Goal: Transaction & Acquisition: Purchase product/service

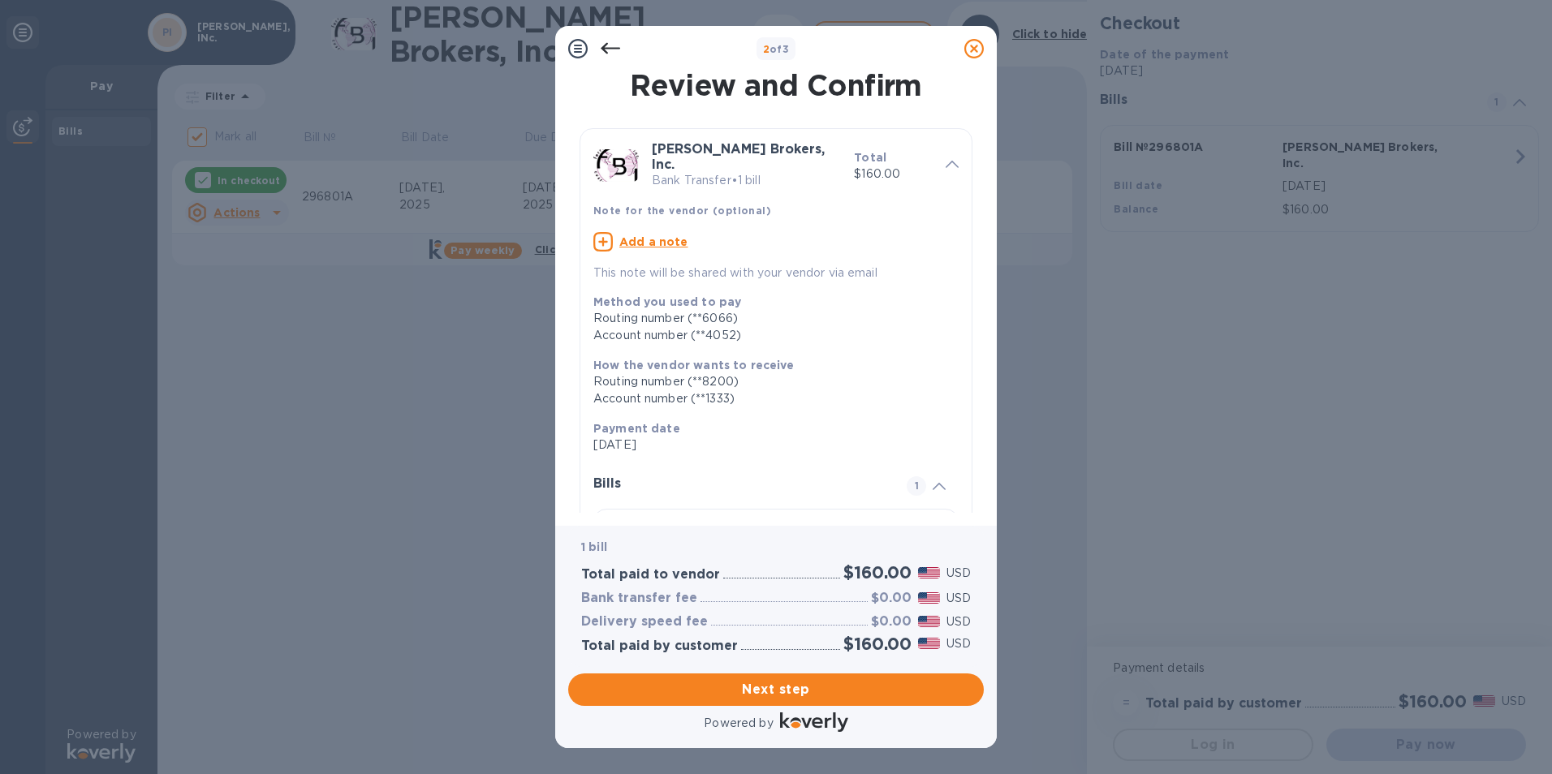
click at [658, 235] on u "Add a note" at bounding box center [653, 241] width 69 height 13
click at [658, 237] on div "x" at bounding box center [762, 244] width 339 height 24
type textarea "Herreria"
click at [758, 686] on span "Next step" at bounding box center [776, 689] width 390 height 19
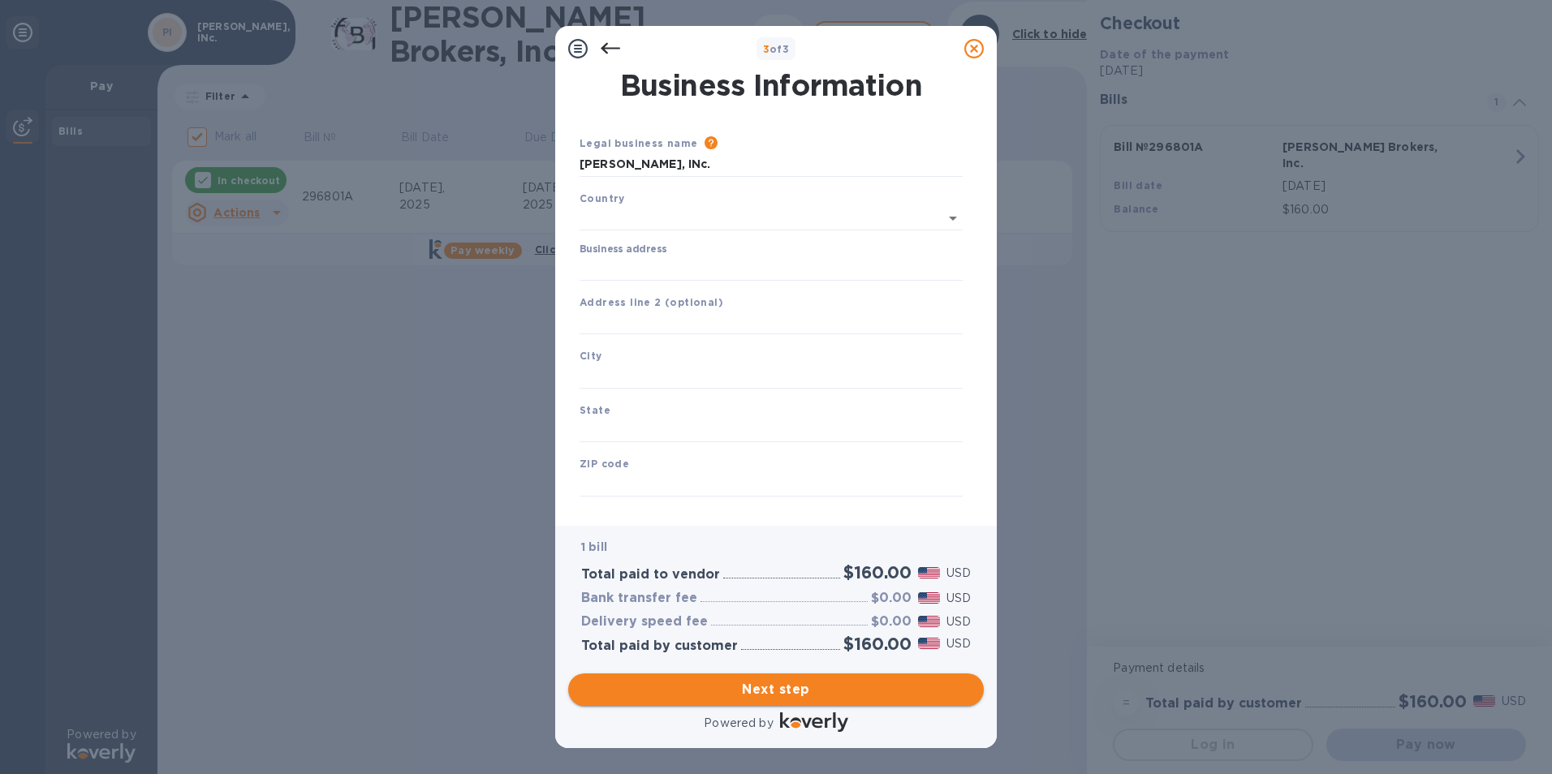
type input "[GEOGRAPHIC_DATA]"
click at [667, 271] on input "Business address" at bounding box center [771, 265] width 383 height 24
type input "[STREET_ADDRESS][PERSON_NAME]"
type input "[GEOGRAPHIC_DATA]"
type input "CA"
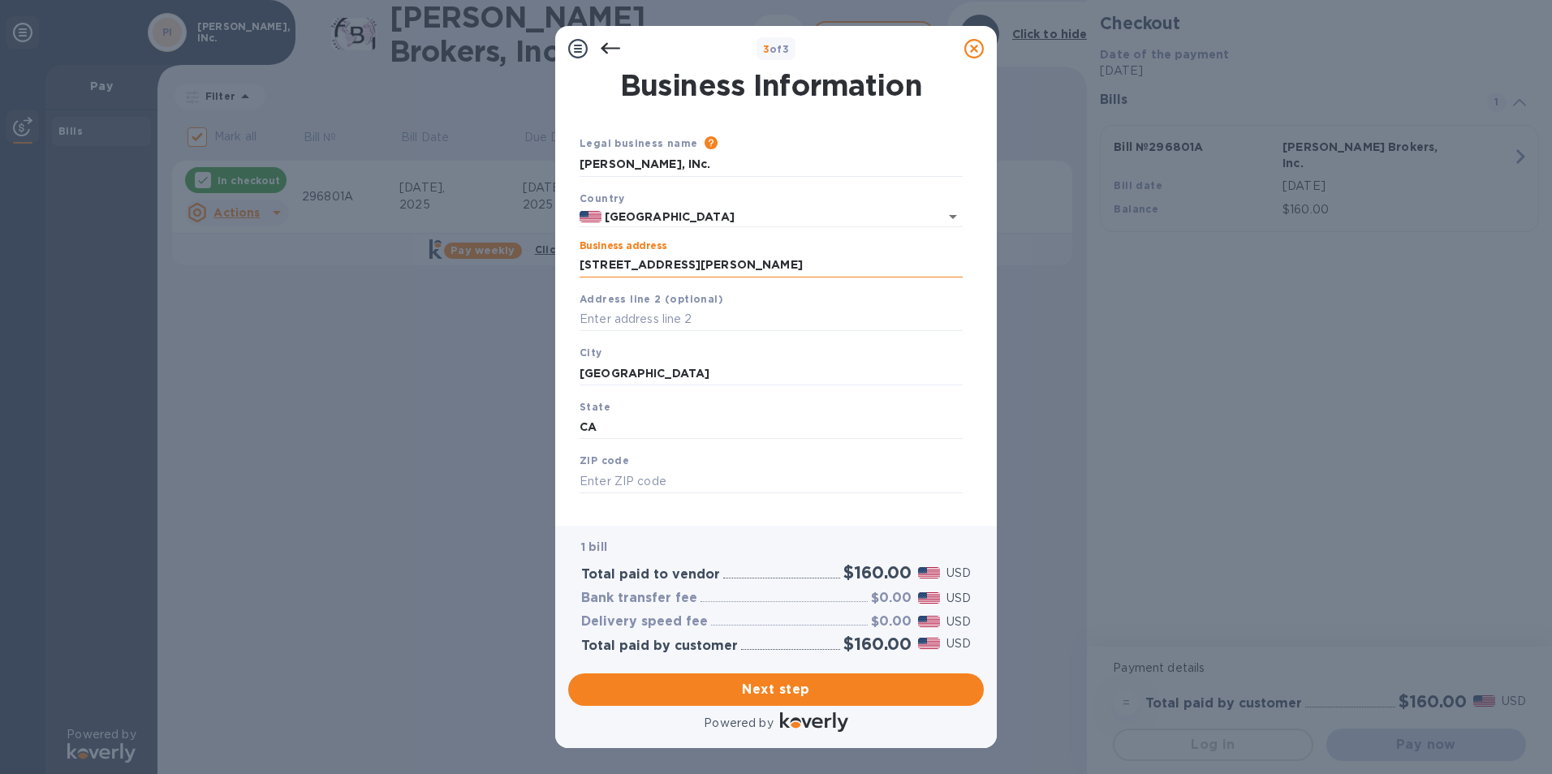
type input "90069"
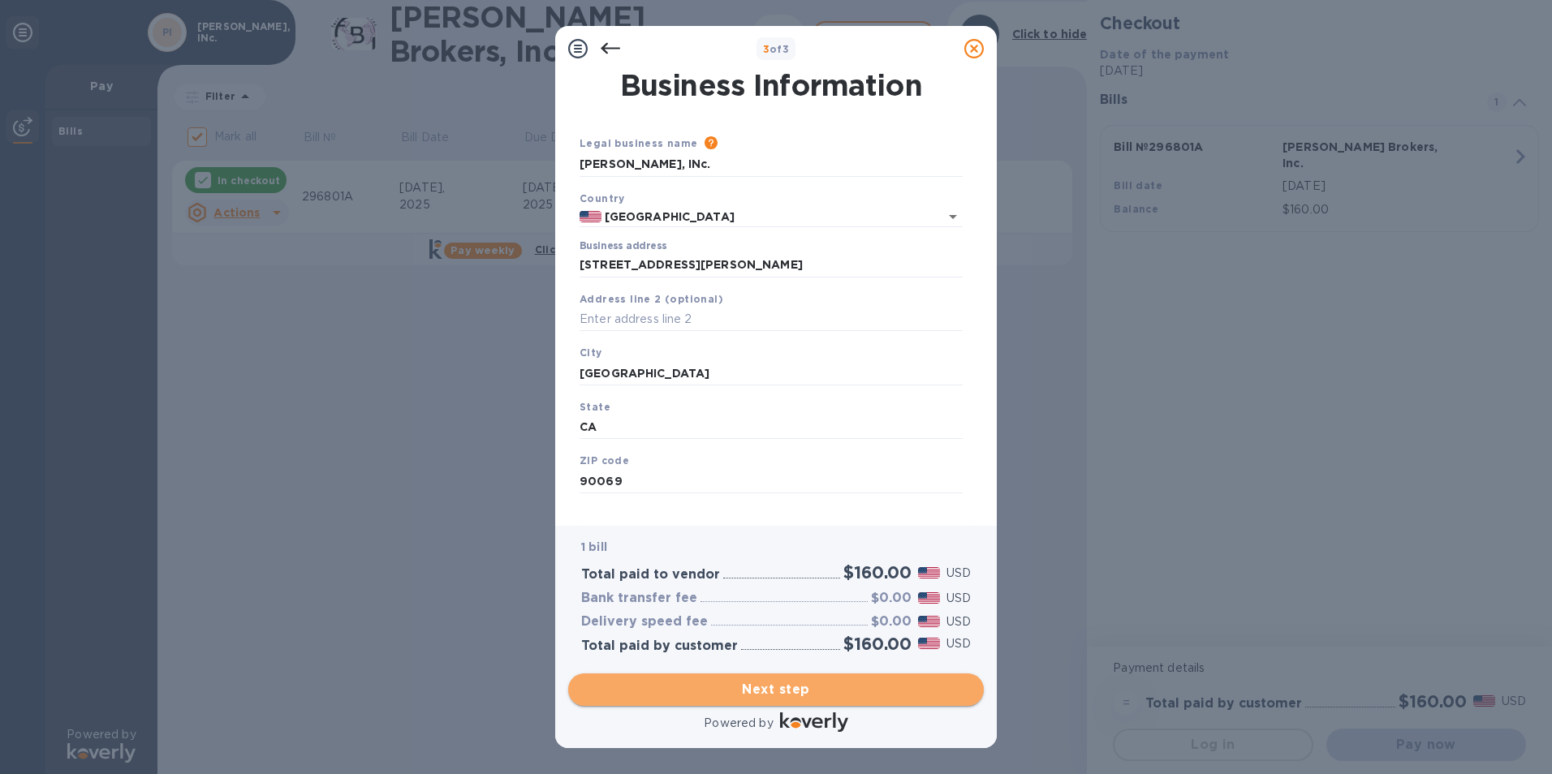
click at [720, 691] on span "Next step" at bounding box center [776, 689] width 390 height 19
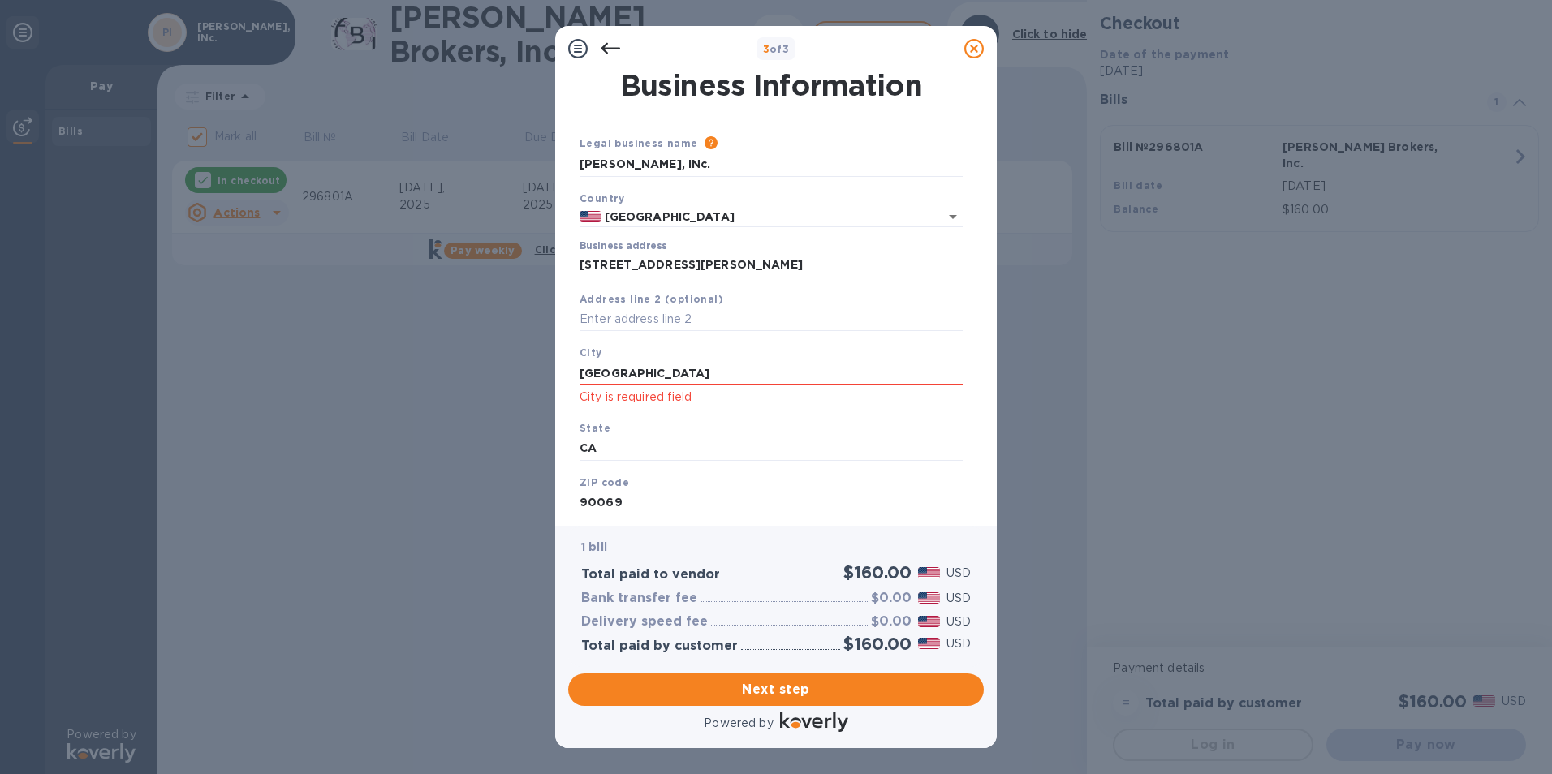
drag, startPoint x: 676, startPoint y: 374, endPoint x: 463, endPoint y: 355, distance: 214.4
click at [463, 355] on div "3 of 3 Business Information Legal business name Please provide the legal name t…" at bounding box center [776, 387] width 1552 height 774
type input "[GEOGRAPHIC_DATA]"
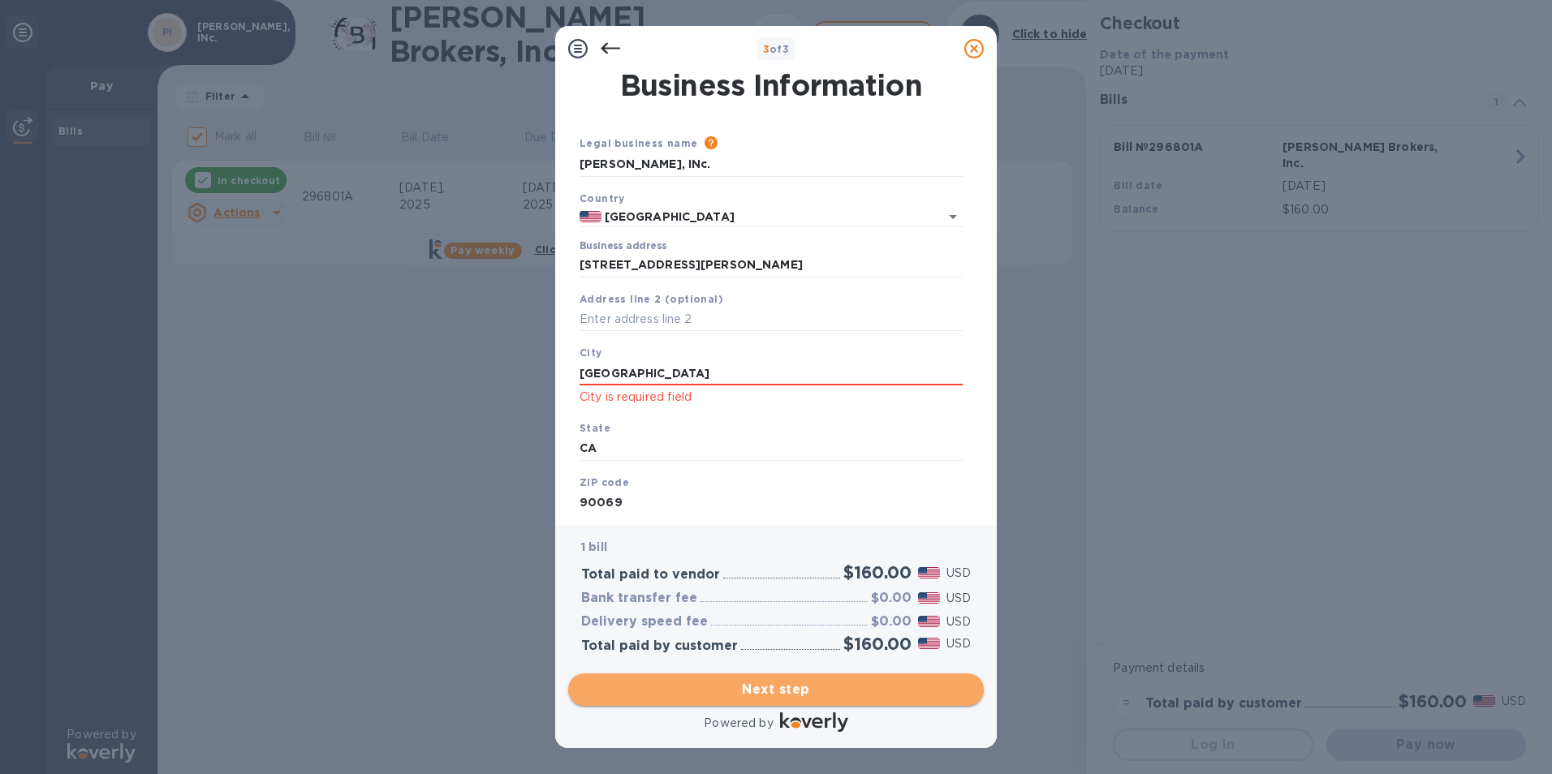
click at [756, 687] on span "Next step" at bounding box center [776, 689] width 390 height 19
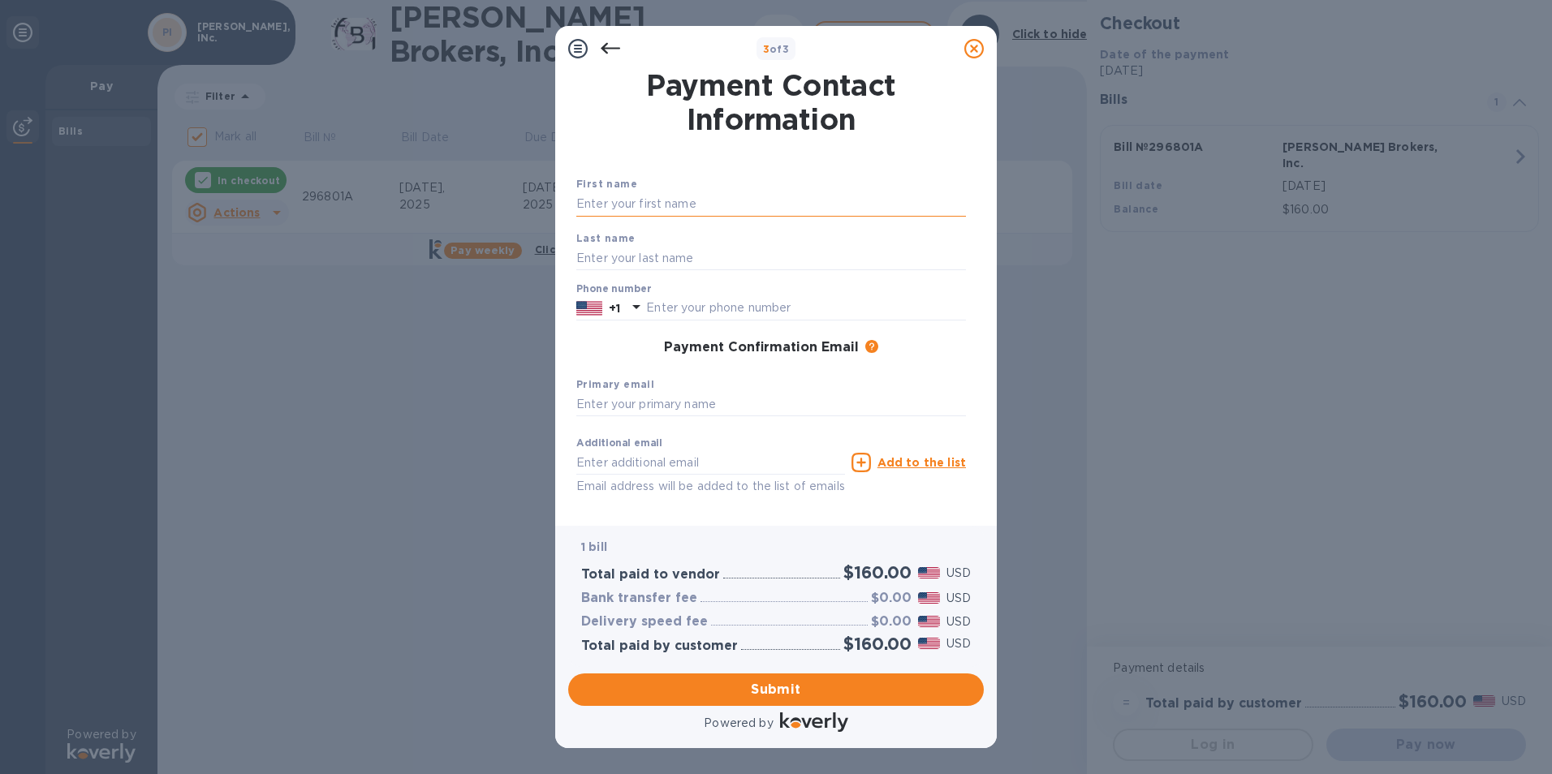
click at [643, 204] on input "text" at bounding box center [771, 204] width 390 height 24
type input "[PERSON_NAME]"
type input "3236534142"
type input "[PERSON_NAME][EMAIL_ADDRESS][DOMAIN_NAME]"
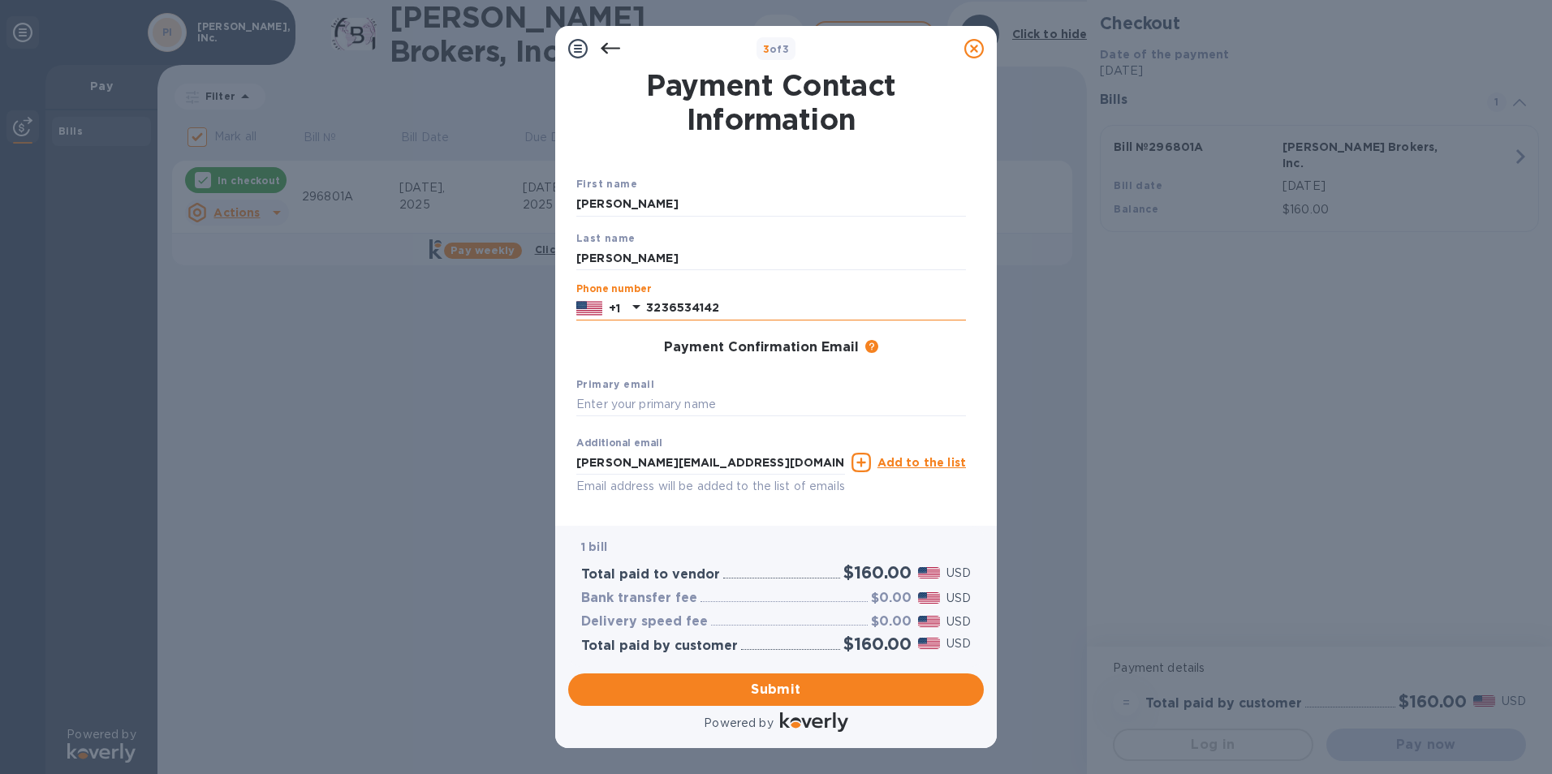
click at [763, 312] on input "3236534142" at bounding box center [806, 308] width 320 height 24
click at [642, 354] on div "Payment Confirmation Email The added email addresses will be used to send the p…" at bounding box center [771, 348] width 390 height 16
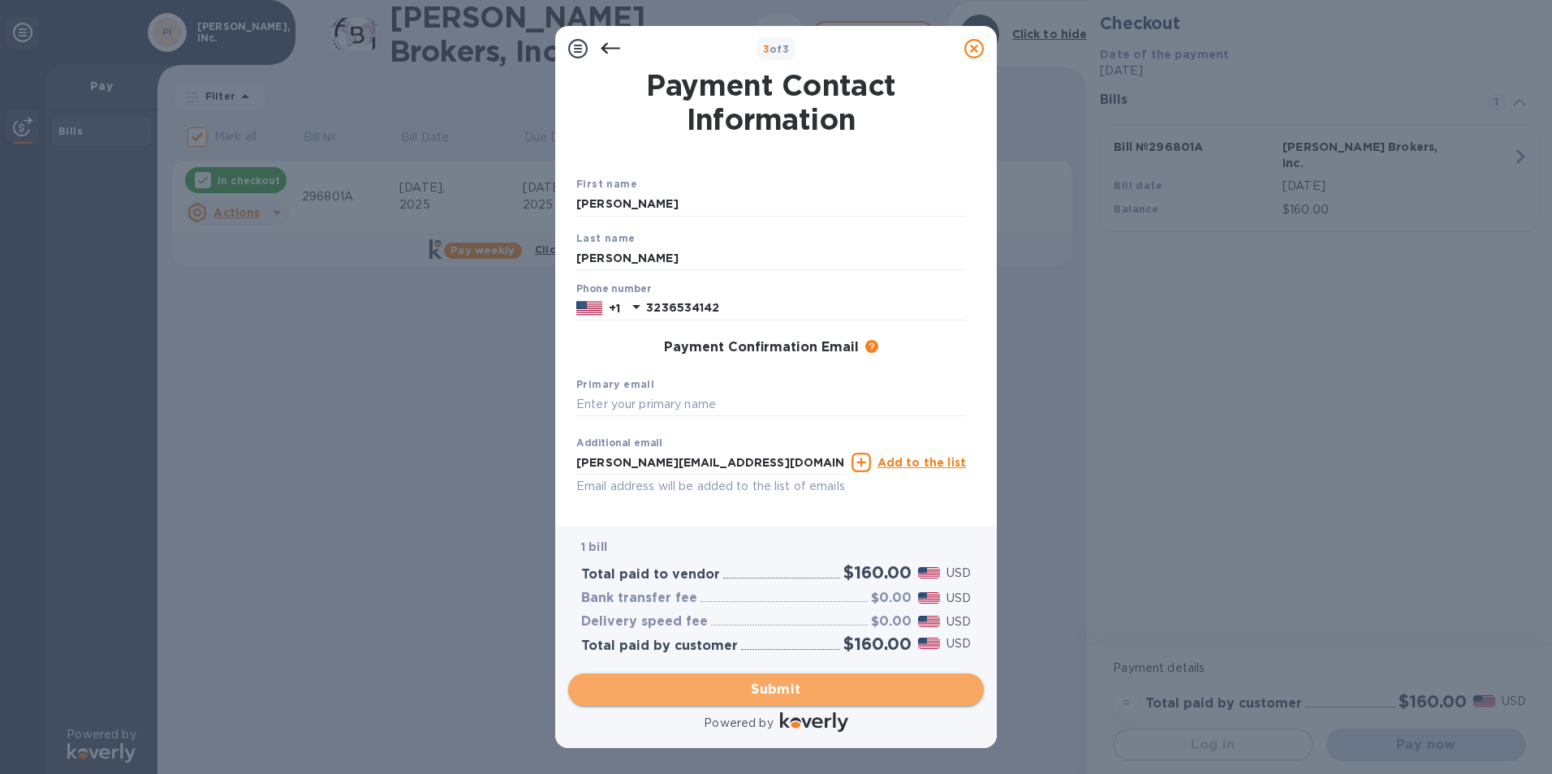
click at [767, 684] on span "Submit" at bounding box center [776, 689] width 390 height 19
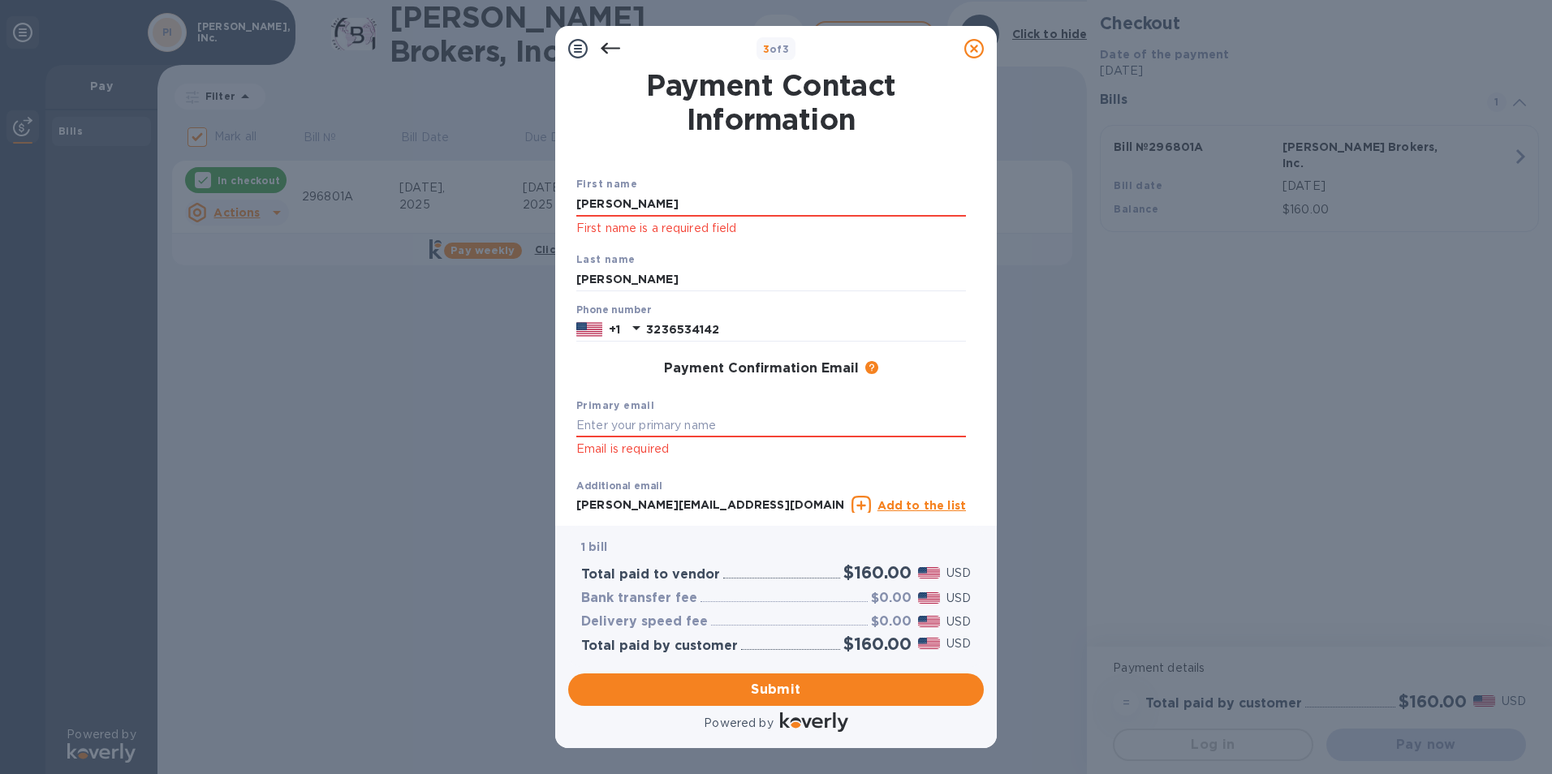
drag, startPoint x: 702, startPoint y: 205, endPoint x: 466, endPoint y: 177, distance: 237.8
click at [466, 177] on div "3 of 3 Payment Contact Information First name [PERSON_NAME] First name is a req…" at bounding box center [776, 387] width 1552 height 774
type input "[PERSON_NAME]"
type input "[PERSON_NAME][EMAIL_ADDRESS][DOMAIN_NAME]"
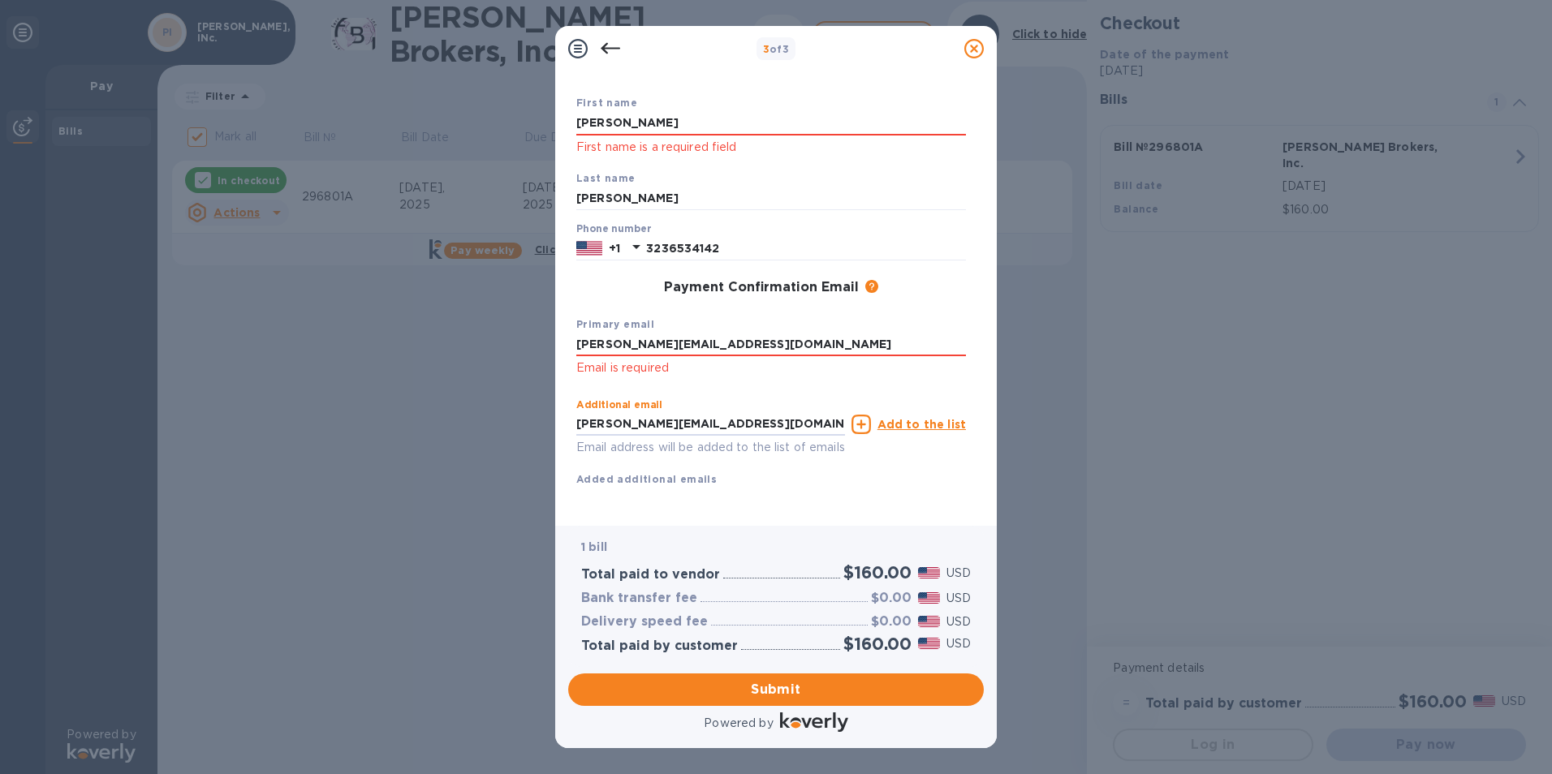
scroll to position [101, 0]
drag, startPoint x: 772, startPoint y: 510, endPoint x: 534, endPoint y: 498, distance: 238.1
click at [534, 498] on div "3 of 3 Payment Contact Information First name [PERSON_NAME] First name is a req…" at bounding box center [776, 387] width 1552 height 774
type input "[EMAIL_ADDRESS][DOMAIN_NAME]"
click at [736, 685] on span "Submit" at bounding box center [776, 689] width 390 height 19
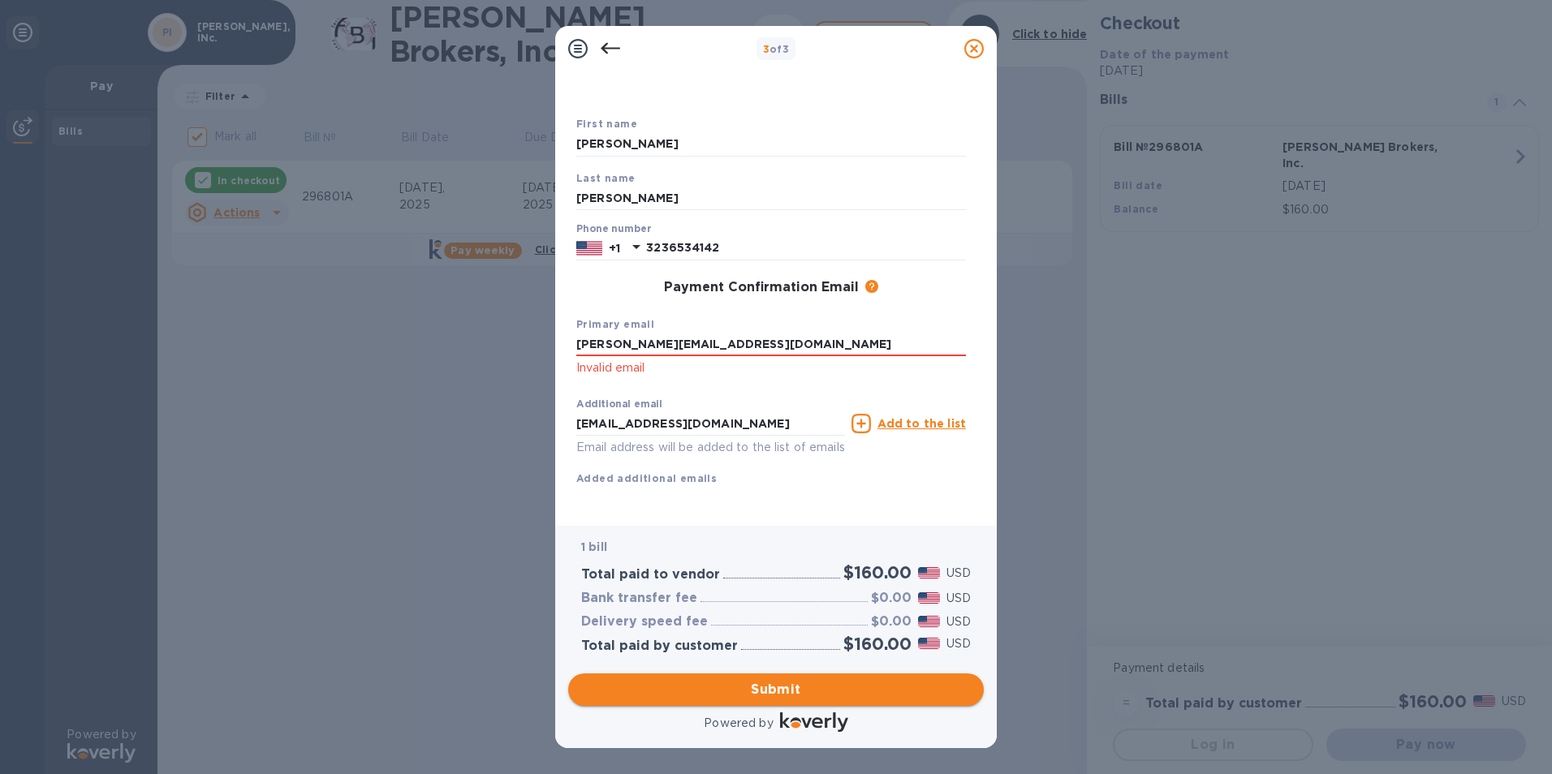
scroll to position [79, 0]
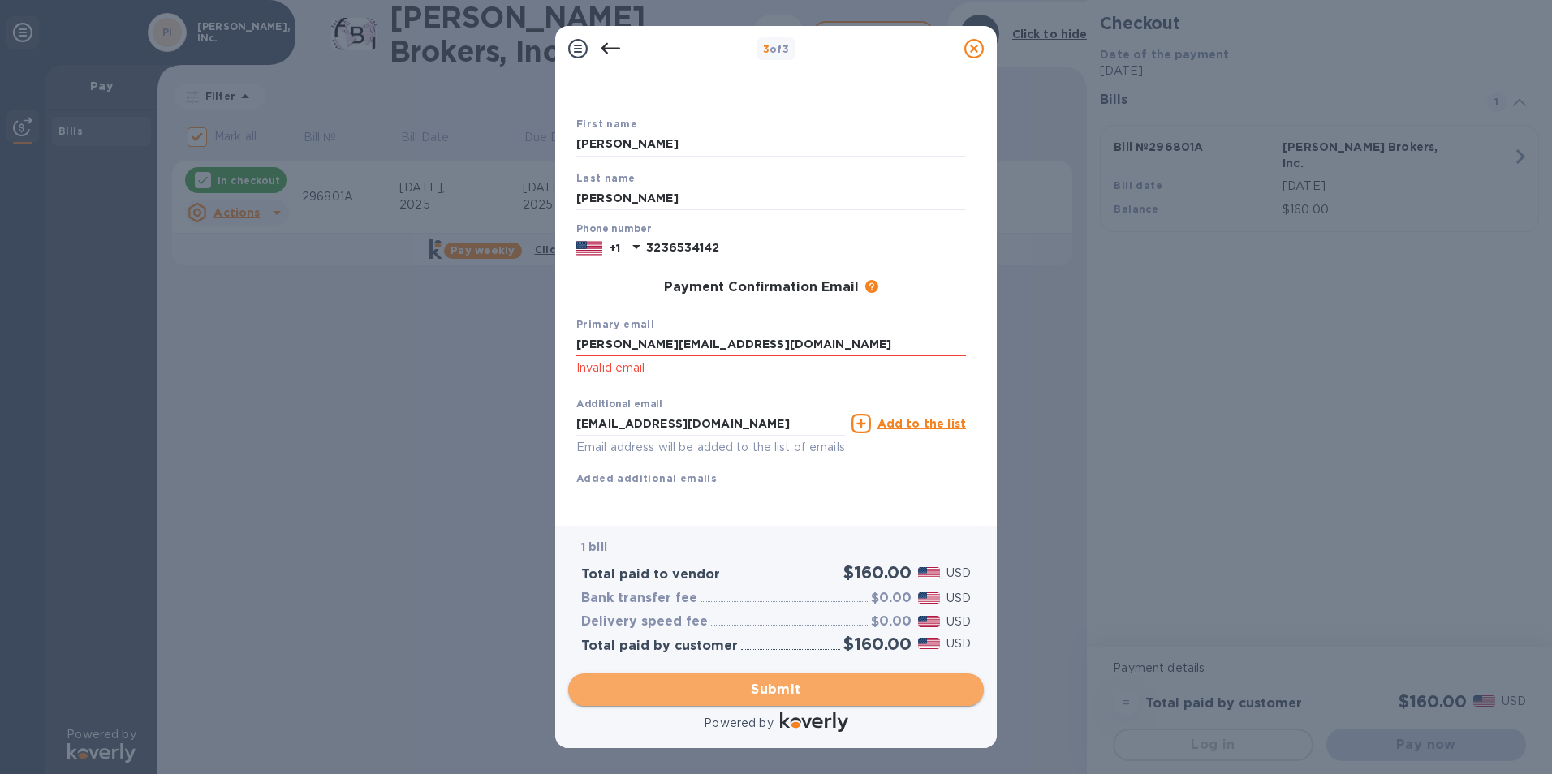
click at [736, 685] on span "Submit" at bounding box center [776, 689] width 390 height 19
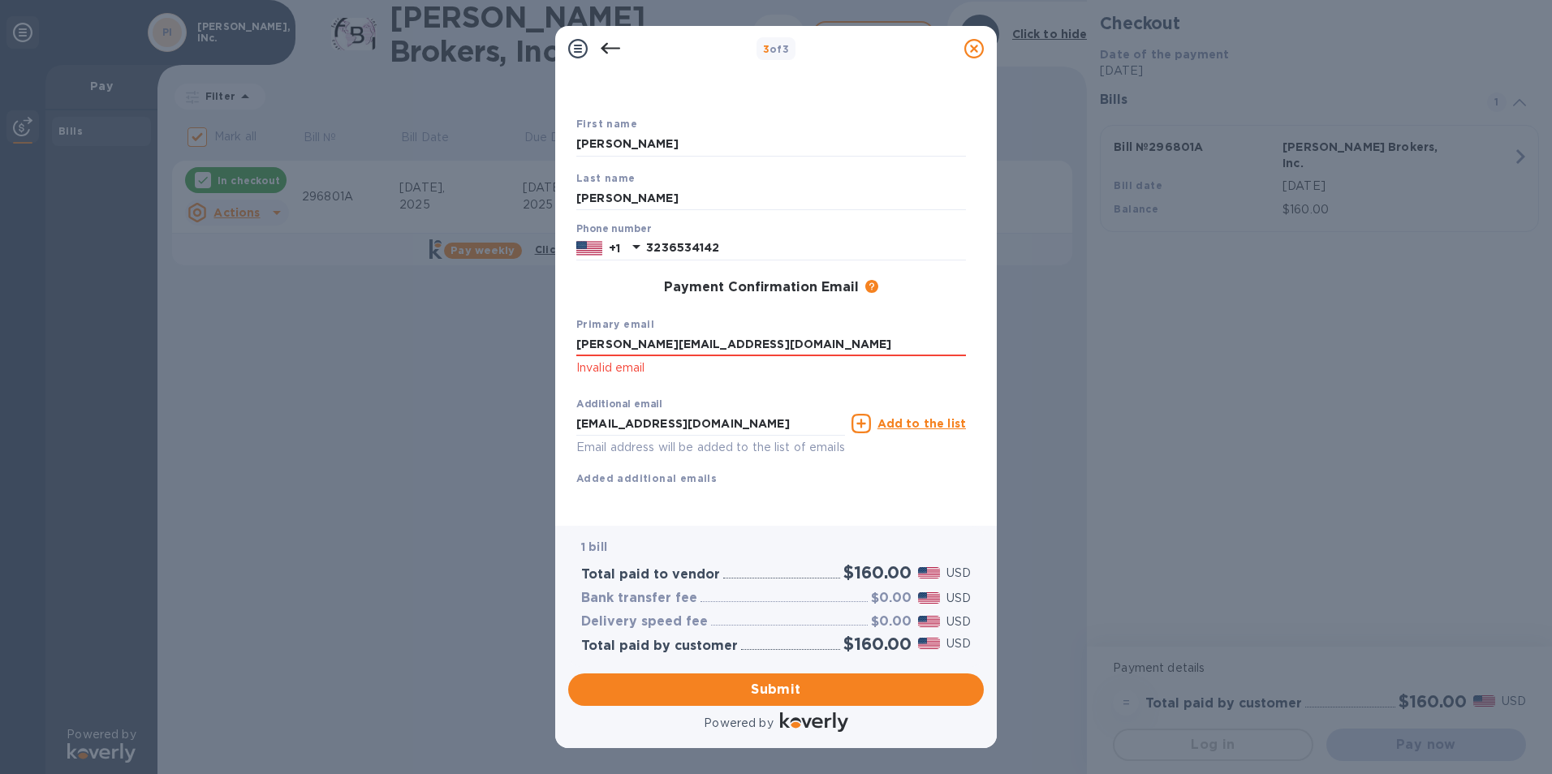
drag, startPoint x: 765, startPoint y: 330, endPoint x: 522, endPoint y: 341, distance: 243.8
click at [522, 341] on div "3 of 3 Payment Contact Information First name [PERSON_NAME] Last name [PERSON_N…" at bounding box center [776, 387] width 1552 height 774
type input "[PERSON_NAME][EMAIL_ADDRESS][DOMAIN_NAME]"
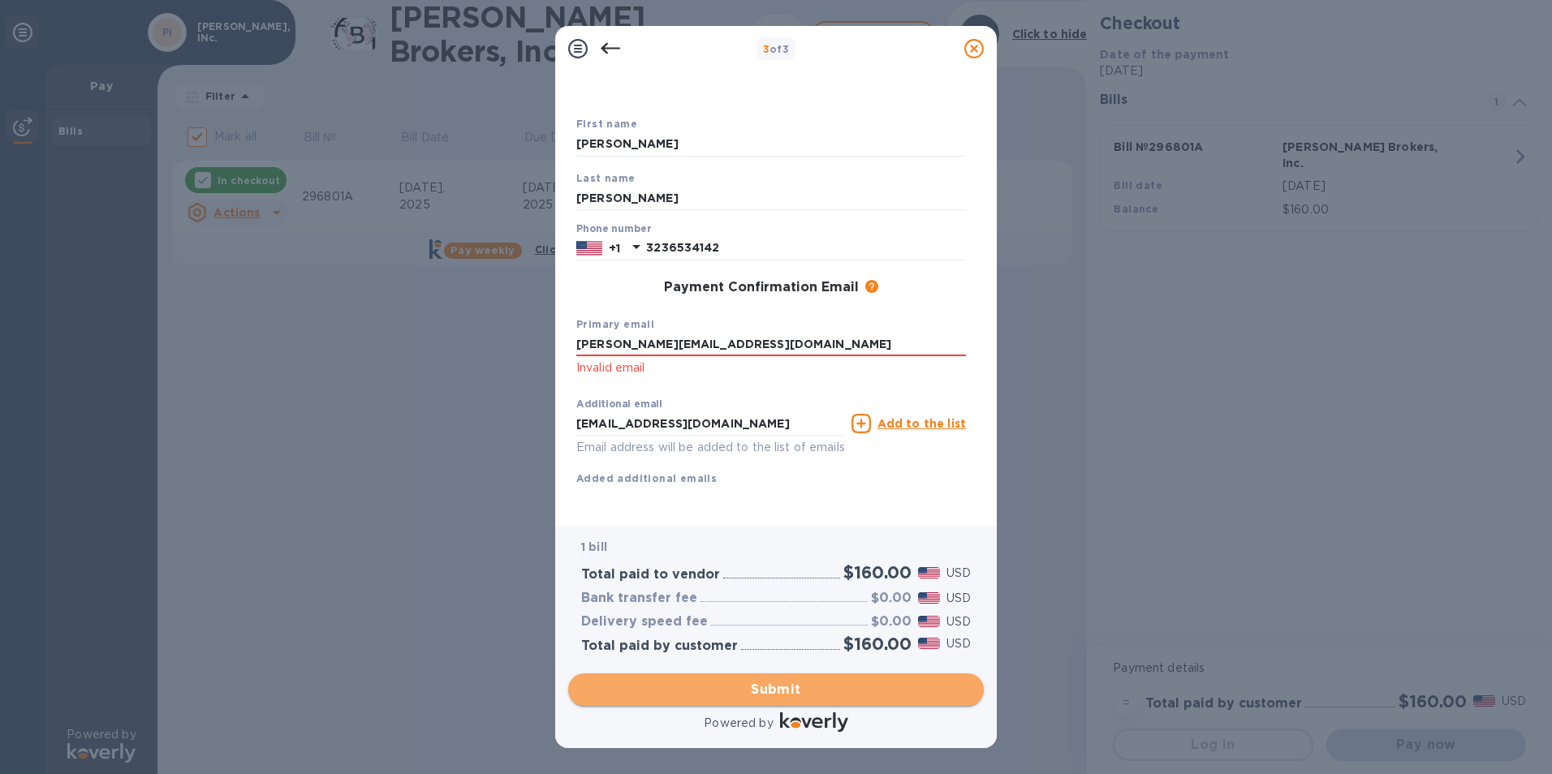
click at [848, 693] on span "Submit" at bounding box center [776, 689] width 390 height 19
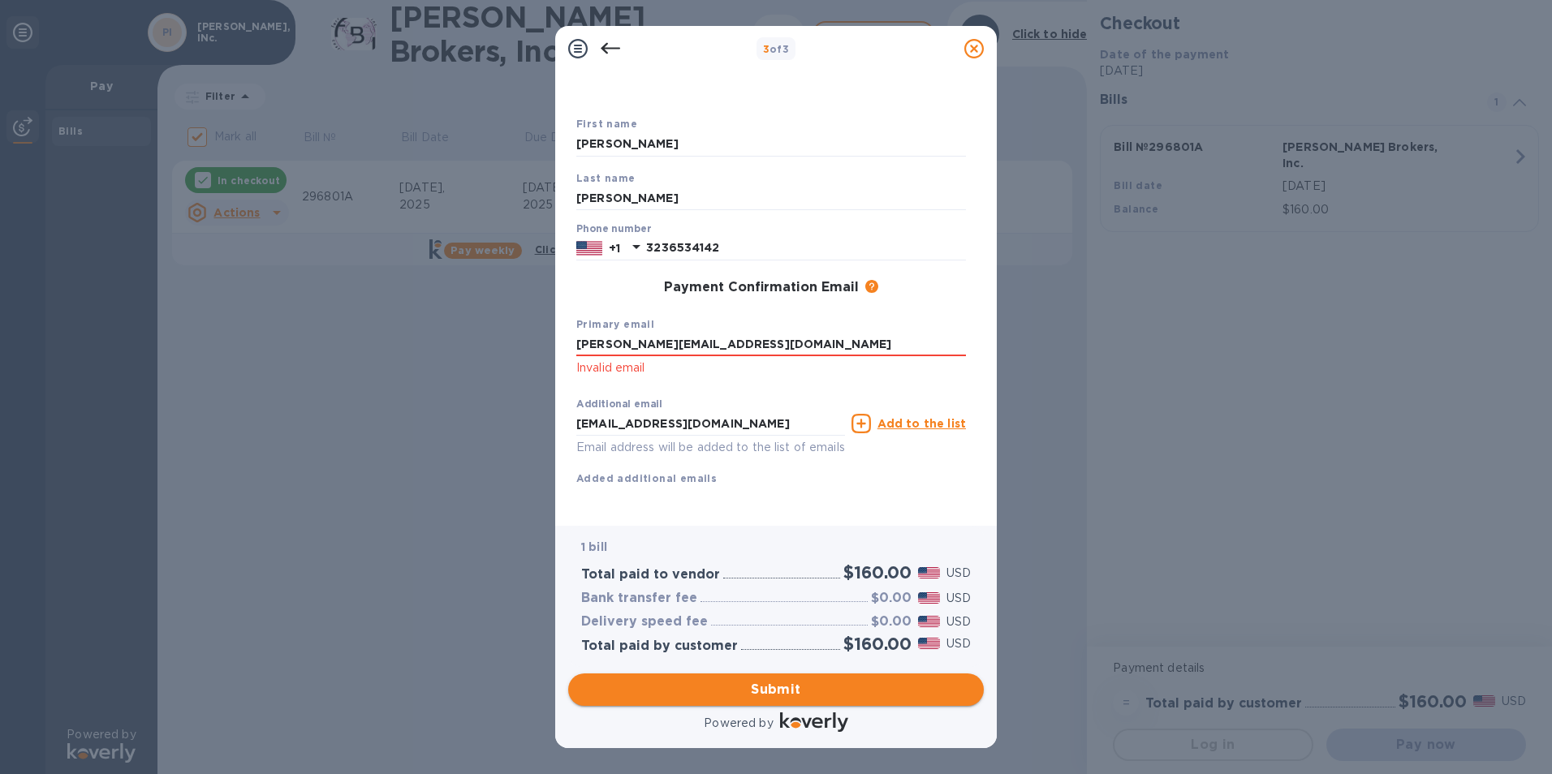
click at [782, 684] on span "Submit" at bounding box center [776, 689] width 390 height 19
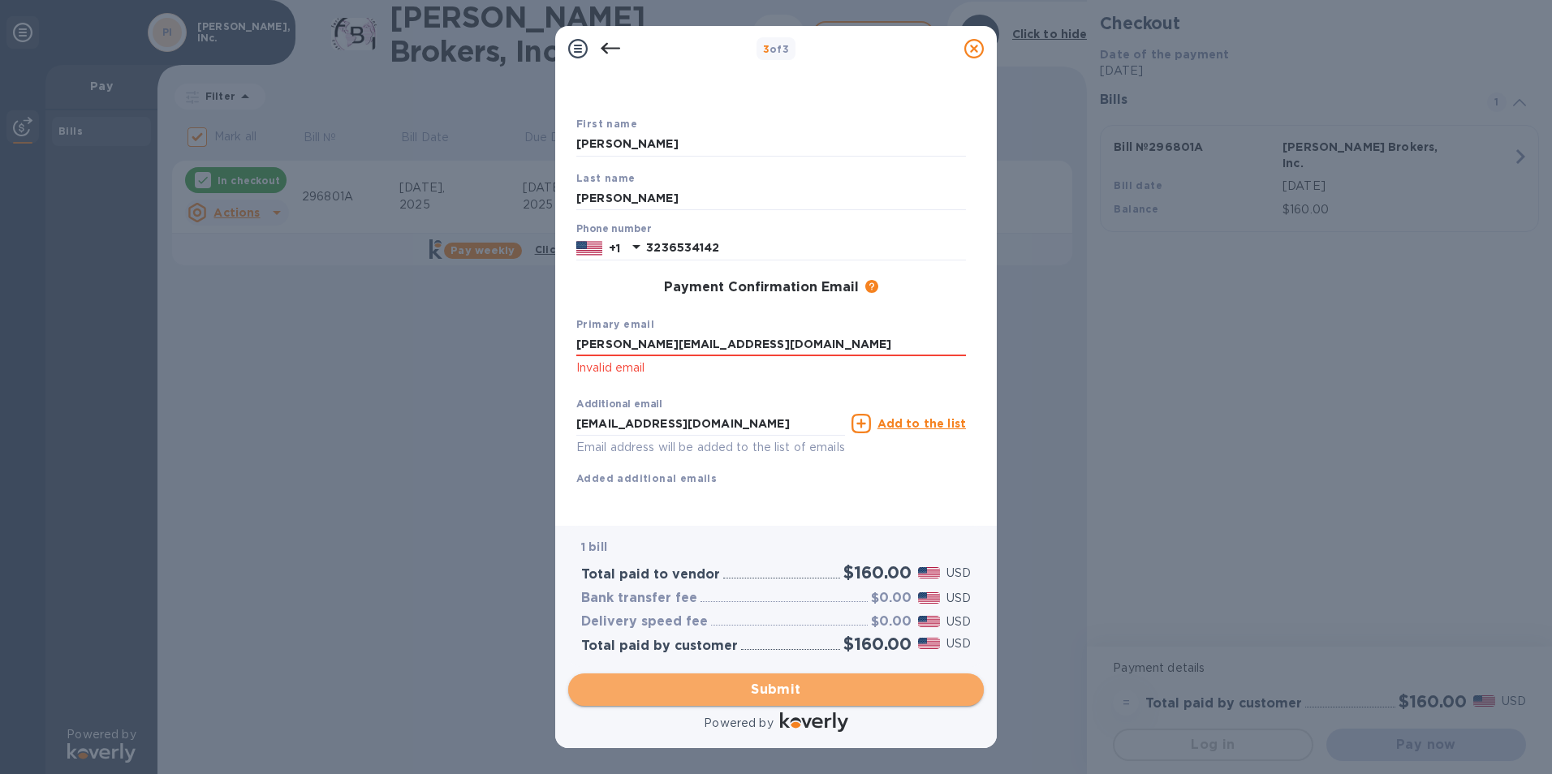
click at [779, 684] on span "Submit" at bounding box center [776, 689] width 390 height 19
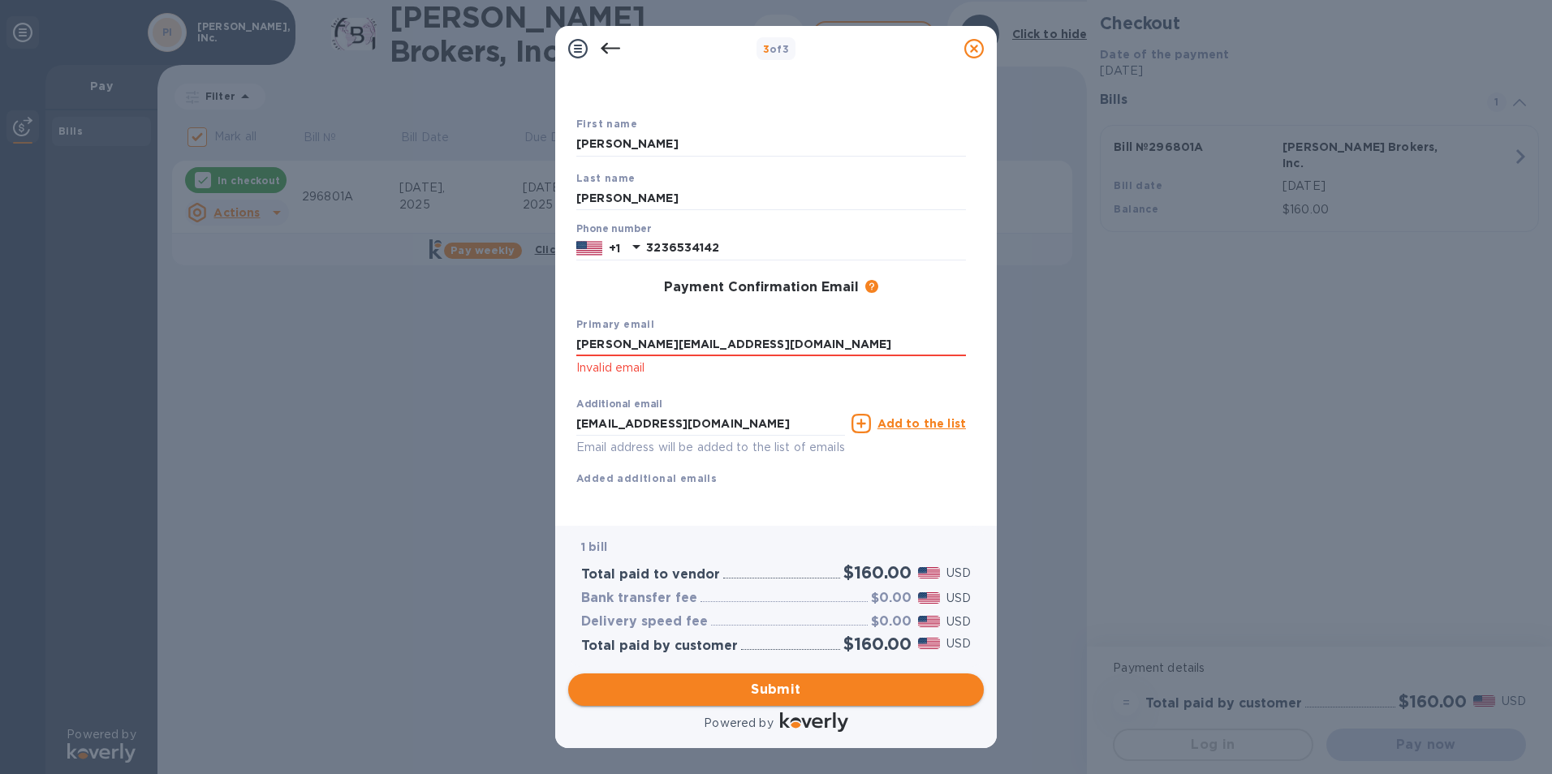
click at [779, 684] on span "Submit" at bounding box center [776, 689] width 390 height 19
drag, startPoint x: 630, startPoint y: 323, endPoint x: 522, endPoint y: 330, distance: 108.2
click at [522, 330] on div "3 of 3 Payment Contact Information First name [PERSON_NAME] Last name [PERSON_N…" at bounding box center [776, 387] width 1552 height 774
click at [732, 685] on span "Submit" at bounding box center [776, 689] width 390 height 19
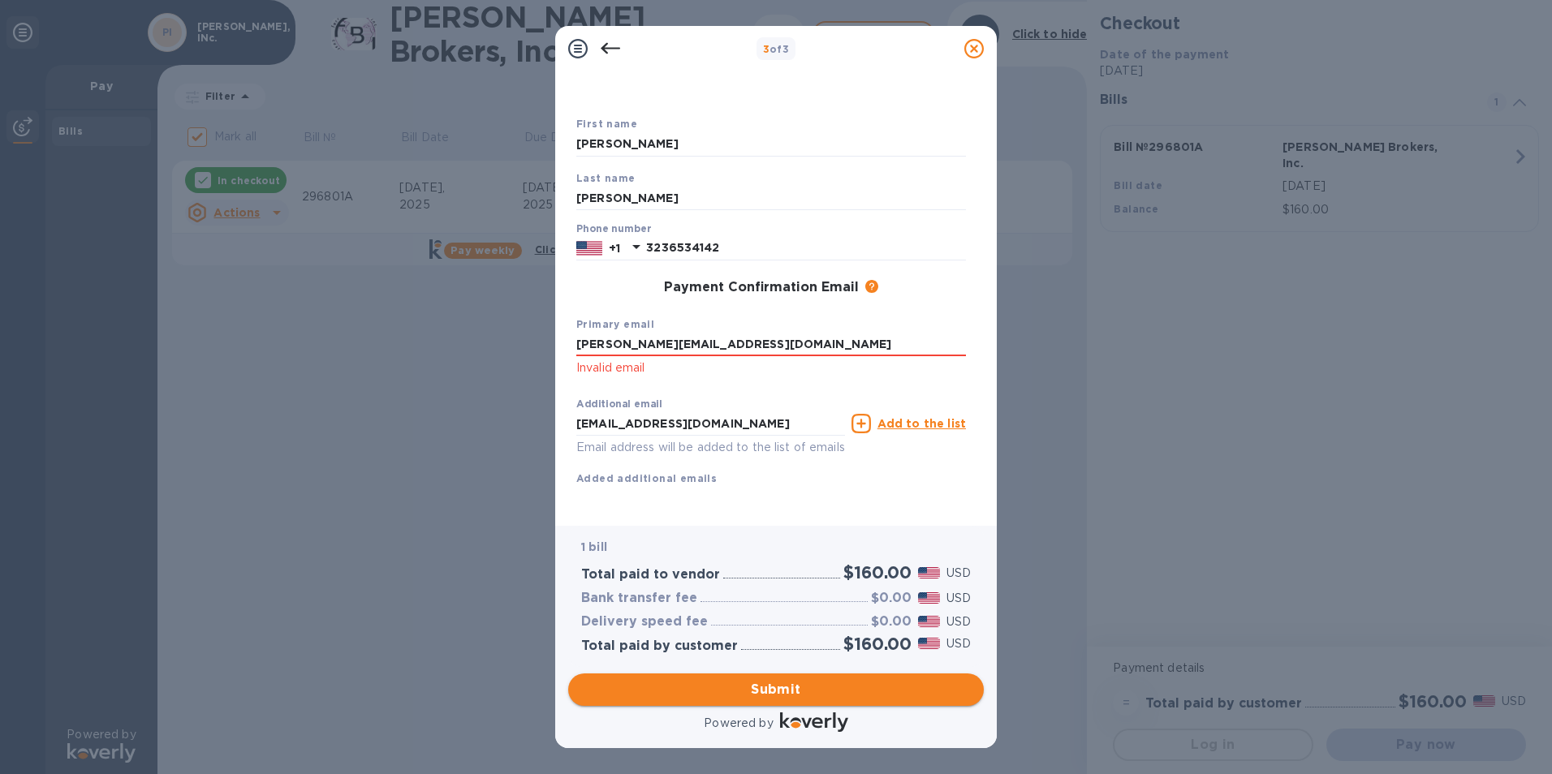
click at [728, 687] on span "Submit" at bounding box center [776, 689] width 390 height 19
drag, startPoint x: 701, startPoint y: 326, endPoint x: 481, endPoint y: 329, distance: 220.0
click at [481, 329] on div "3 of 3 Payment Contact Information First name [PERSON_NAME] Last name [PERSON_N…" at bounding box center [776, 387] width 1552 height 774
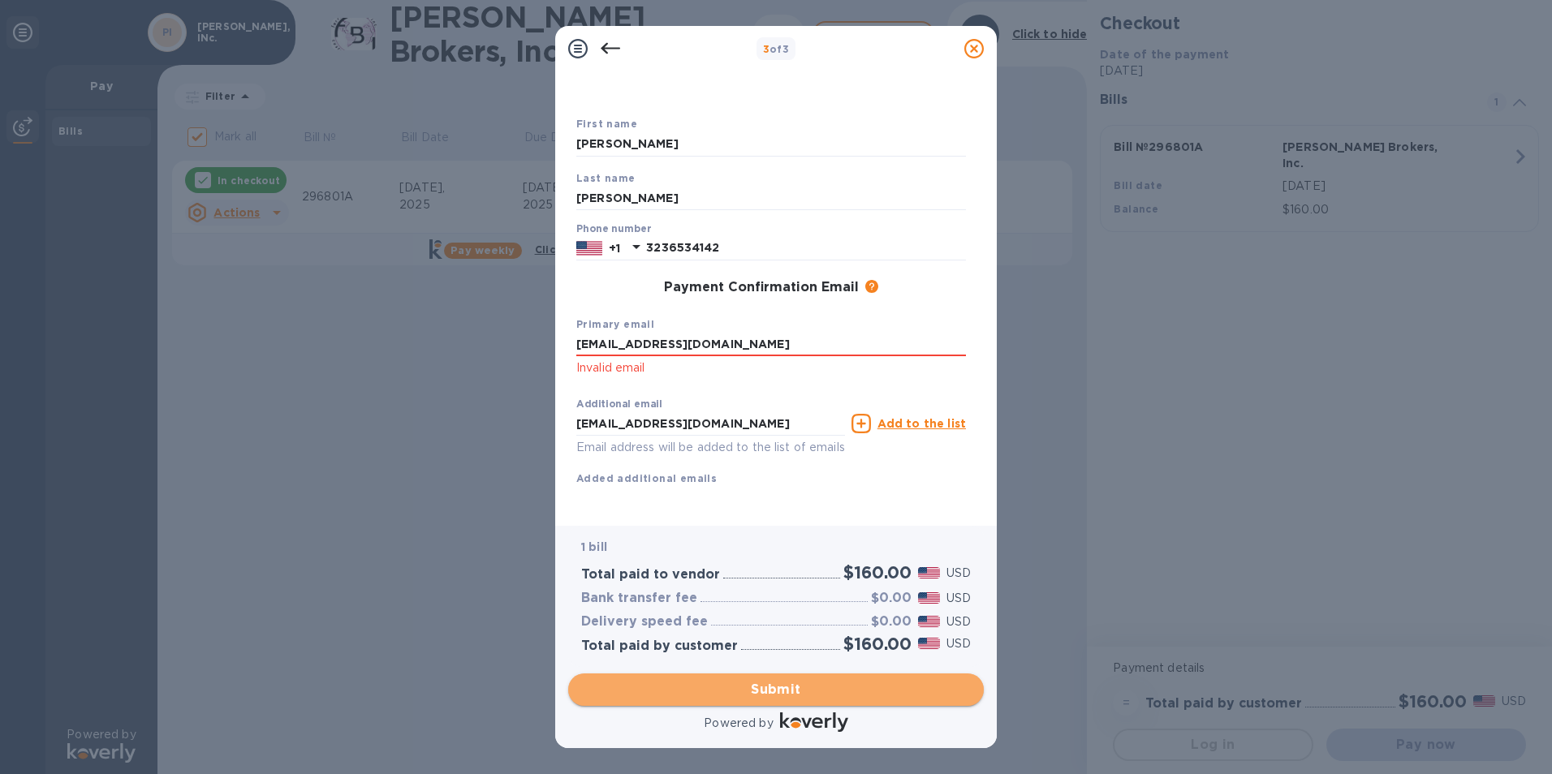
click at [813, 694] on span "Submit" at bounding box center [776, 689] width 390 height 19
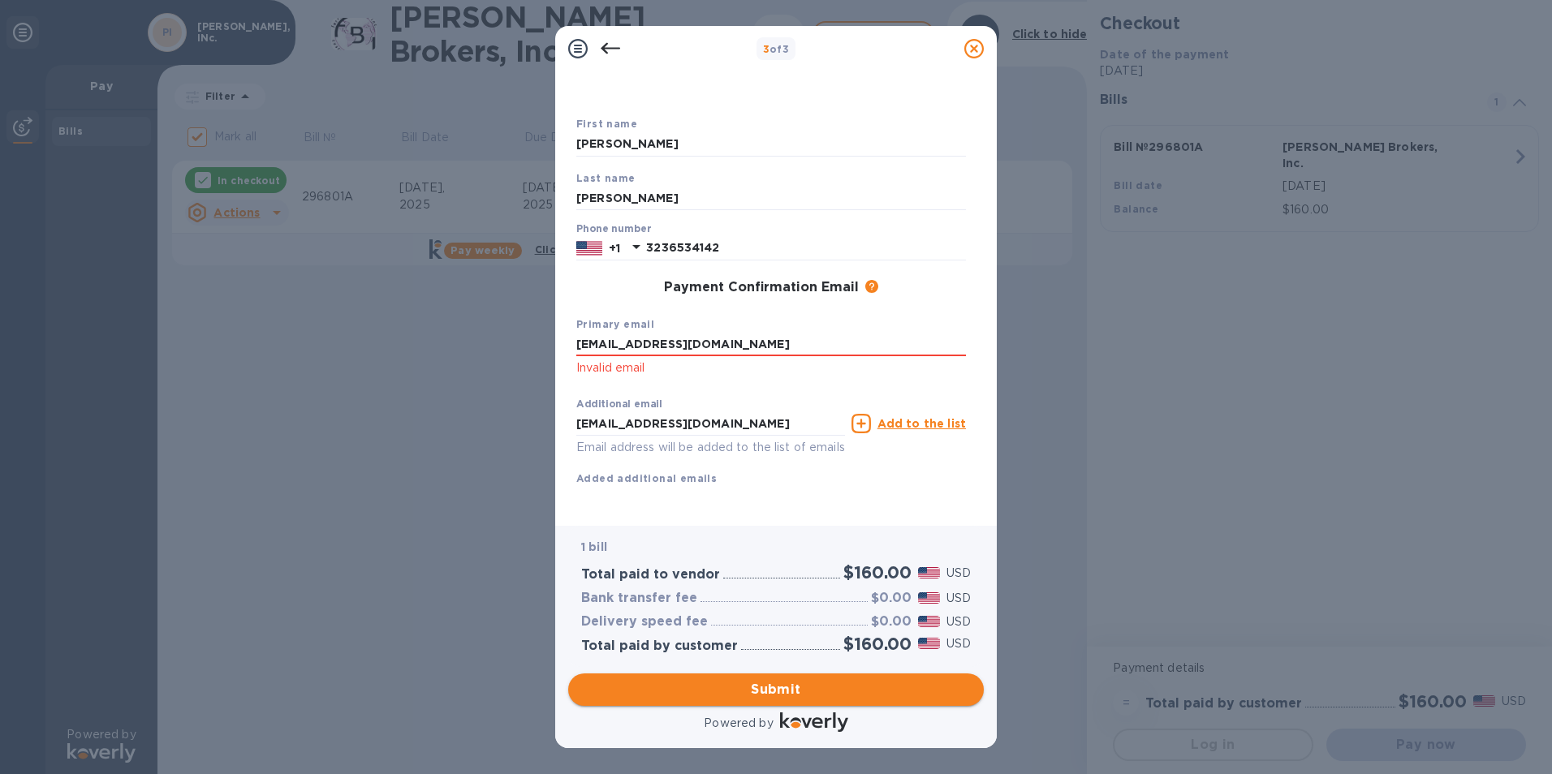
click at [785, 685] on span "Submit" at bounding box center [776, 689] width 390 height 19
drag, startPoint x: 803, startPoint y: 325, endPoint x: 380, endPoint y: 313, distance: 423.1
click at [380, 313] on div "3 of 3 Payment Contact Information First name [PERSON_NAME] Last name [PERSON_N…" at bounding box center [776, 387] width 1552 height 774
click at [795, 692] on span "Submit" at bounding box center [776, 689] width 390 height 19
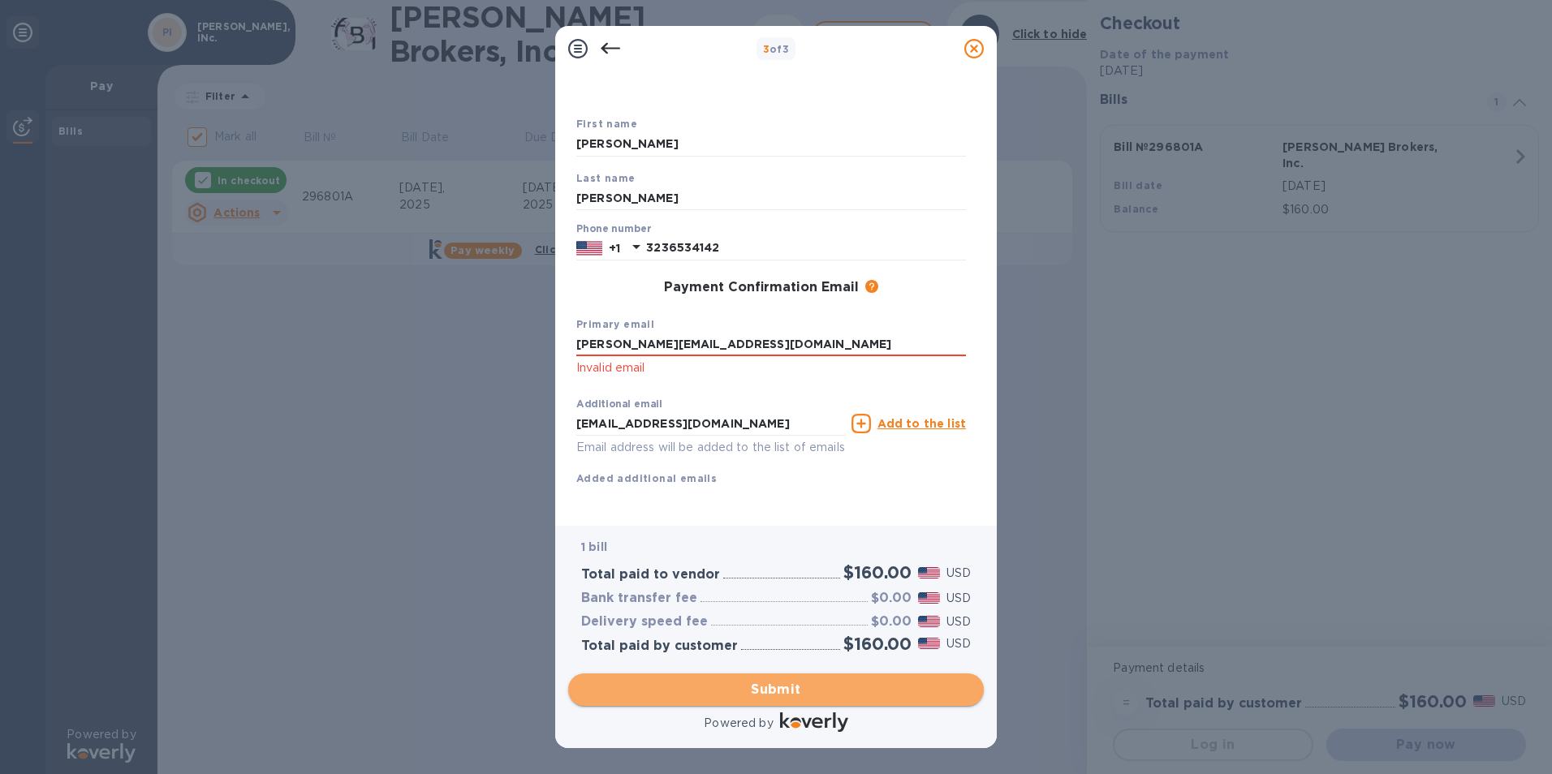
click at [795, 692] on span "Submit" at bounding box center [776, 689] width 390 height 19
click at [765, 678] on button "Submit" at bounding box center [776, 690] width 416 height 32
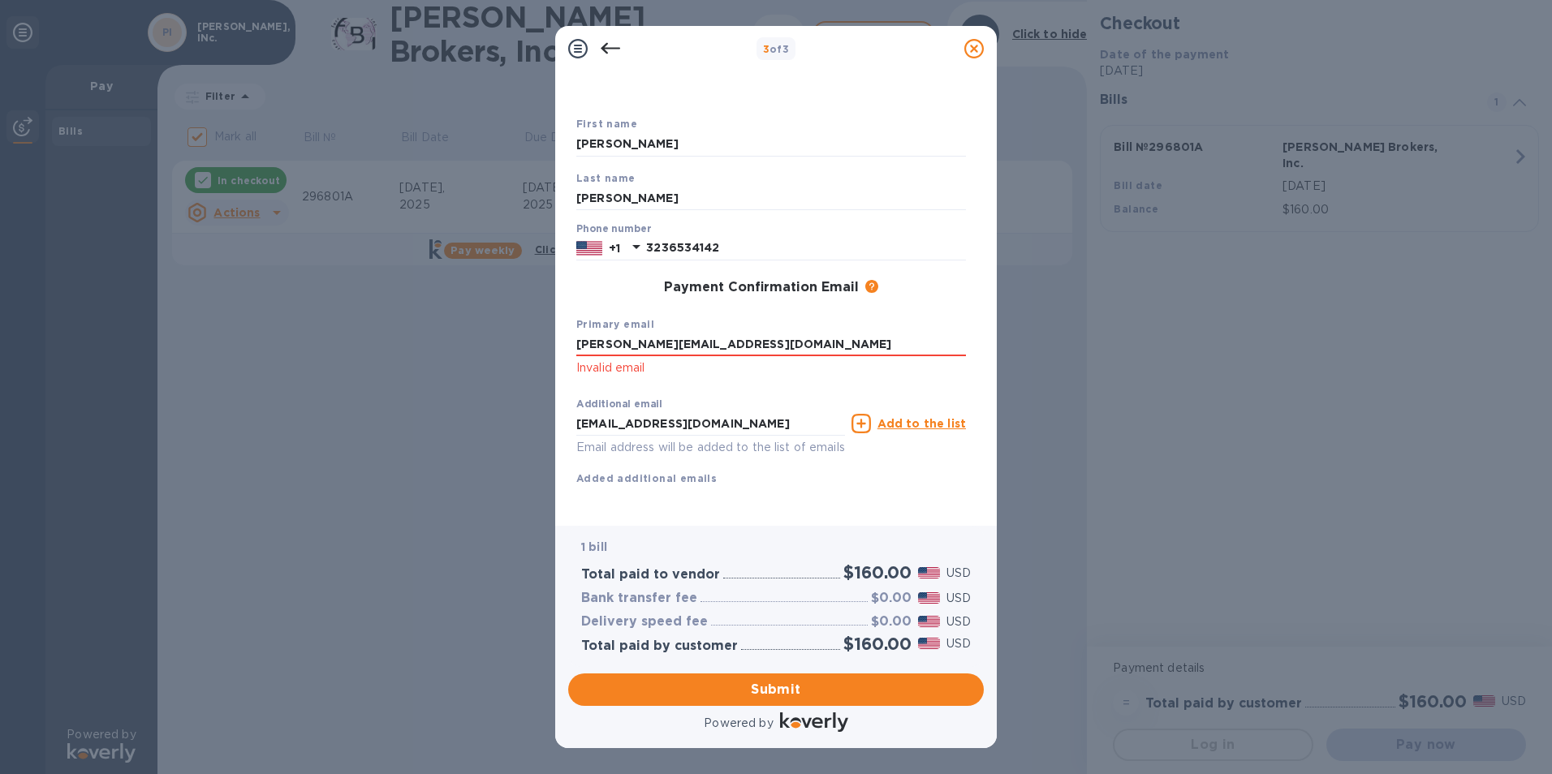
drag, startPoint x: 728, startPoint y: 326, endPoint x: 494, endPoint y: 319, distance: 233.9
click at [494, 320] on div "3 of 3 Payment Contact Information First name [PERSON_NAME] Last name [PERSON_N…" at bounding box center [776, 387] width 1552 height 774
type input "[EMAIL_ADDRESS][DOMAIN_NAME]"
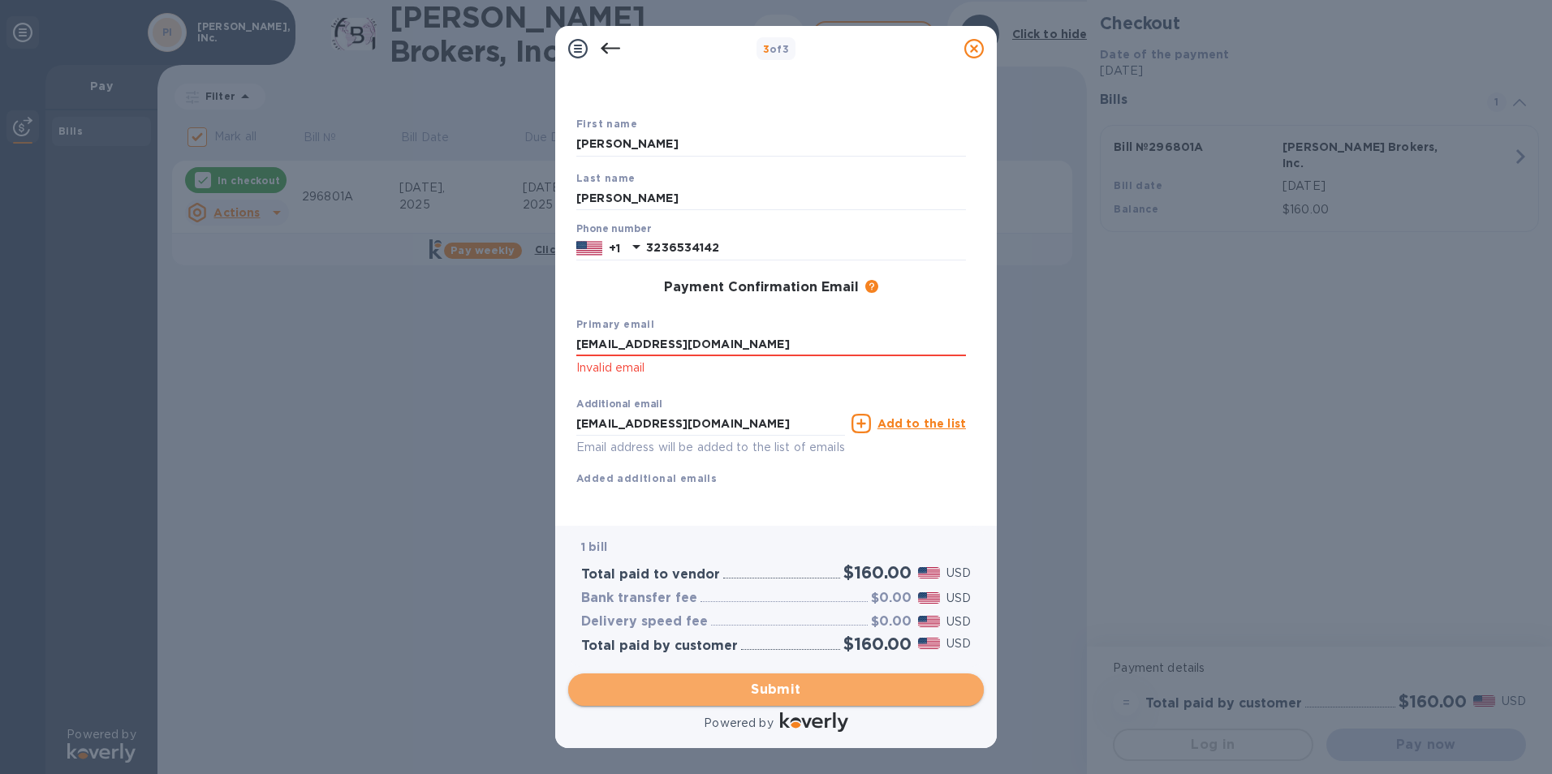
click at [787, 688] on span "Submit" at bounding box center [776, 689] width 390 height 19
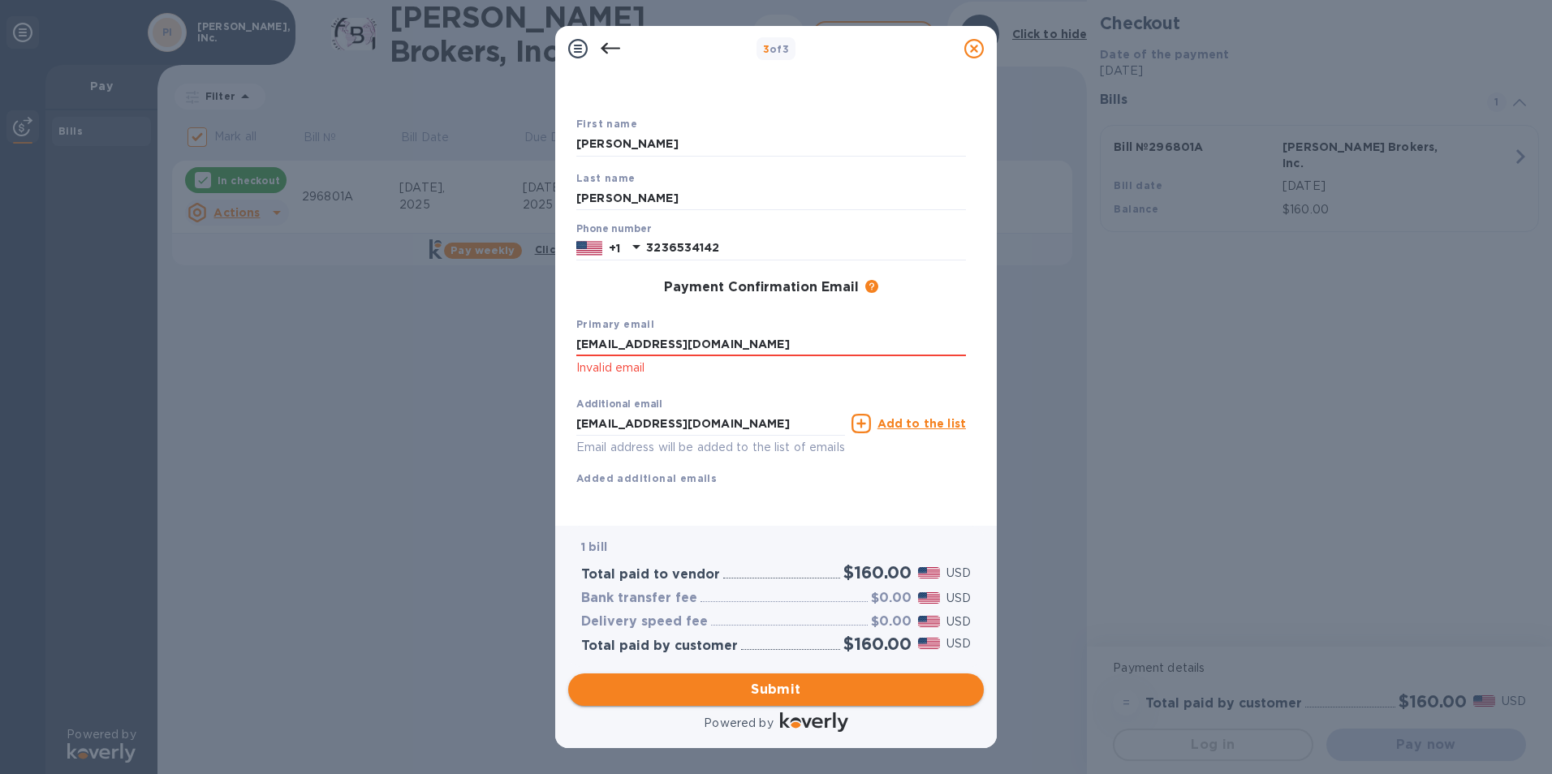
click at [706, 686] on span "Submit" at bounding box center [776, 689] width 390 height 19
drag, startPoint x: 751, startPoint y: 329, endPoint x: 421, endPoint y: 324, distance: 329.6
click at [421, 324] on div "3 of 3 Payment Contact Information First name [PERSON_NAME] Last name [PERSON_N…" at bounding box center [776, 387] width 1552 height 774
click at [682, 368] on div "First name [PERSON_NAME] Last name [PERSON_NAME] Phone number [PHONE_NUMBER] Pa…" at bounding box center [771, 301] width 403 height 385
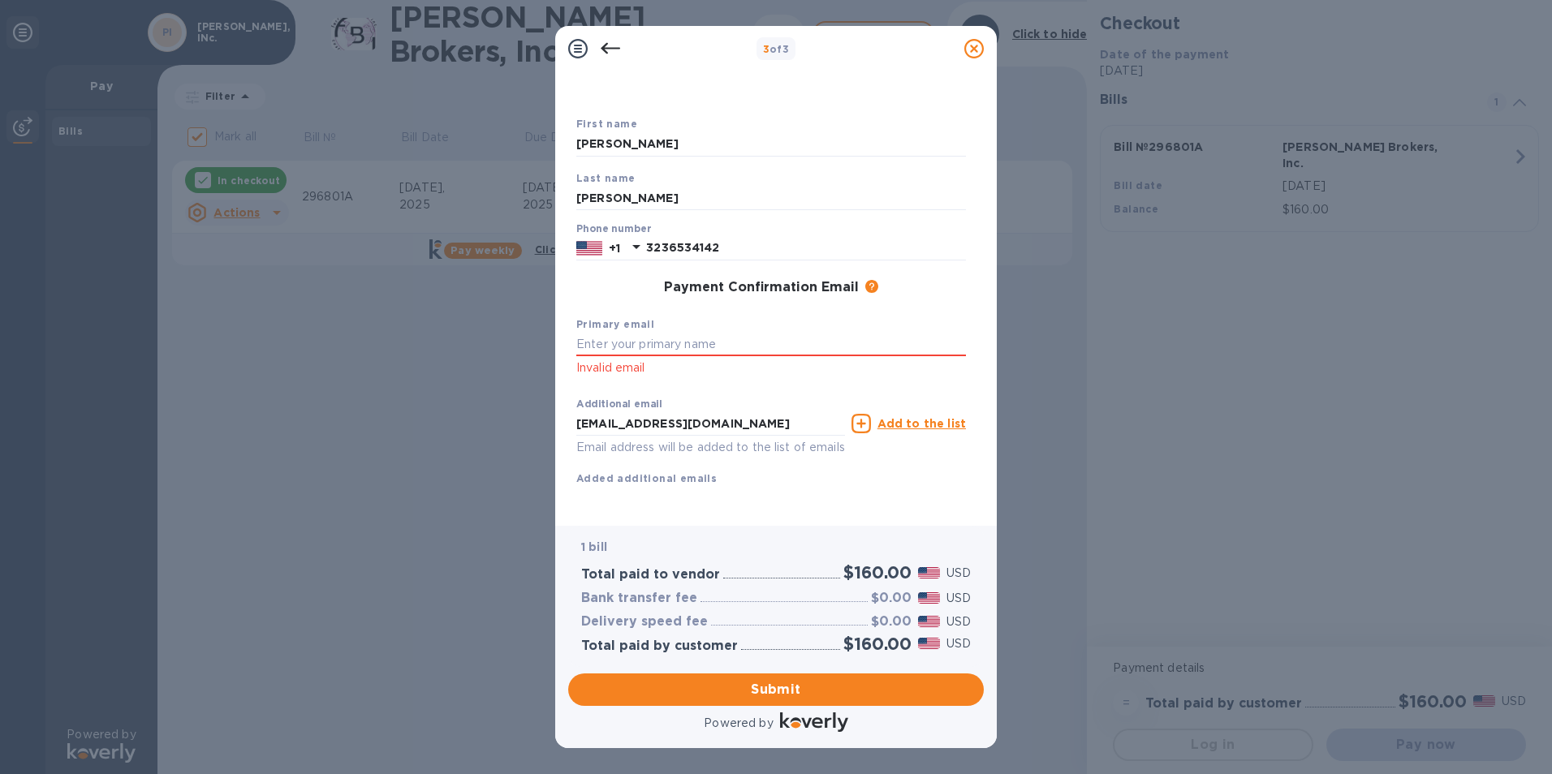
click at [678, 474] on div "Additional email [EMAIL_ADDRESS][DOMAIN_NAME] Email address will be added to th…" at bounding box center [771, 439] width 403 height 110
click at [613, 438] on p "Email address will be added to the list of emails" at bounding box center [710, 447] width 269 height 19
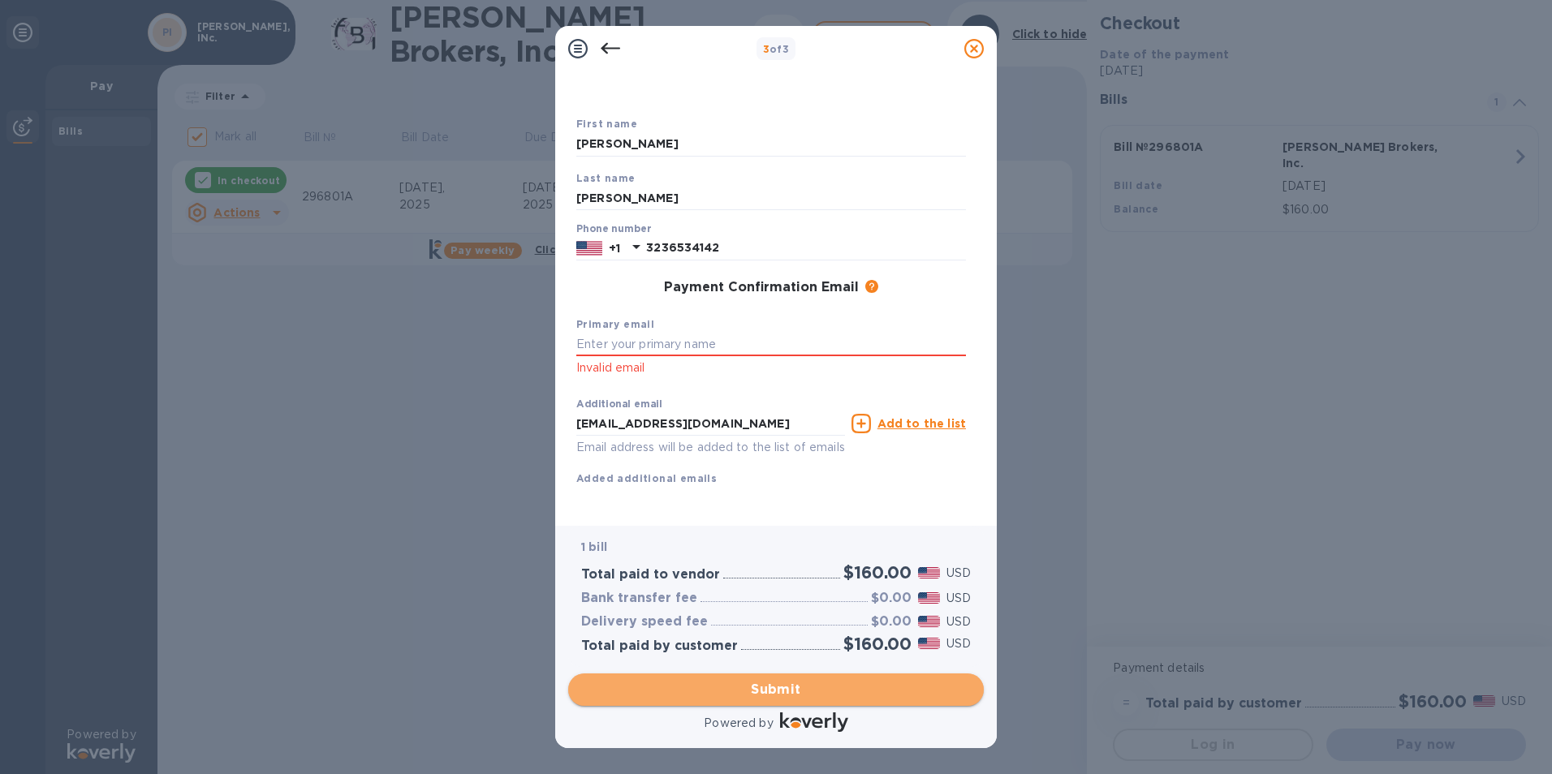
click at [744, 692] on span "Submit" at bounding box center [776, 689] width 390 height 19
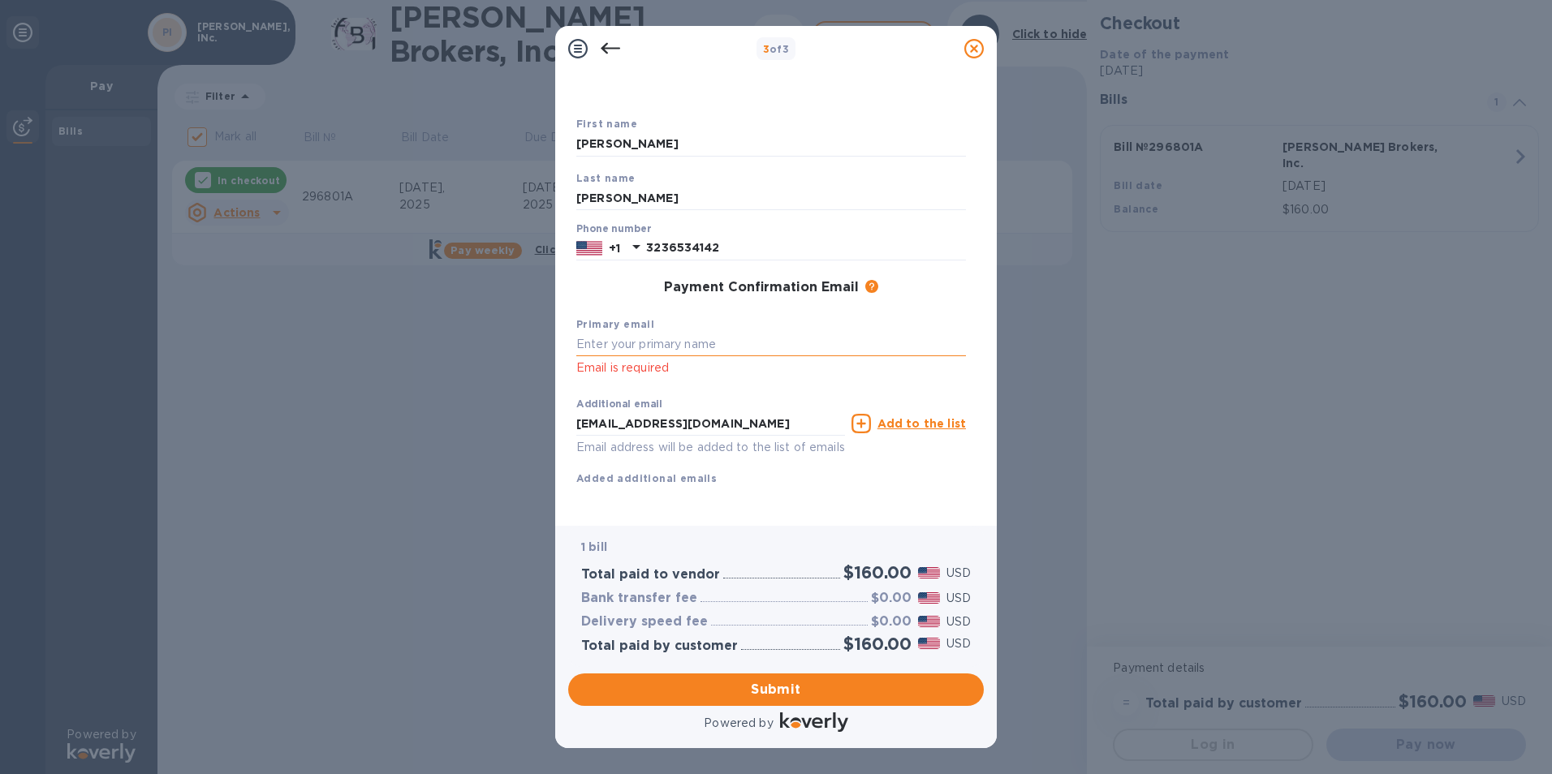
click at [701, 333] on input "text" at bounding box center [771, 345] width 390 height 24
type input "e"
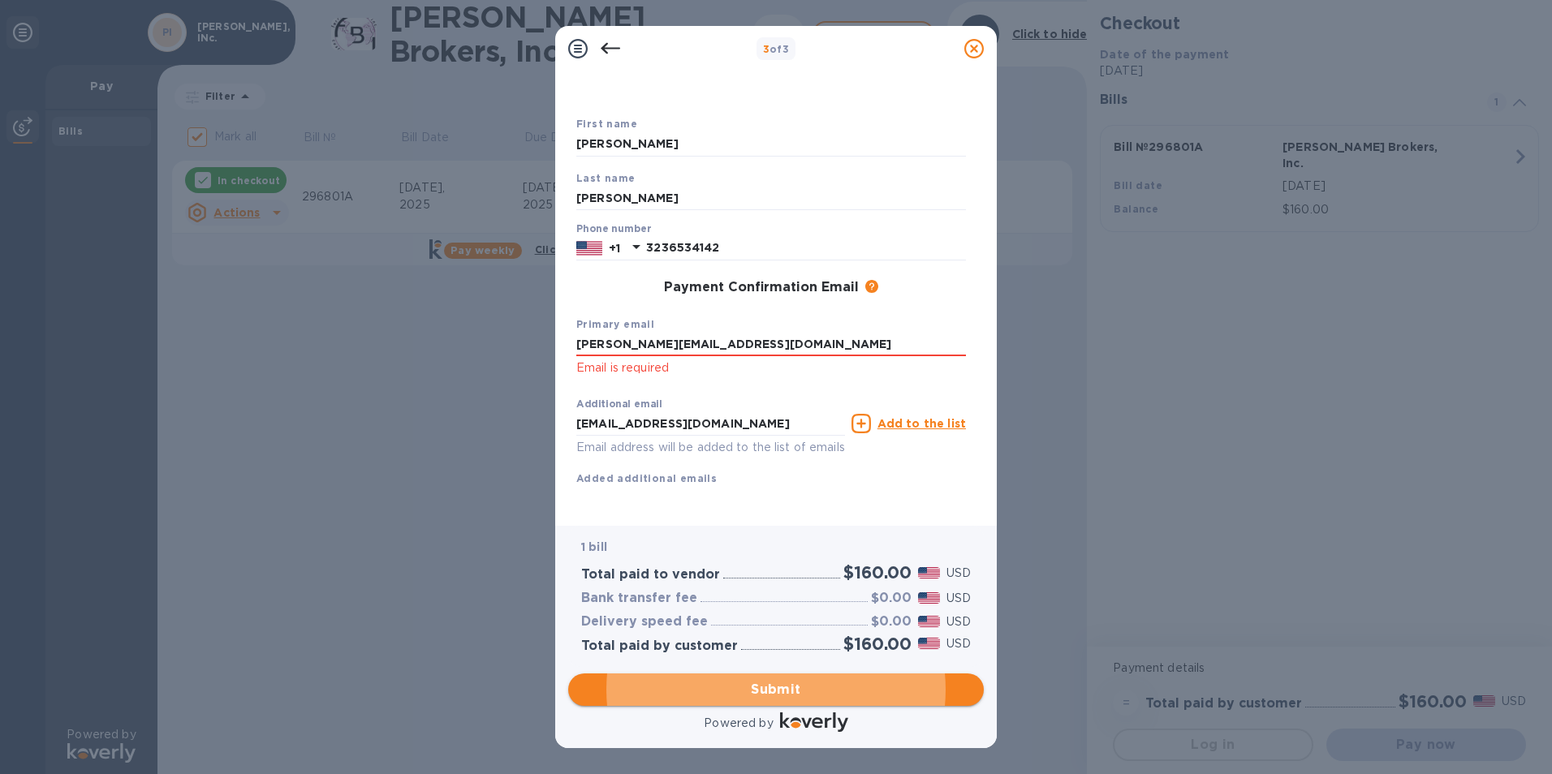
click at [722, 692] on span "Submit" at bounding box center [776, 689] width 390 height 19
click at [718, 680] on span "Submit" at bounding box center [776, 689] width 390 height 19
click at [744, 687] on span "Submit" at bounding box center [776, 689] width 390 height 19
click at [765, 333] on input "[PERSON_NAME][EMAIL_ADDRESS][DOMAIN_NAME]" at bounding box center [771, 345] width 390 height 24
drag, startPoint x: 766, startPoint y: 324, endPoint x: 412, endPoint y: 345, distance: 354.6
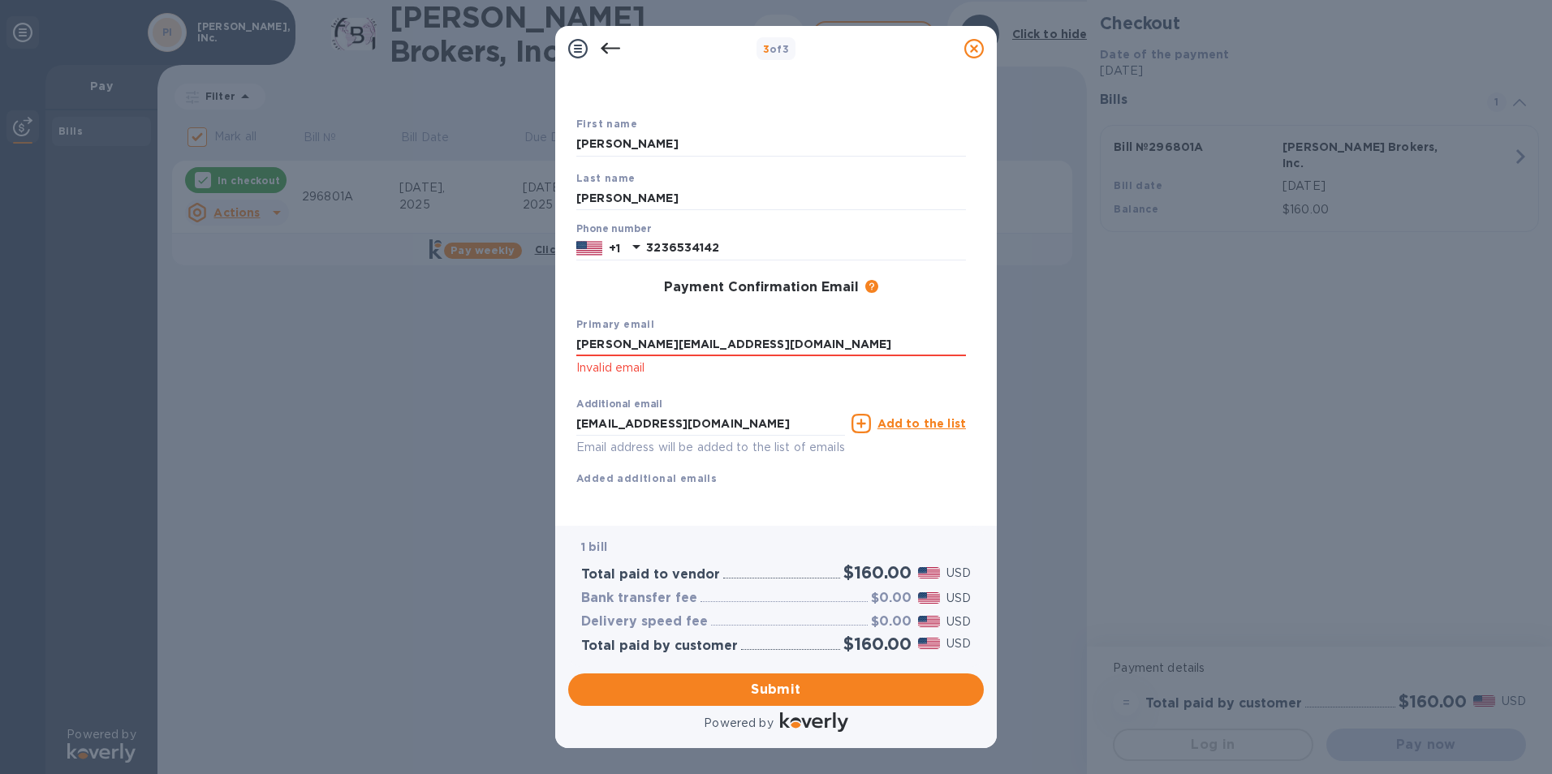
click at [412, 345] on div "3 of 3 Payment Contact Information First name [PERSON_NAME] Last name [PERSON_N…" at bounding box center [776, 387] width 1552 height 774
type input "[PERSON_NAME][EMAIL_ADDRESS][DOMAIN_NAME]"
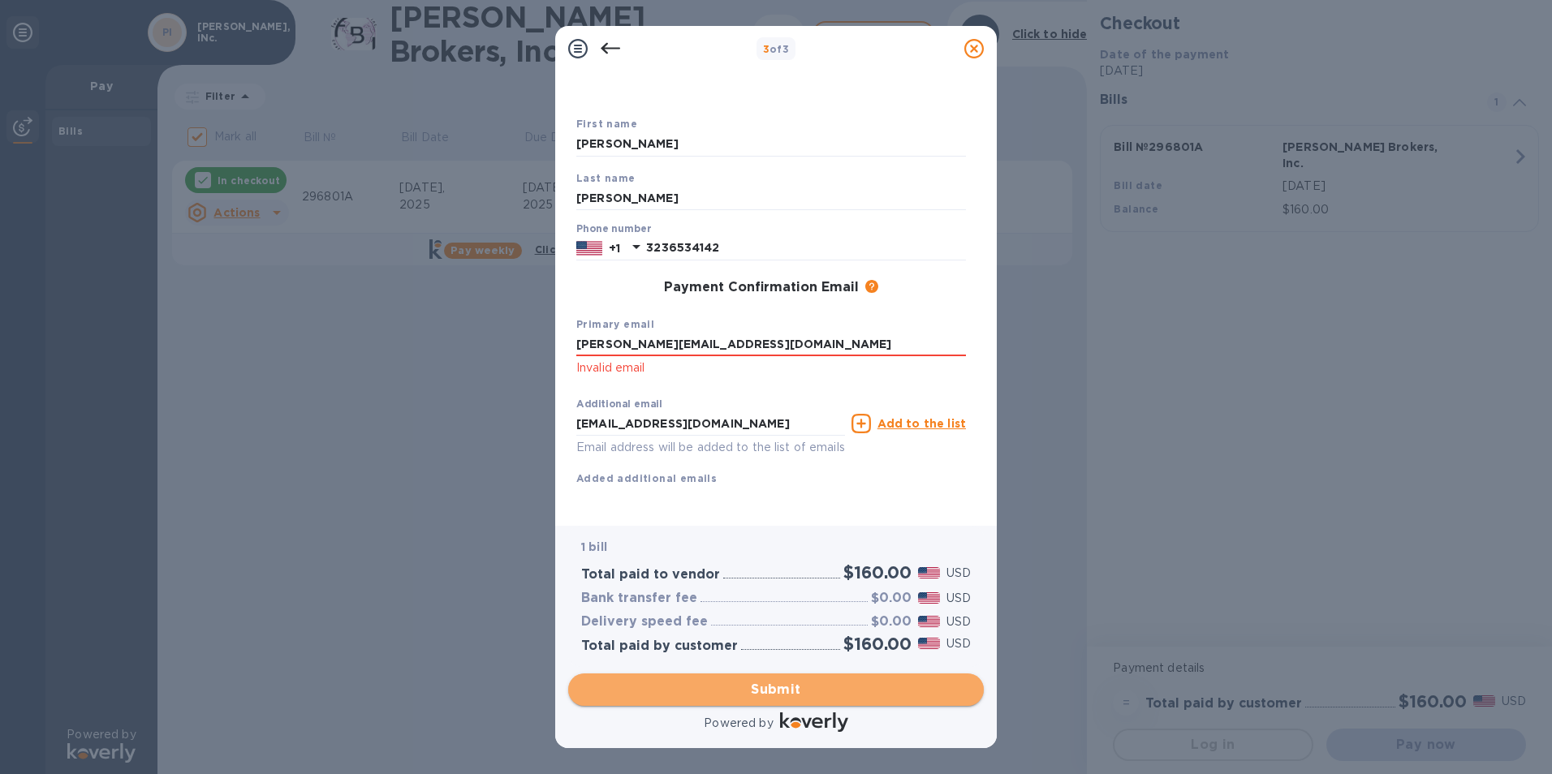
click at [837, 699] on span "Submit" at bounding box center [776, 689] width 390 height 19
click at [781, 685] on span "Submit" at bounding box center [776, 689] width 390 height 19
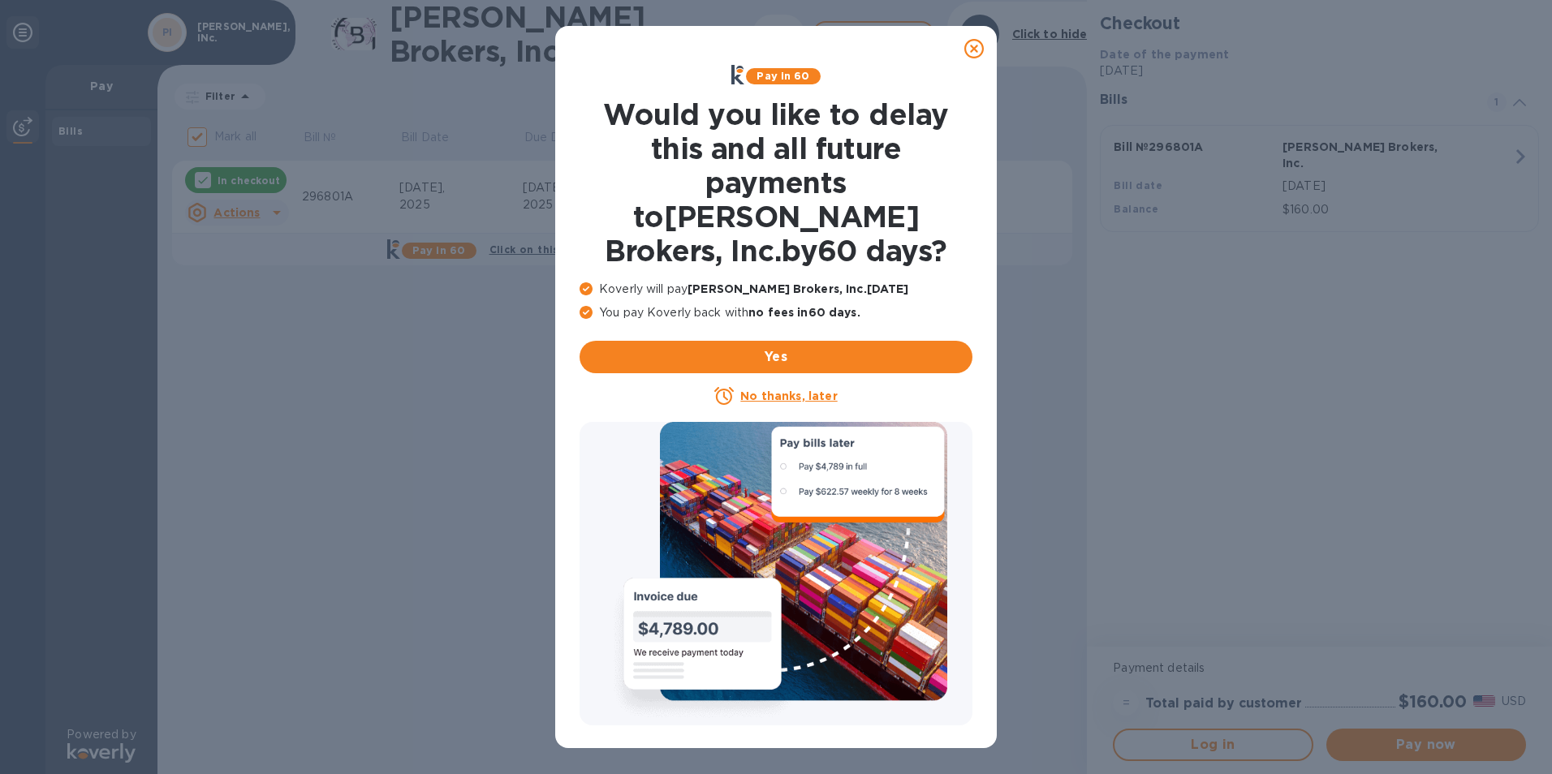
click at [764, 390] on u "No thanks, later" at bounding box center [788, 396] width 97 height 13
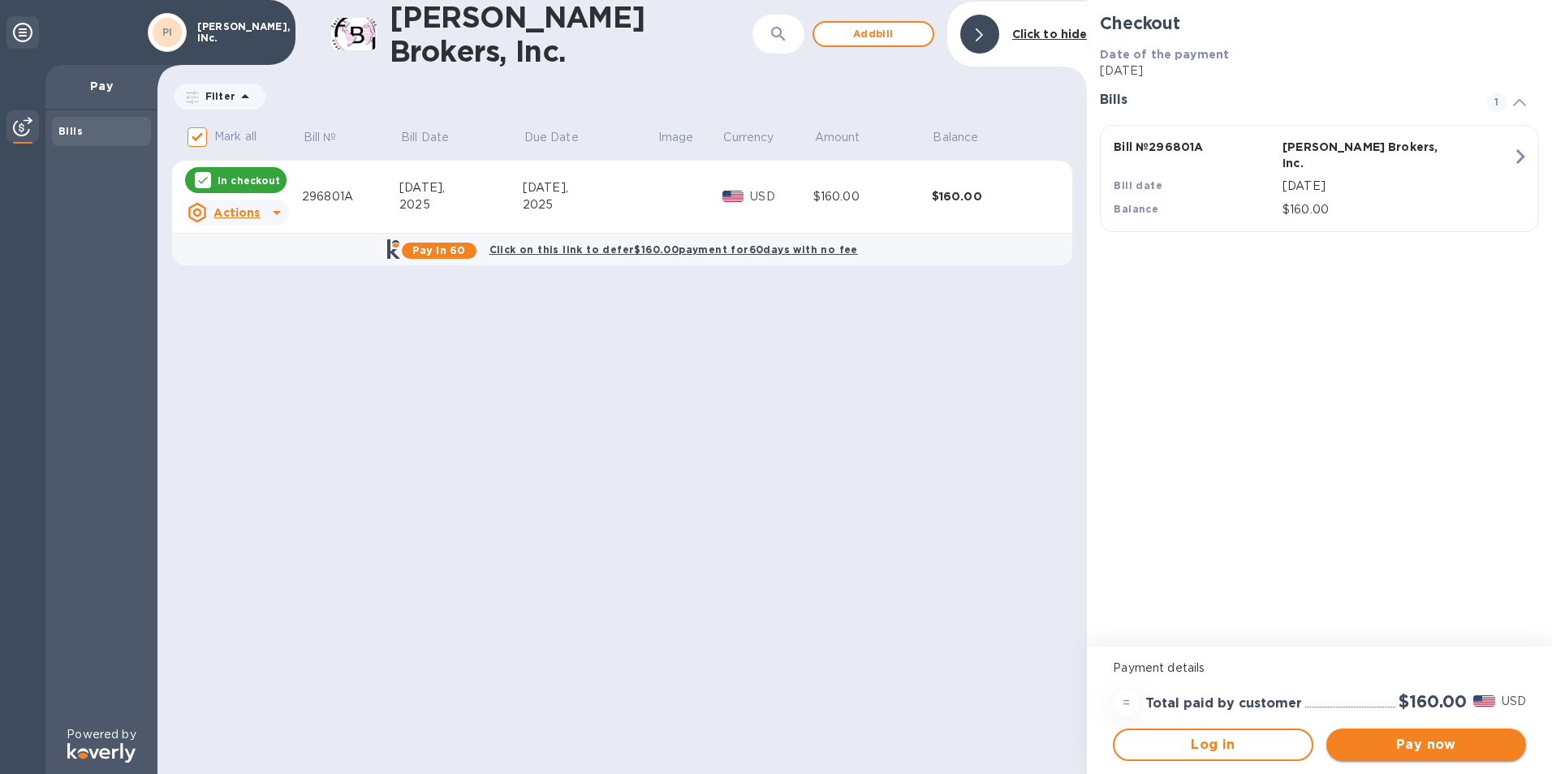
click at [1433, 752] on span "Pay now" at bounding box center [1426, 744] width 174 height 19
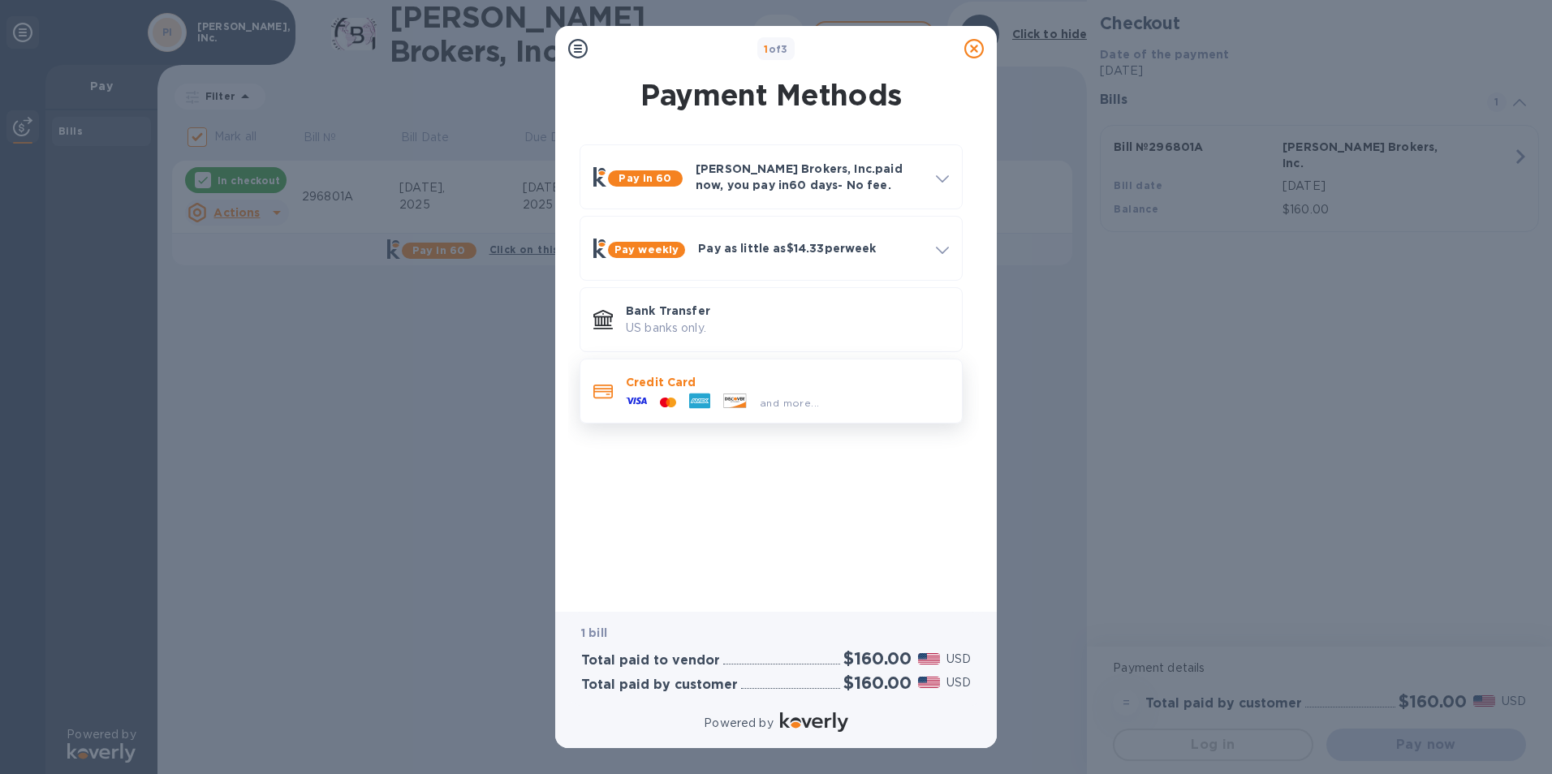
click at [745, 371] on div "Credit Card and more..." at bounding box center [787, 391] width 336 height 47
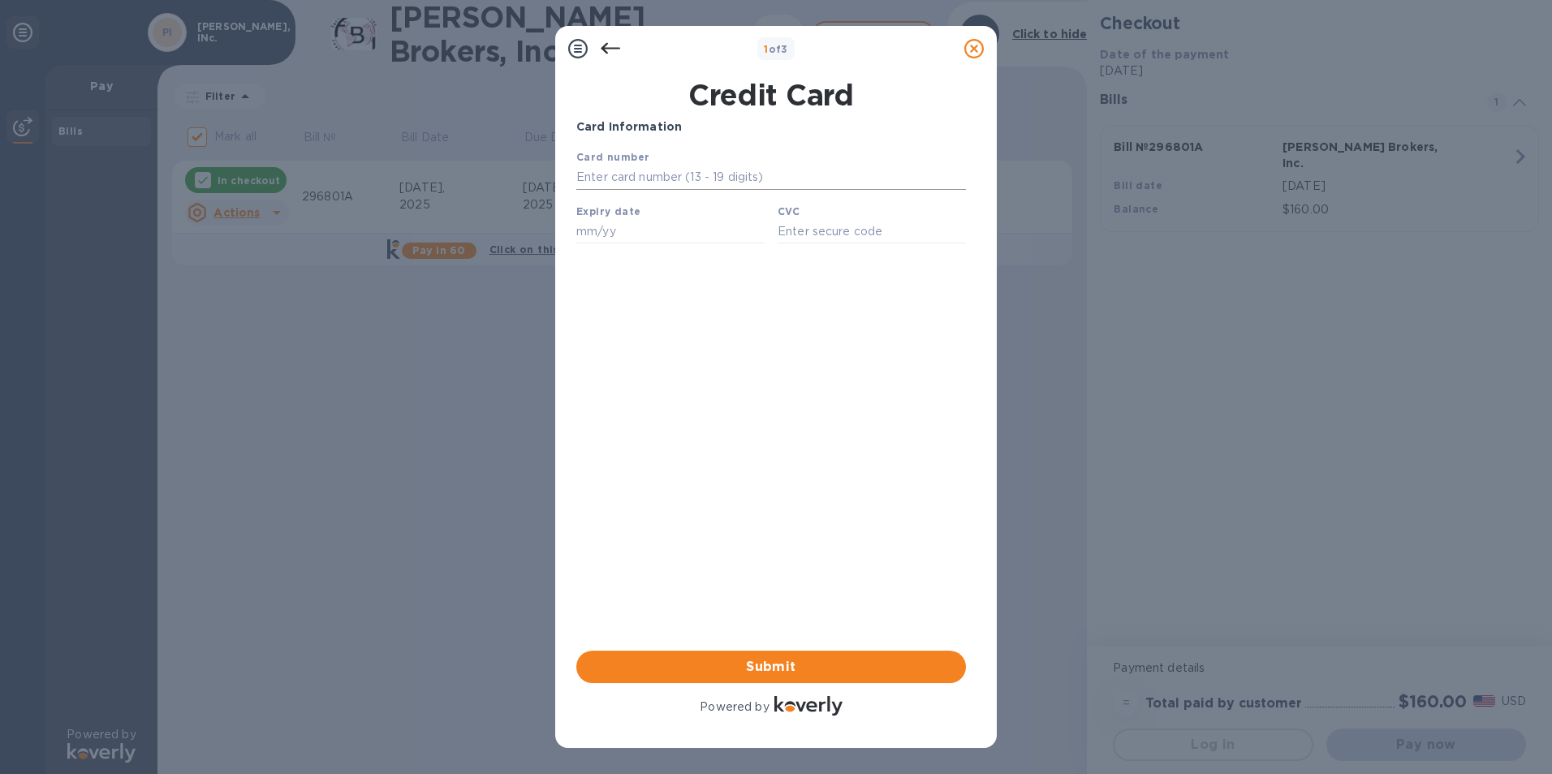
click at [688, 176] on input "text" at bounding box center [771, 178] width 390 height 24
type input "3787 5170 2243 017"
type input "11/25"
type input "5039"
click at [703, 659] on span "Submit" at bounding box center [771, 667] width 364 height 19
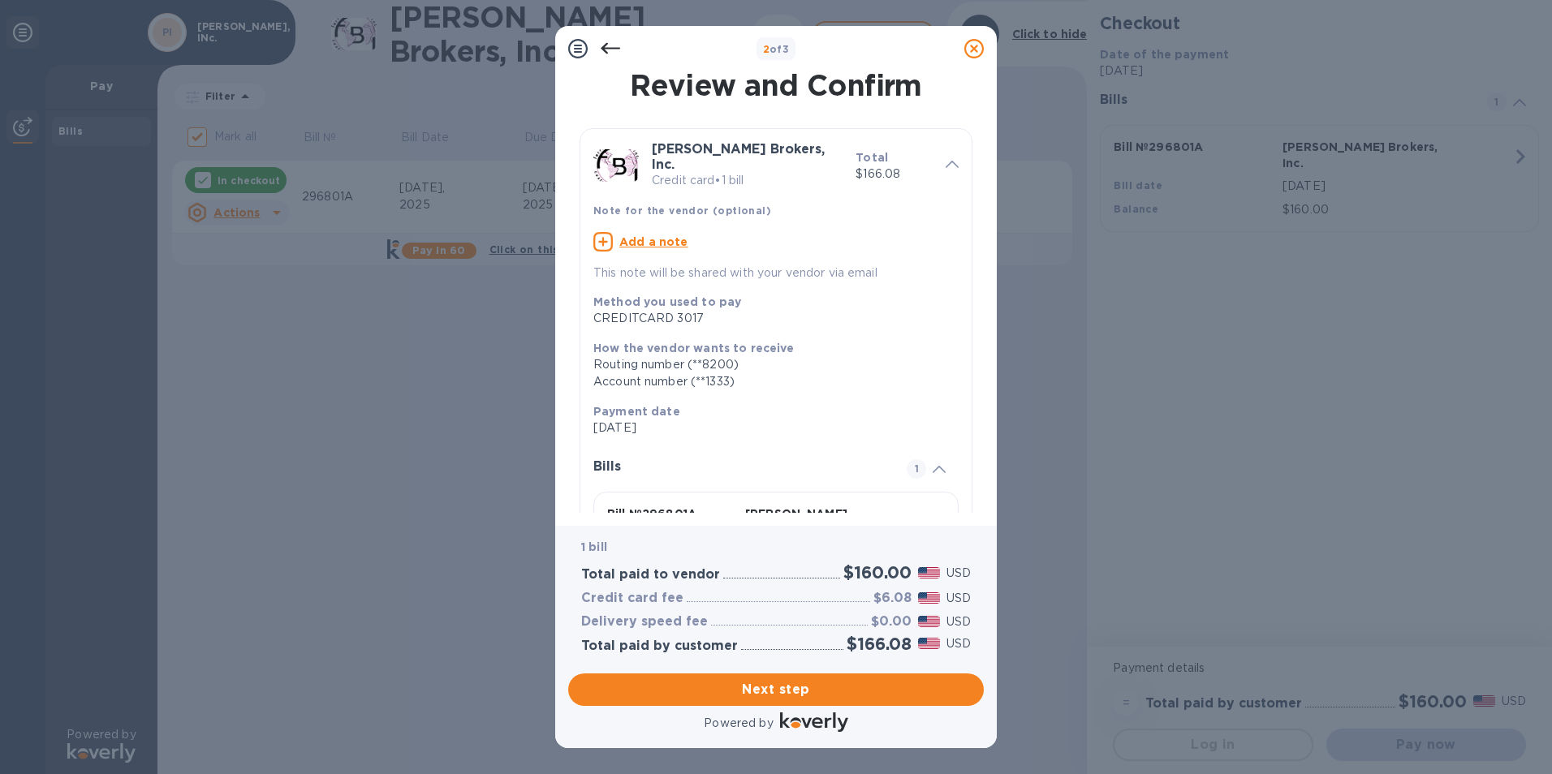
click at [670, 226] on div "Add a note" at bounding box center [776, 242] width 378 height 32
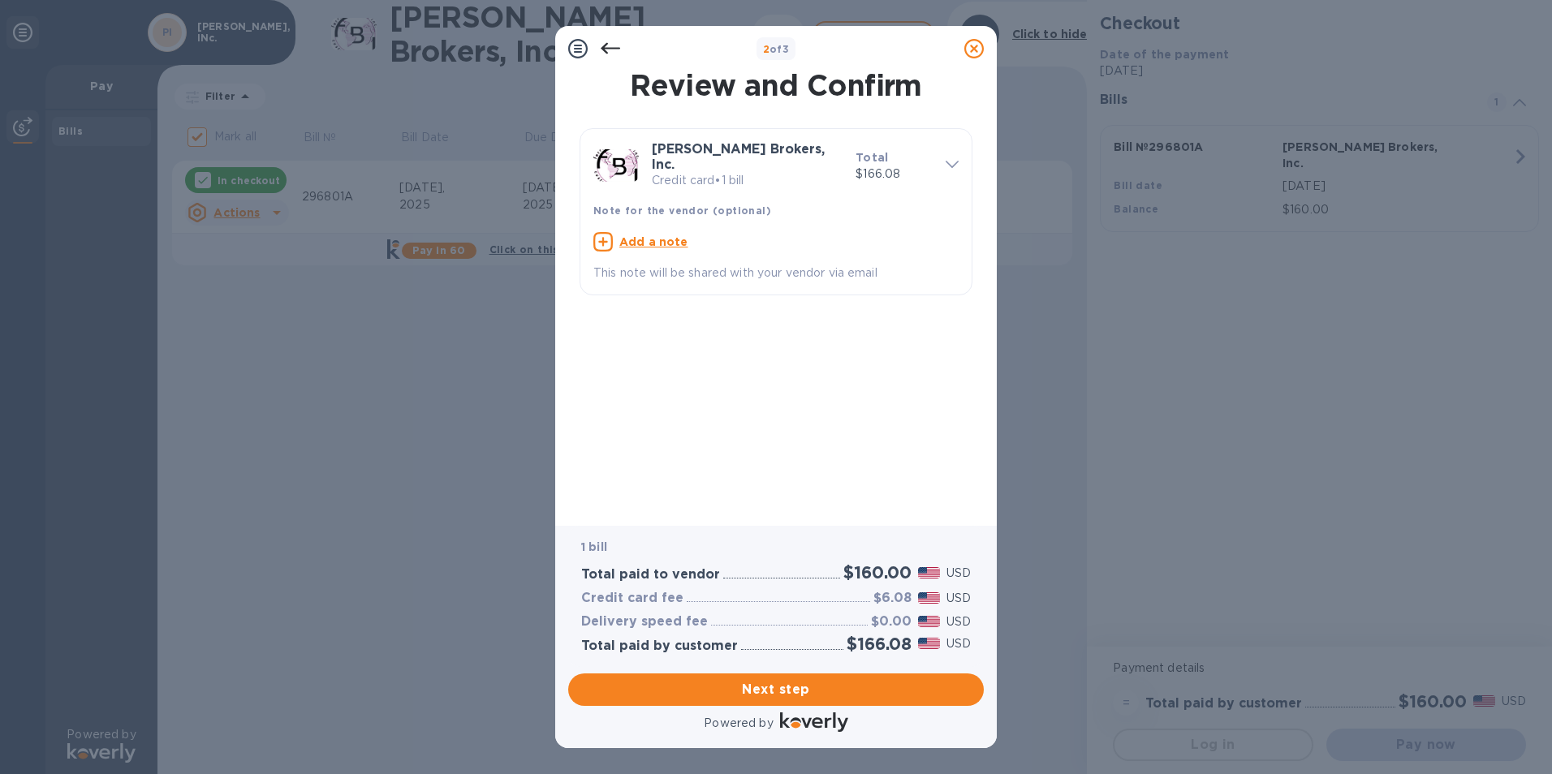
click at [663, 235] on u "Add a note" at bounding box center [653, 241] width 69 height 13
click at [653, 237] on textarea at bounding box center [762, 244] width 339 height 14
type textarea "Herreria Metal Group"
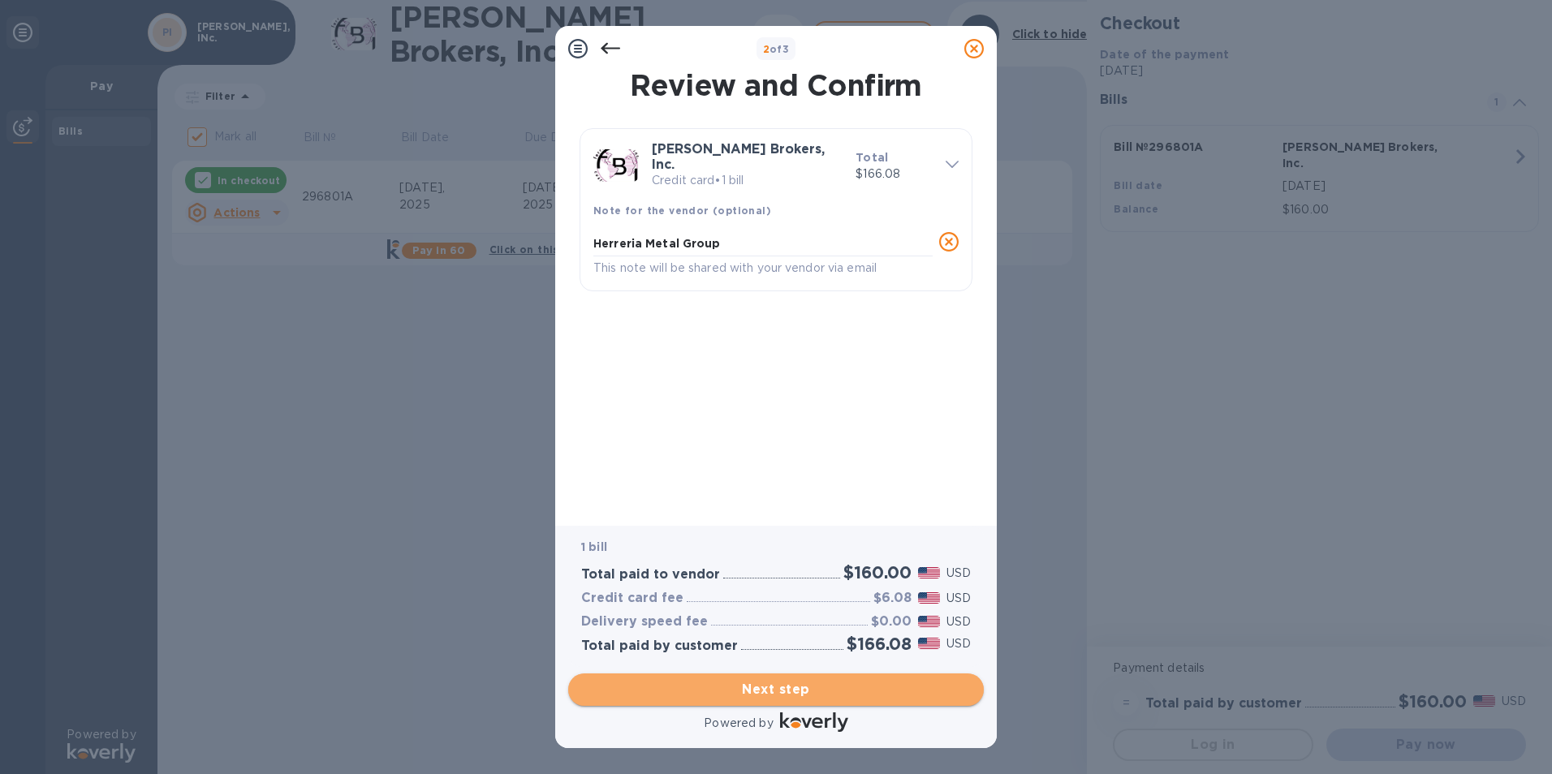
click at [867, 681] on span "Next step" at bounding box center [776, 689] width 390 height 19
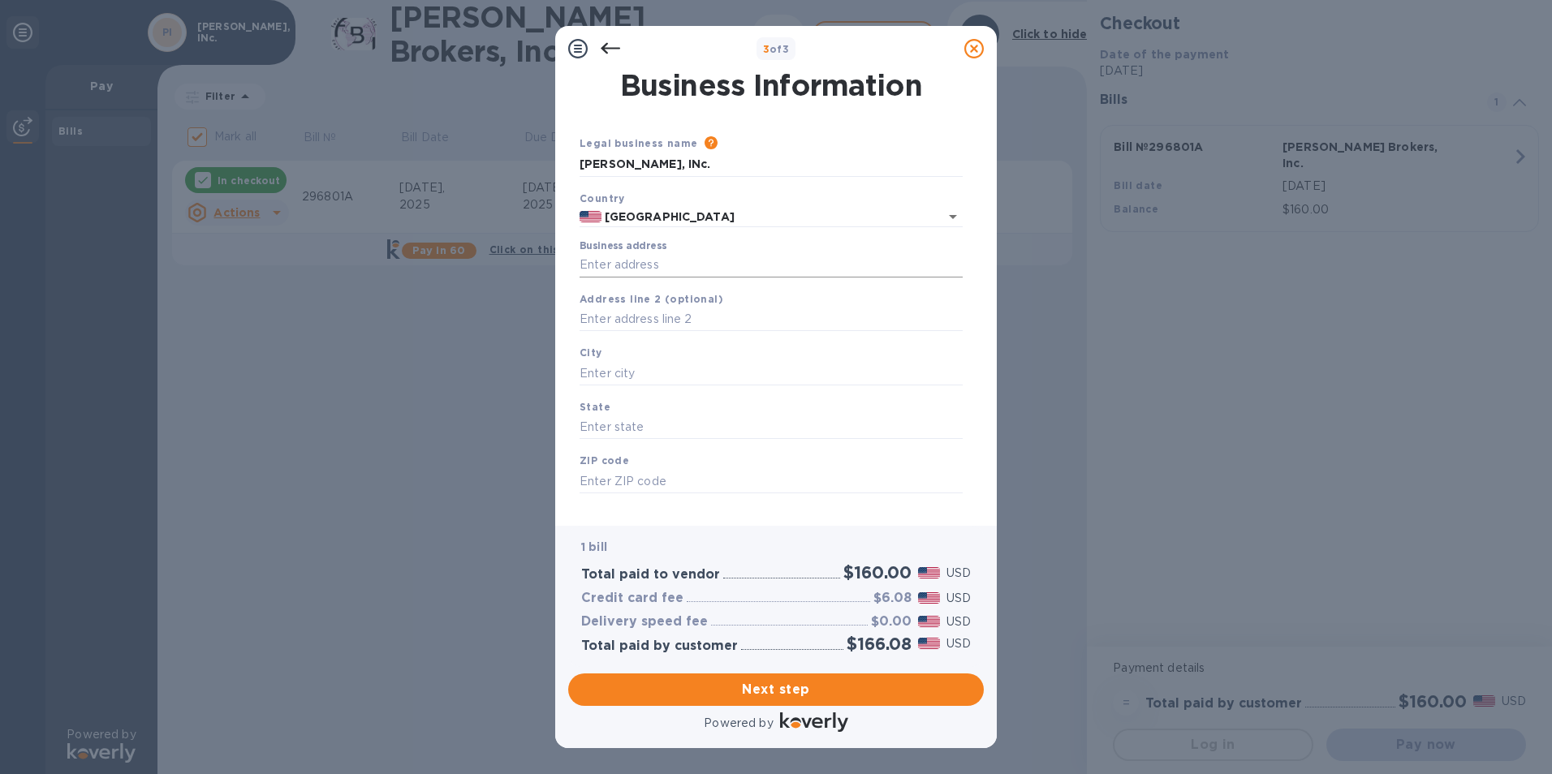
click at [674, 261] on input "Business address" at bounding box center [771, 265] width 383 height 24
type input "[STREET_ADDRESS][PERSON_NAME]"
click at [655, 370] on input "text" at bounding box center [771, 373] width 383 height 24
type input "[GEOGRAPHIC_DATA]"
type input "CA"
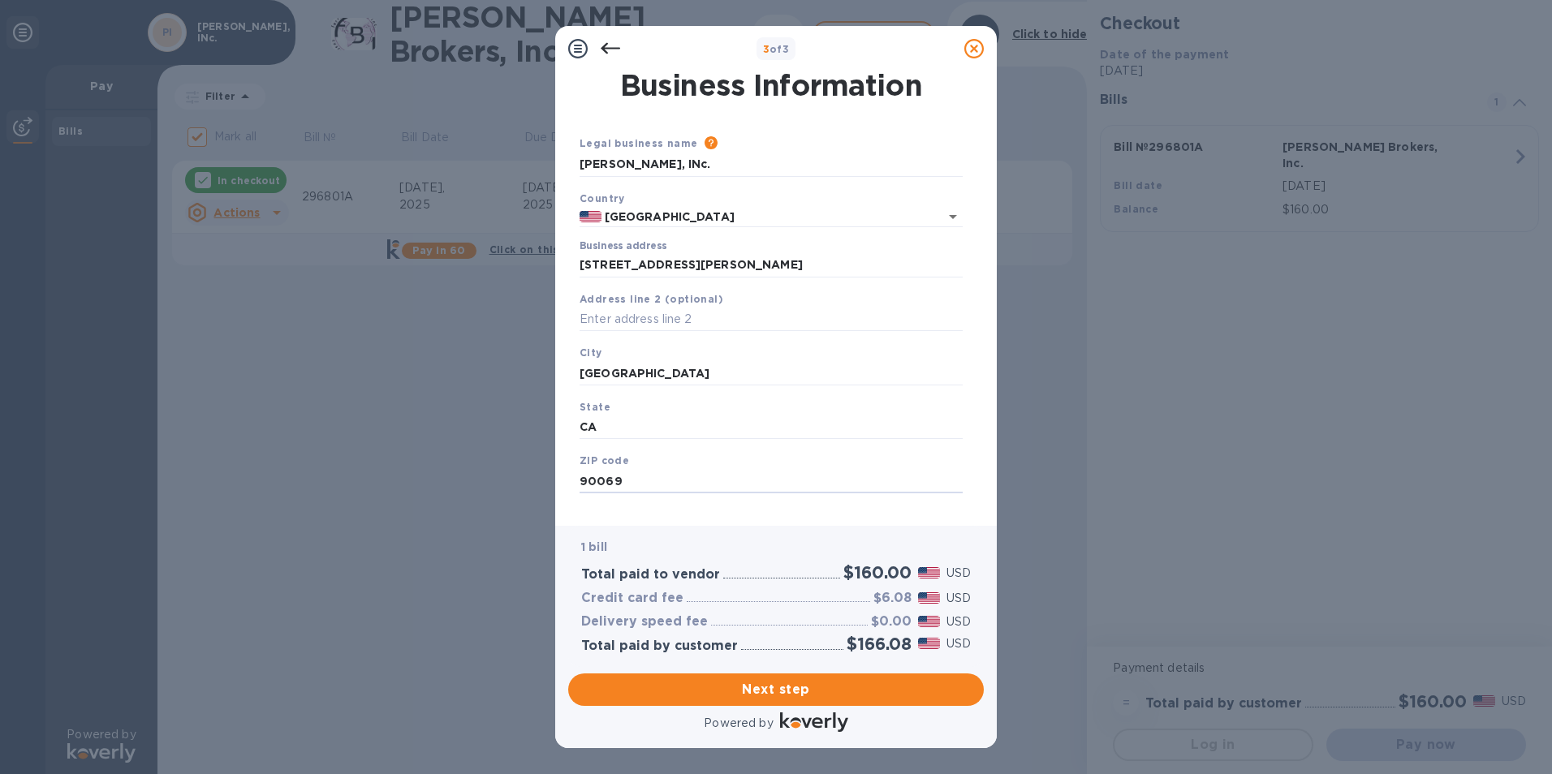
type input "90069"
click at [594, 520] on div "Business Information Legal business name Please provide the legal name that app…" at bounding box center [776, 298] width 442 height 455
click at [778, 684] on span "Next step" at bounding box center [776, 689] width 390 height 19
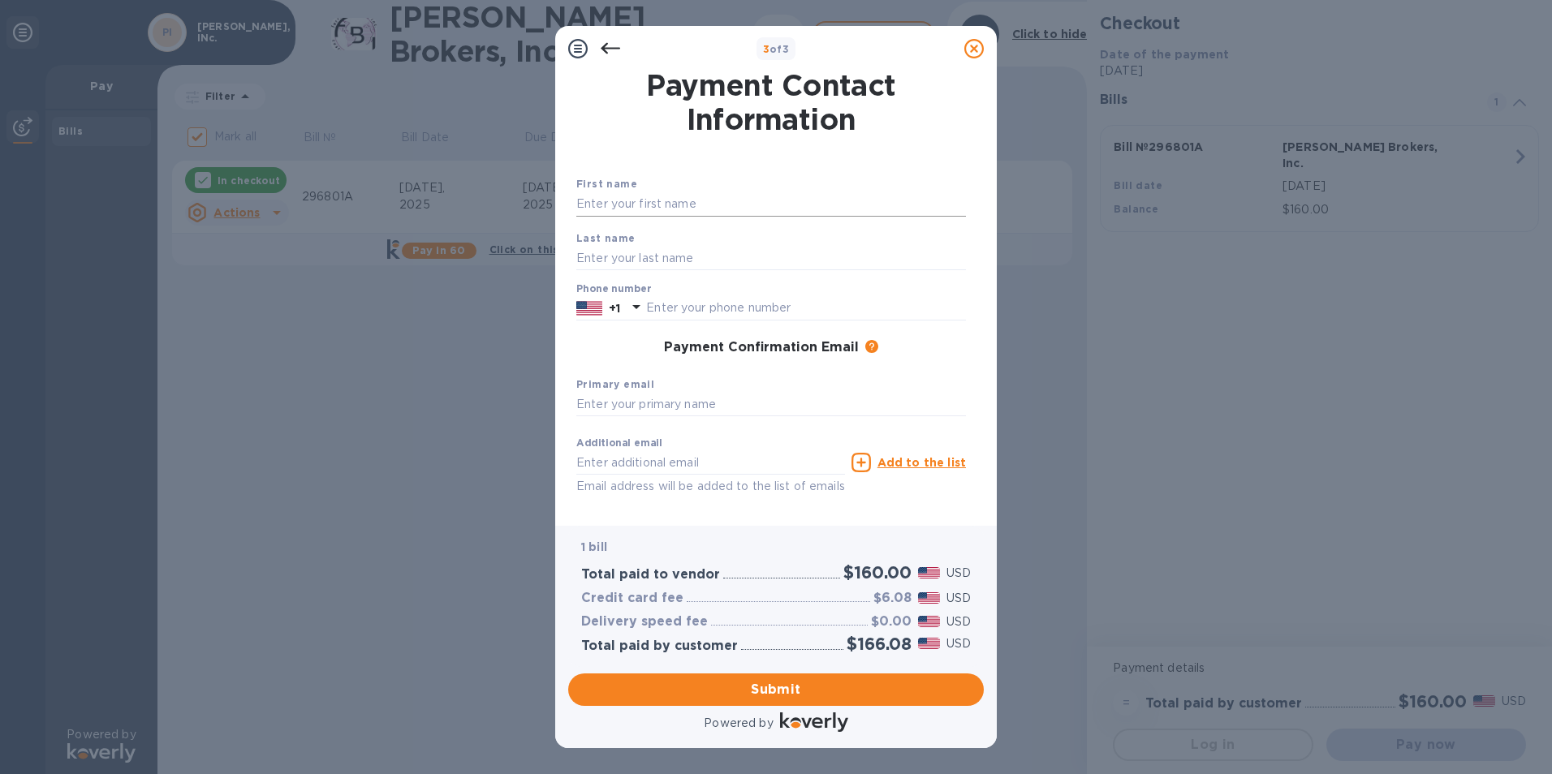
click at [662, 209] on input "text" at bounding box center [771, 204] width 390 height 24
type input "[PERSON_NAME]"
type input "3108410177"
click at [621, 401] on input "text" at bounding box center [771, 405] width 390 height 24
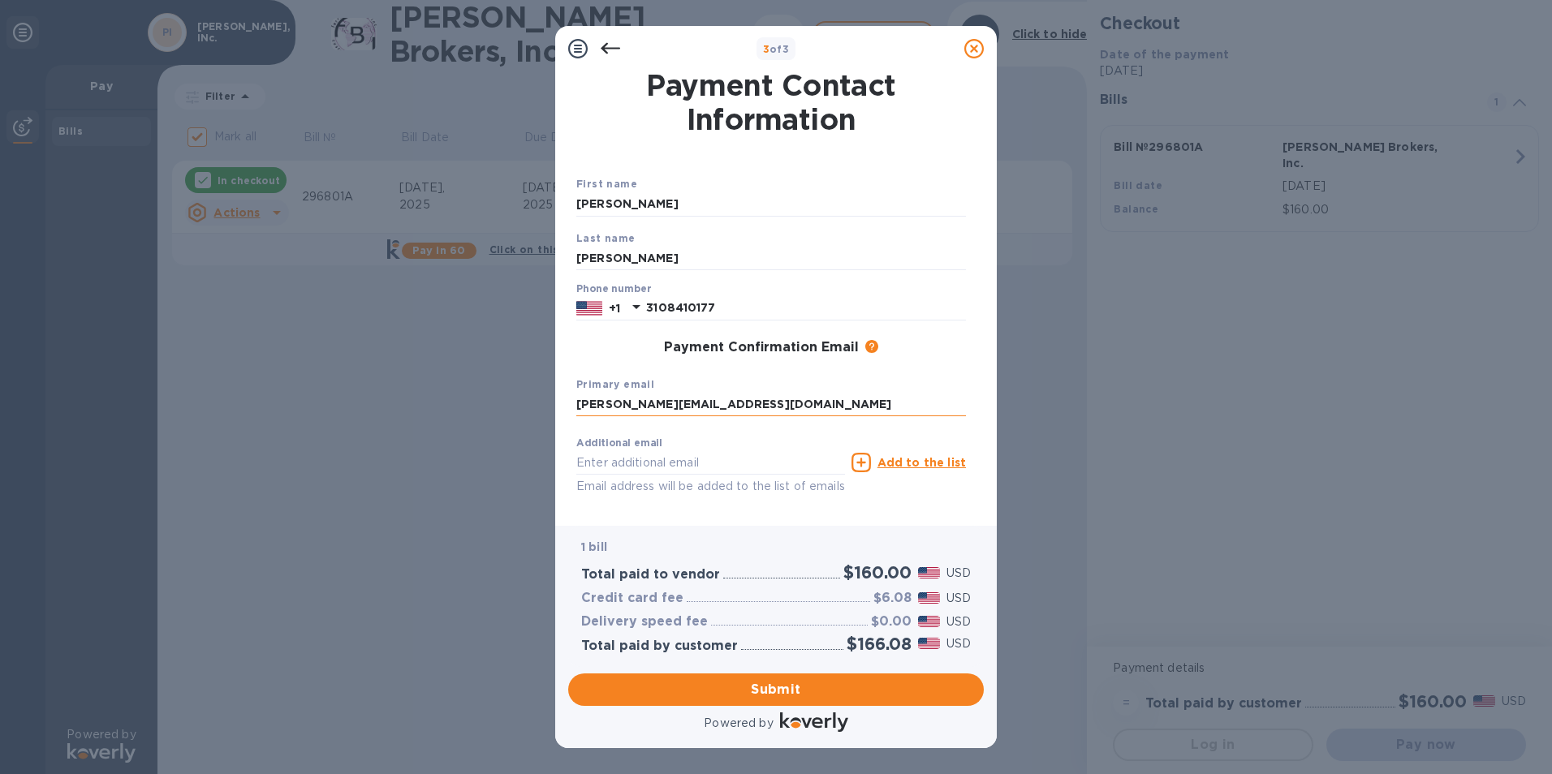
type input "[PERSON_NAME][EMAIL_ADDRESS][DOMAIN_NAME]"
type input "[EMAIL_ADDRESS][DOMAIN_NAME]"
click at [762, 688] on span "Submit" at bounding box center [776, 689] width 390 height 19
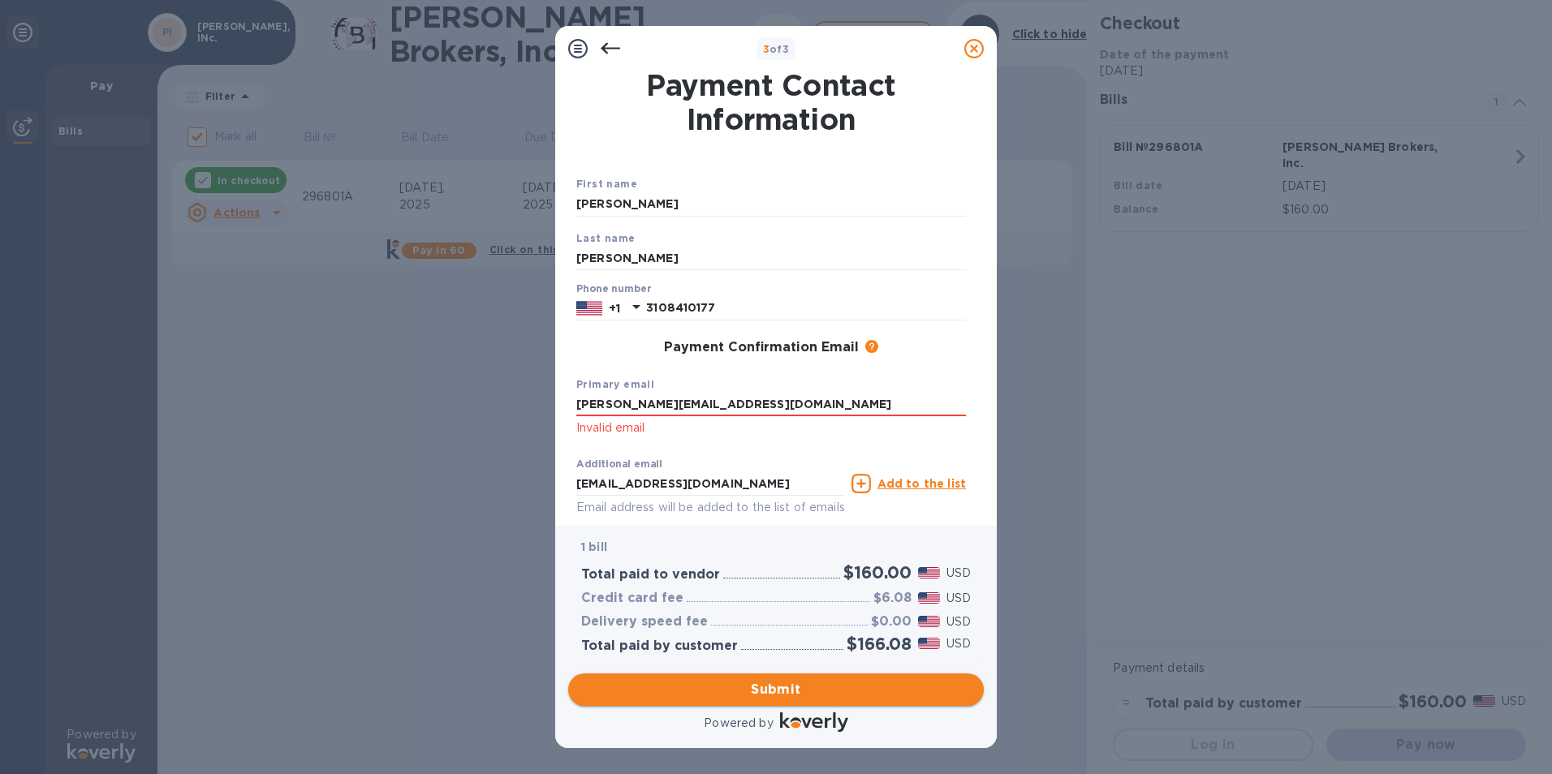
click at [762, 688] on span "Submit" at bounding box center [776, 689] width 390 height 19
click at [800, 407] on input "[PERSON_NAME][EMAIL_ADDRESS][DOMAIN_NAME]" at bounding box center [771, 405] width 390 height 24
click at [751, 681] on span "Submit" at bounding box center [776, 689] width 390 height 19
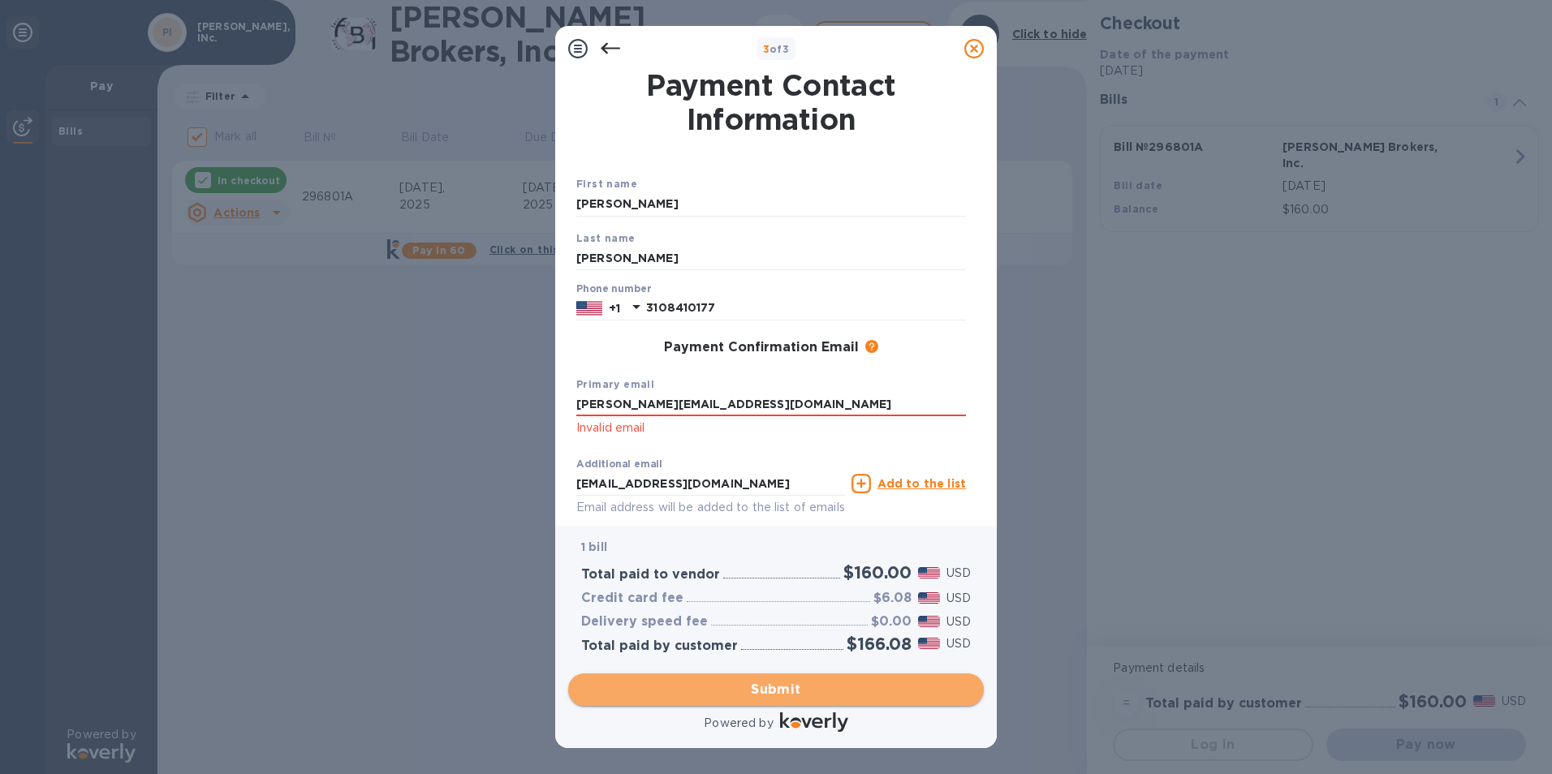
click at [751, 681] on span "Submit" at bounding box center [776, 689] width 390 height 19
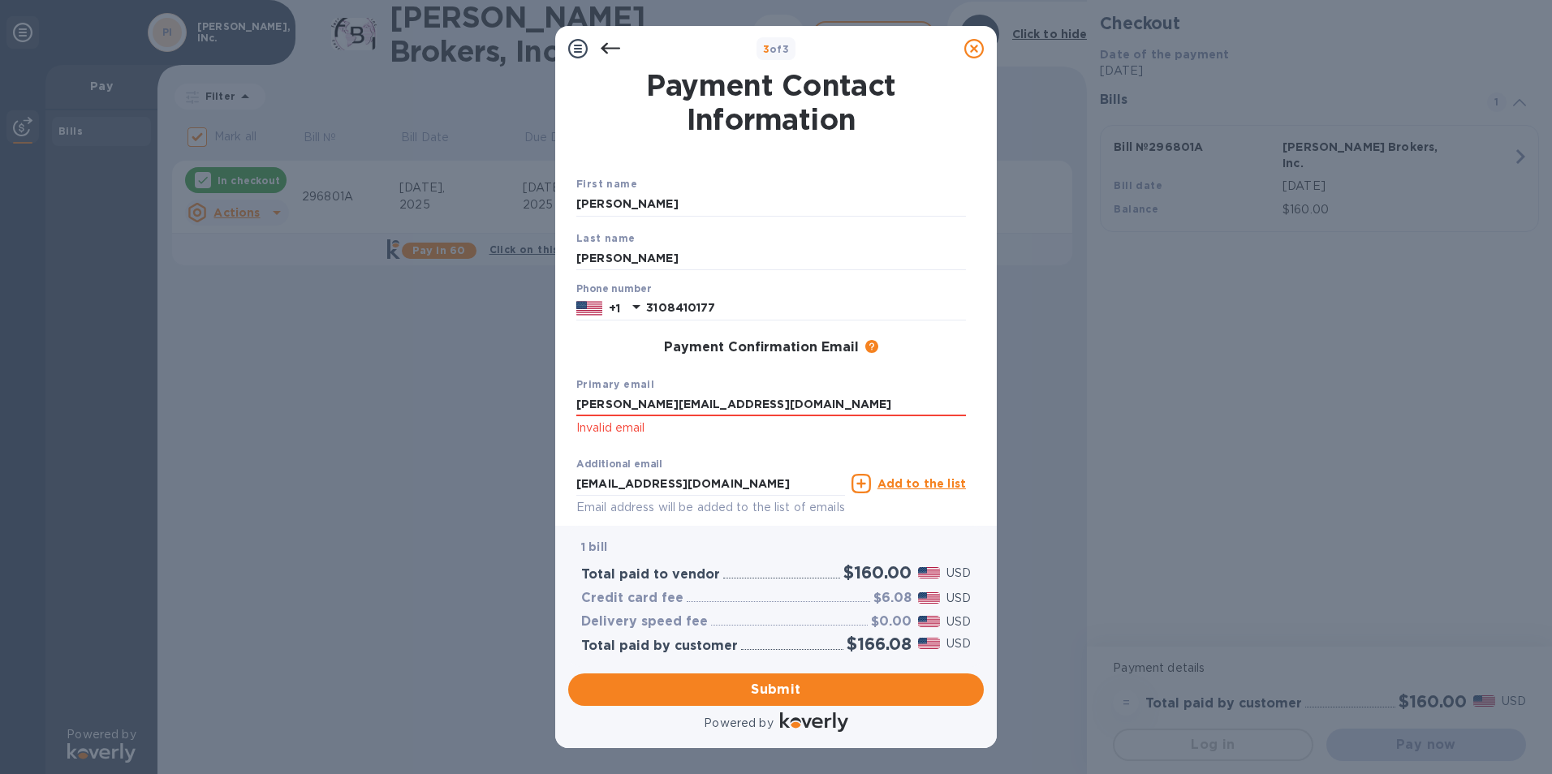
drag, startPoint x: 760, startPoint y: 410, endPoint x: 481, endPoint y: 412, distance: 278.4
click at [481, 412] on div "3 of 3 Payment Contact Information First name Elizabeth Last name Kaplan Phone …" at bounding box center [776, 387] width 1552 height 774
type input "julie@paulferrante.com"
click button "Submit" at bounding box center [0, 0] width 0 height 0
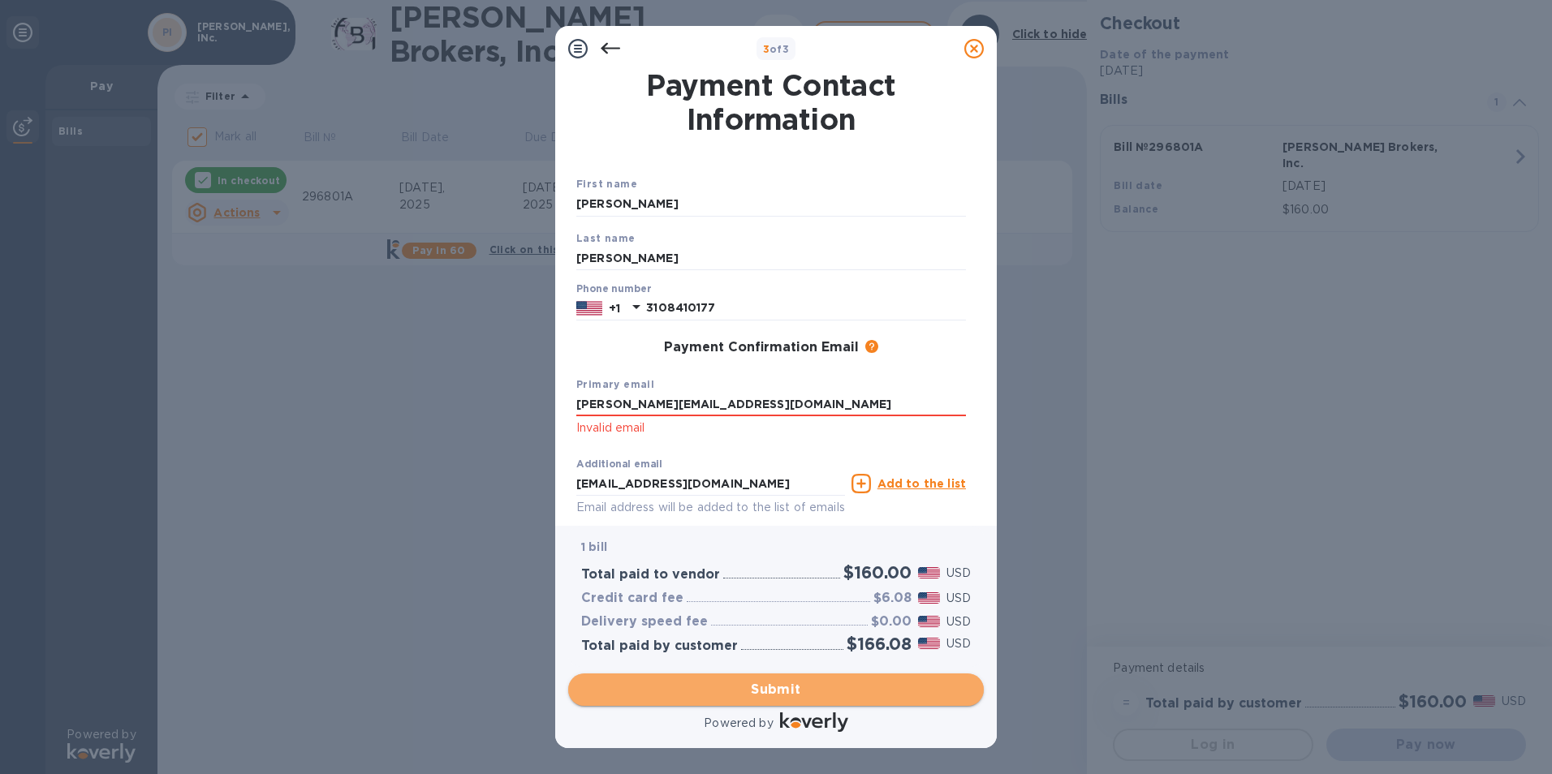
click at [781, 683] on span "Submit" at bounding box center [776, 689] width 390 height 19
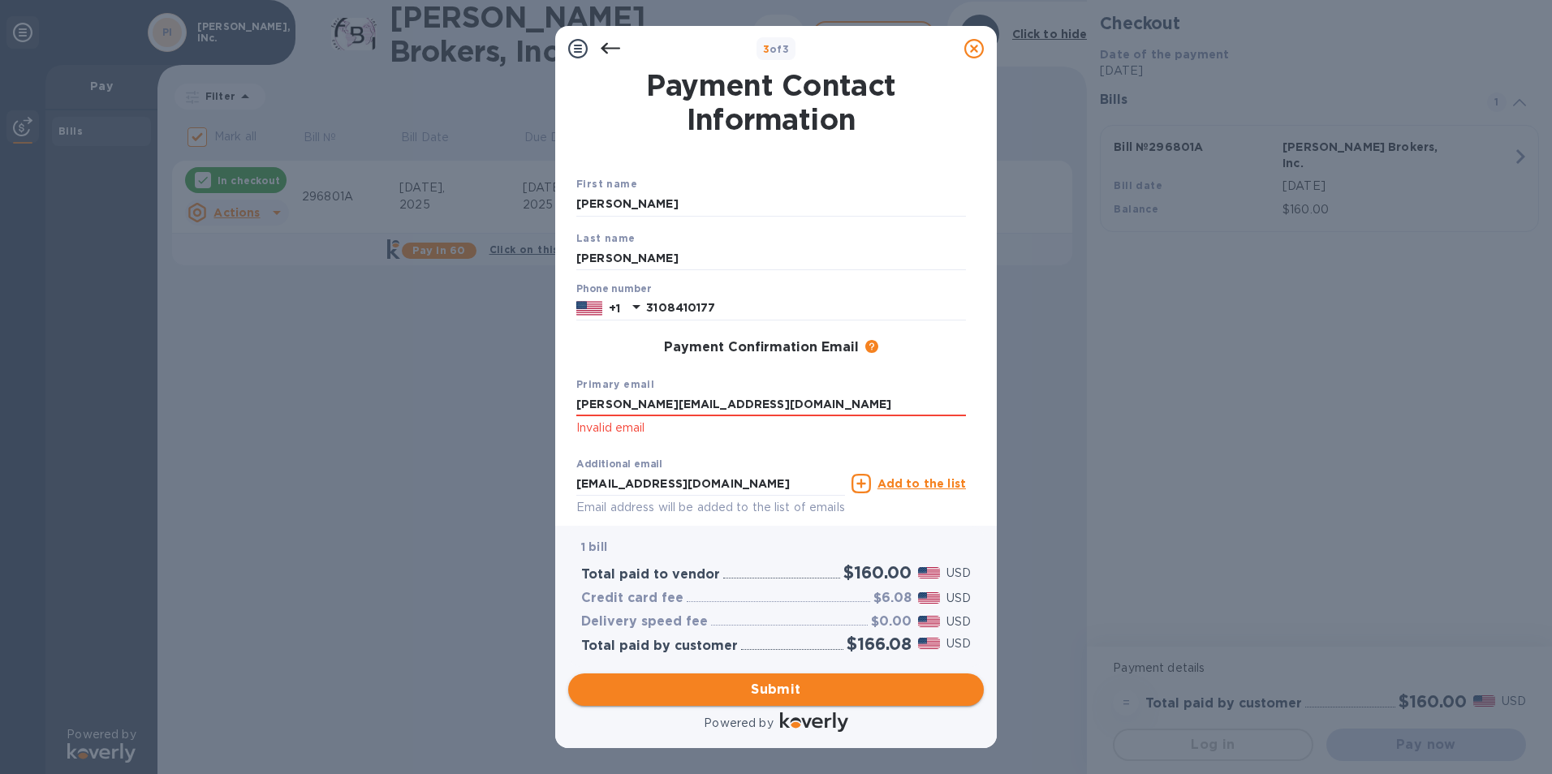
click at [770, 686] on span "Submit" at bounding box center [776, 689] width 390 height 19
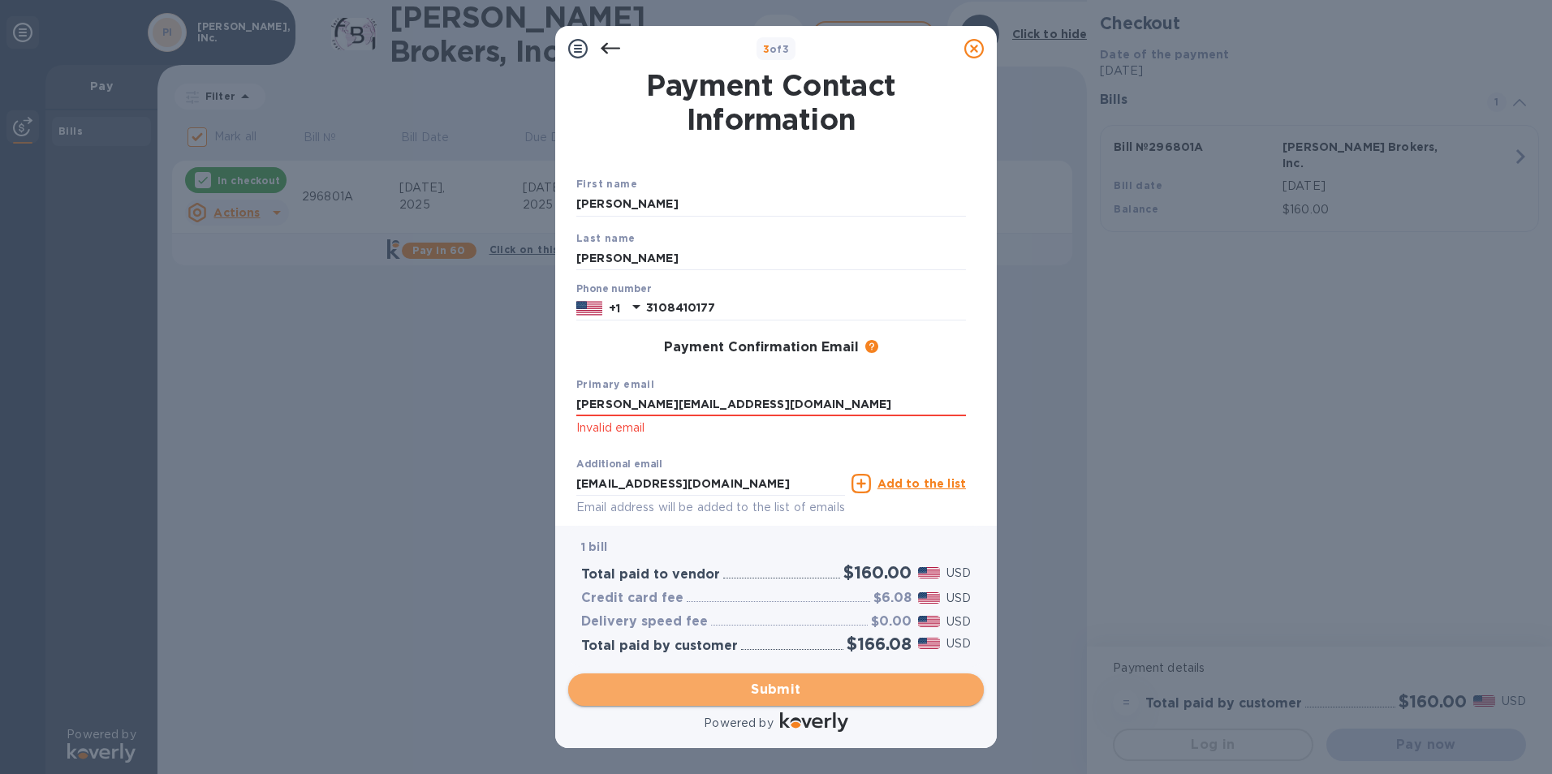
click at [770, 685] on span "Submit" at bounding box center [776, 689] width 390 height 19
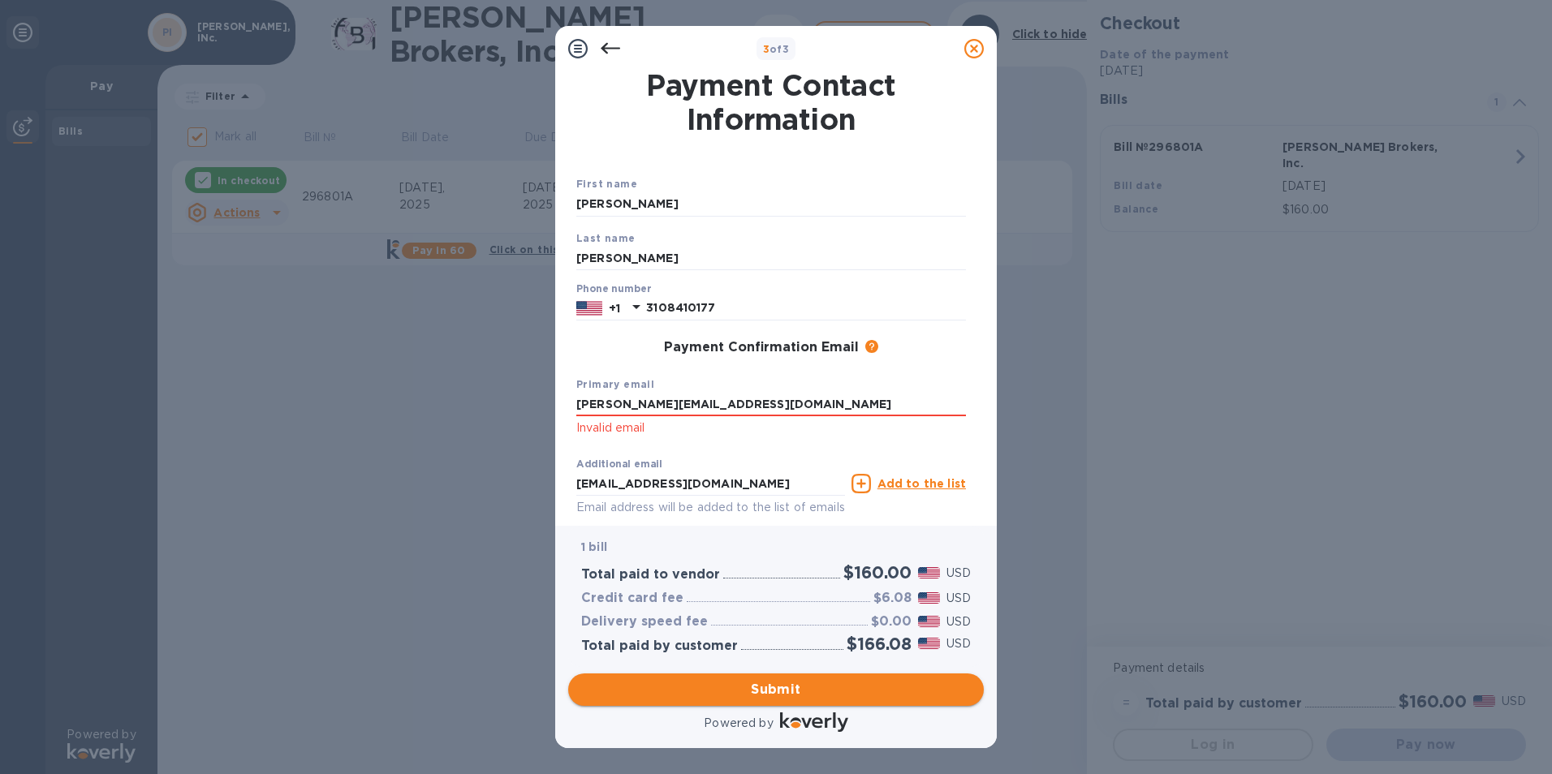
click at [770, 685] on span "Submit" at bounding box center [776, 689] width 390 height 19
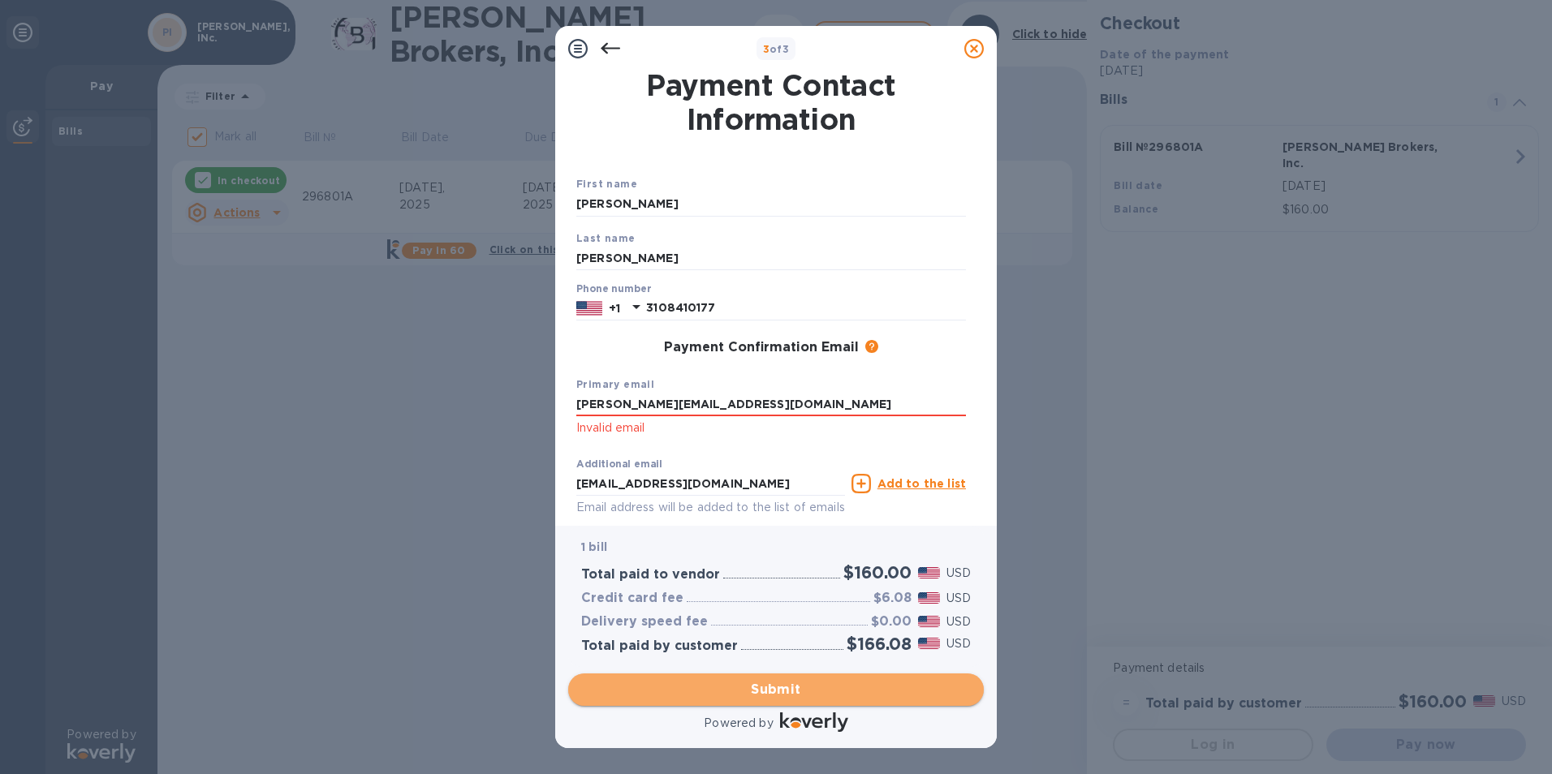
click at [770, 685] on span "Submit" at bounding box center [776, 689] width 390 height 19
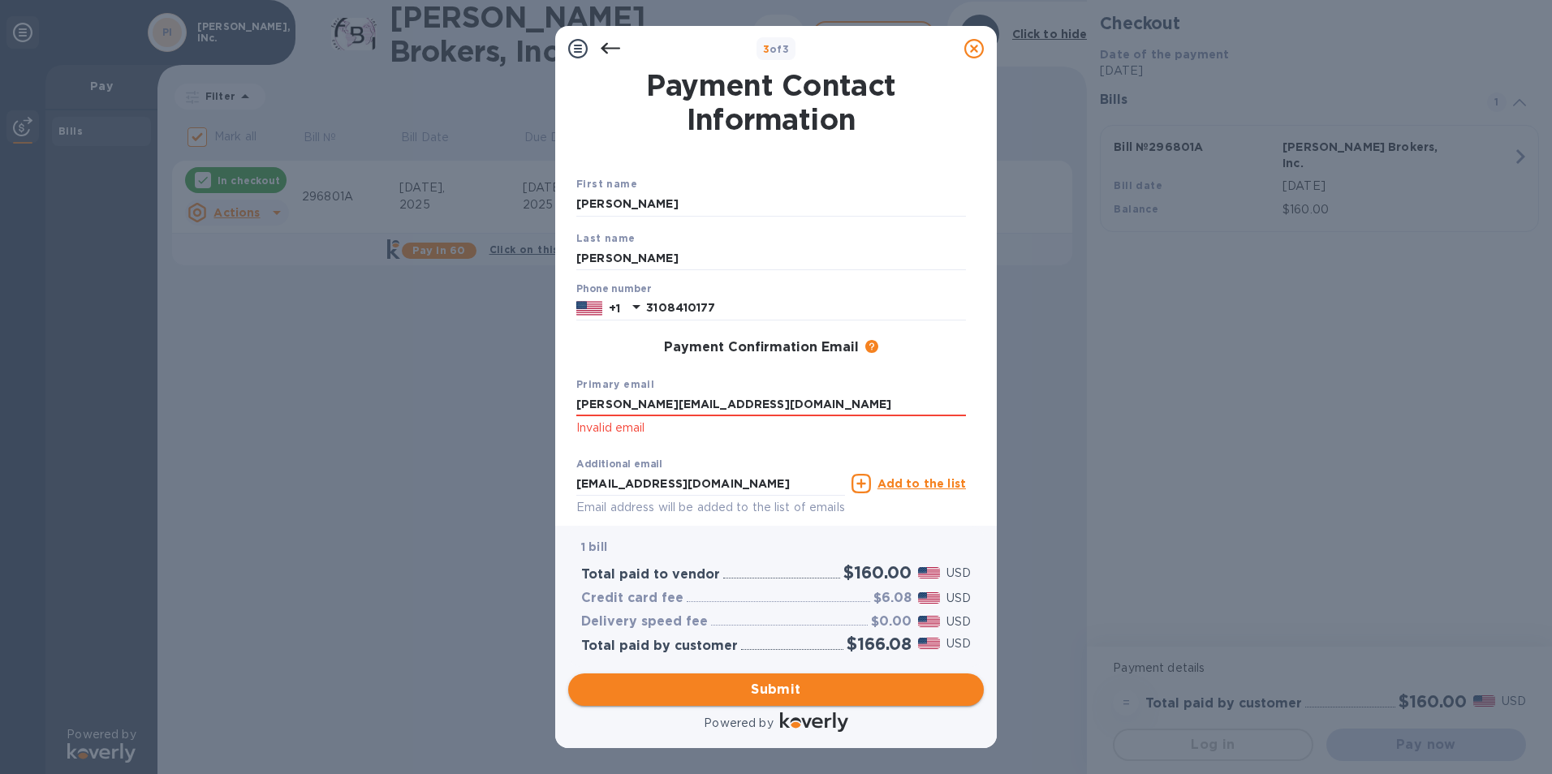
click at [770, 685] on span "Submit" at bounding box center [776, 689] width 390 height 19
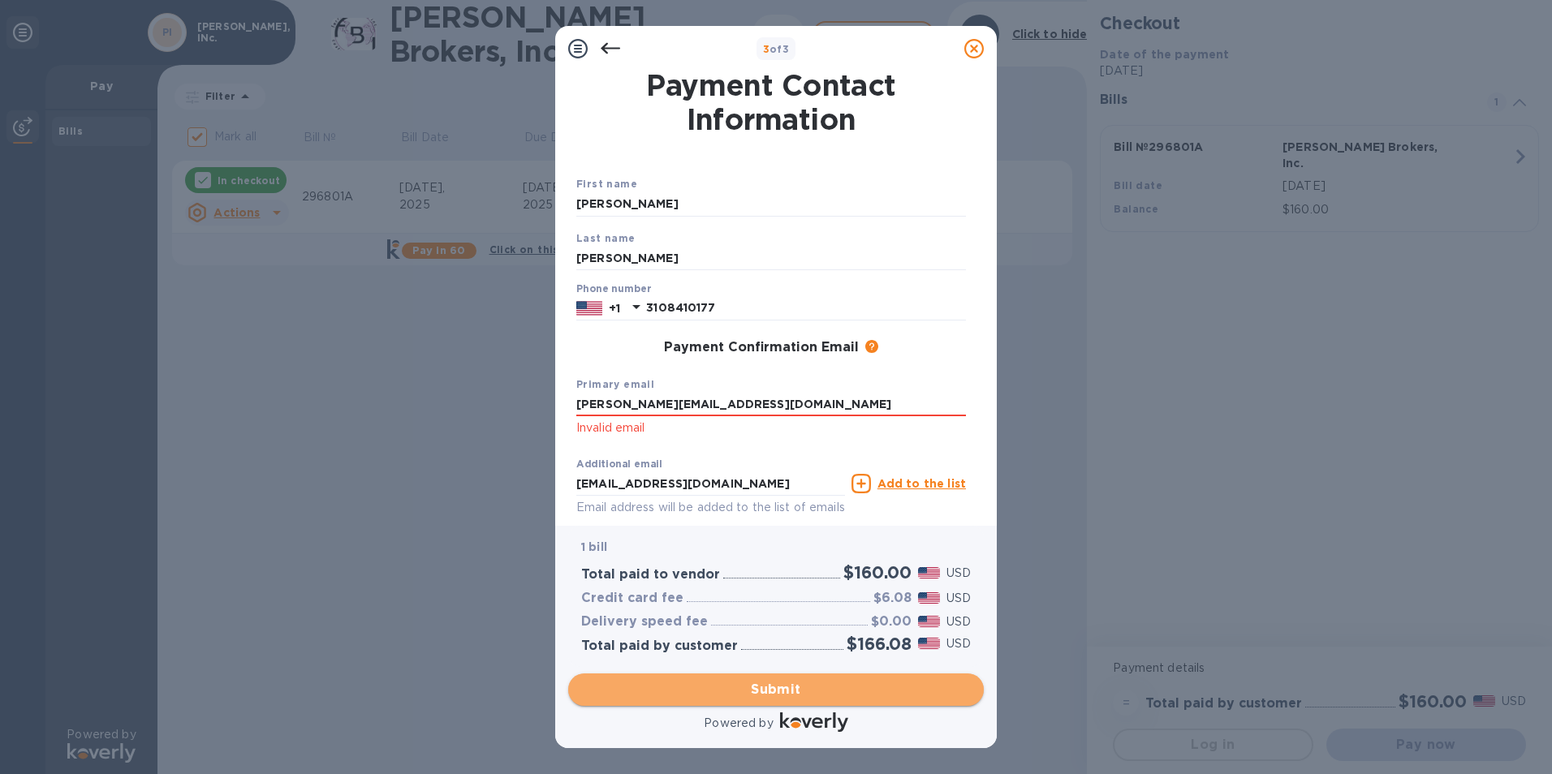
click at [770, 685] on span "Submit" at bounding box center [776, 689] width 390 height 19
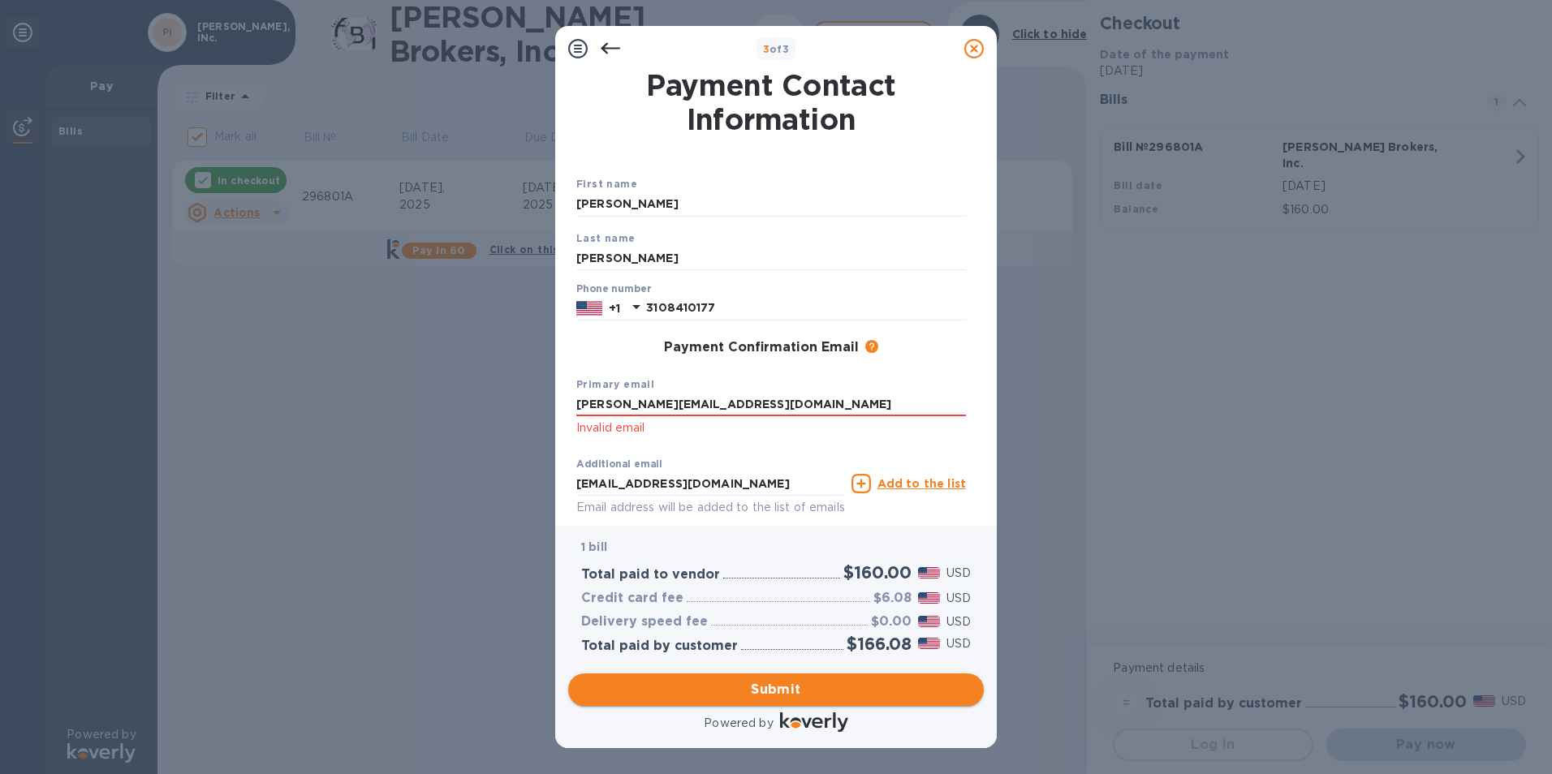
click at [770, 685] on span "Submit" at bounding box center [776, 689] width 390 height 19
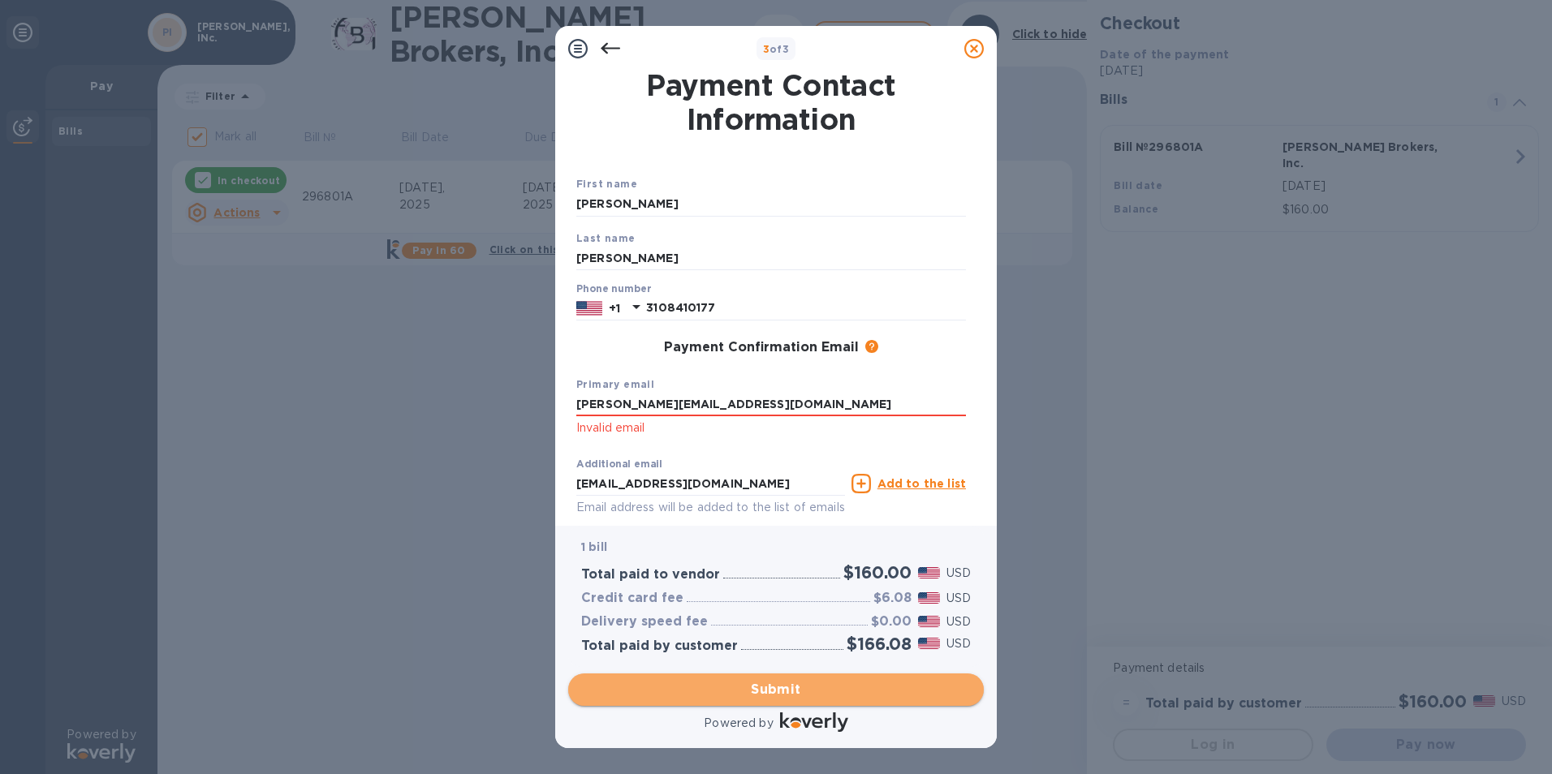
click at [770, 685] on span "Submit" at bounding box center [776, 689] width 390 height 19
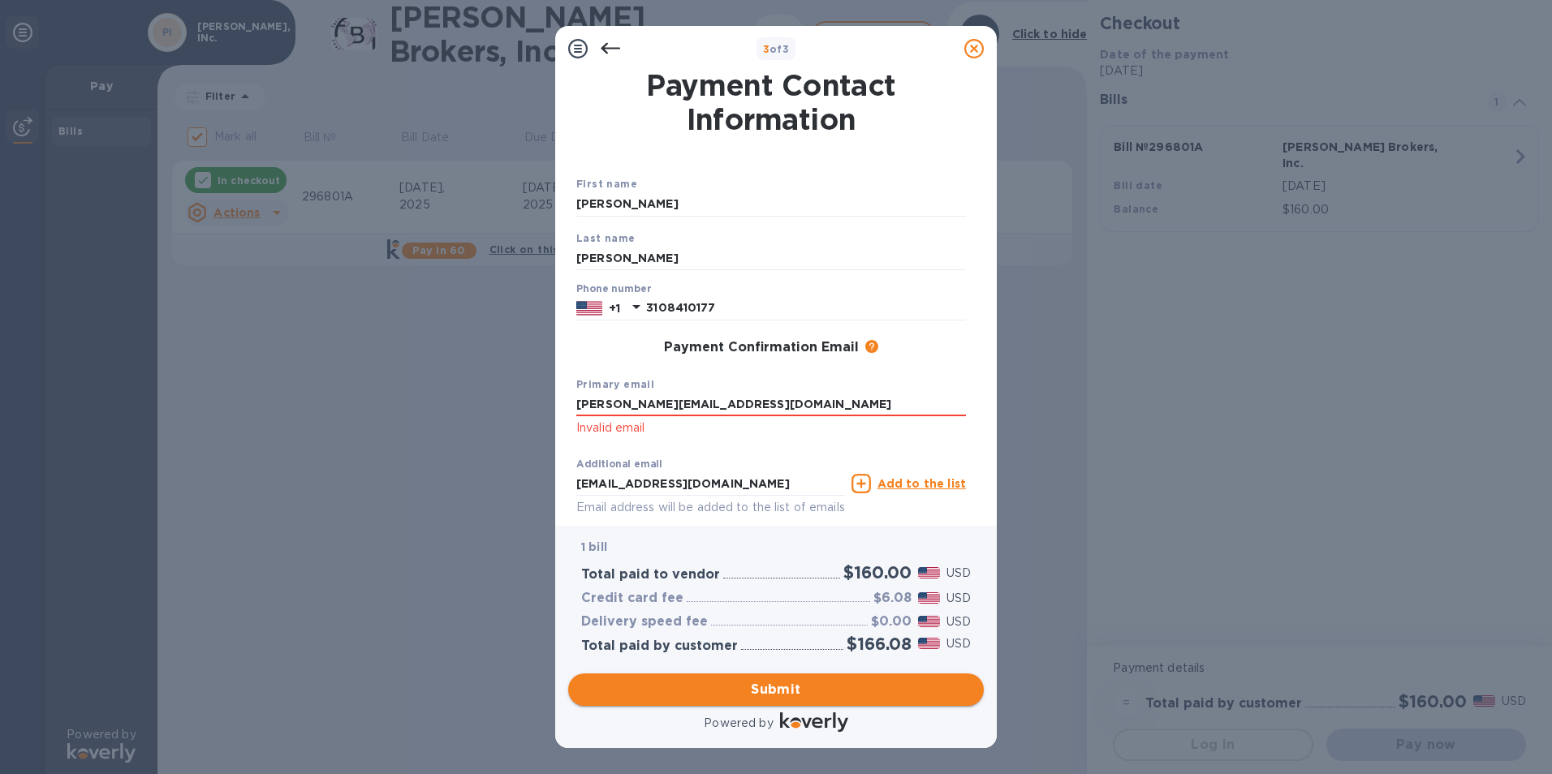
click at [770, 685] on span "Submit" at bounding box center [776, 689] width 390 height 19
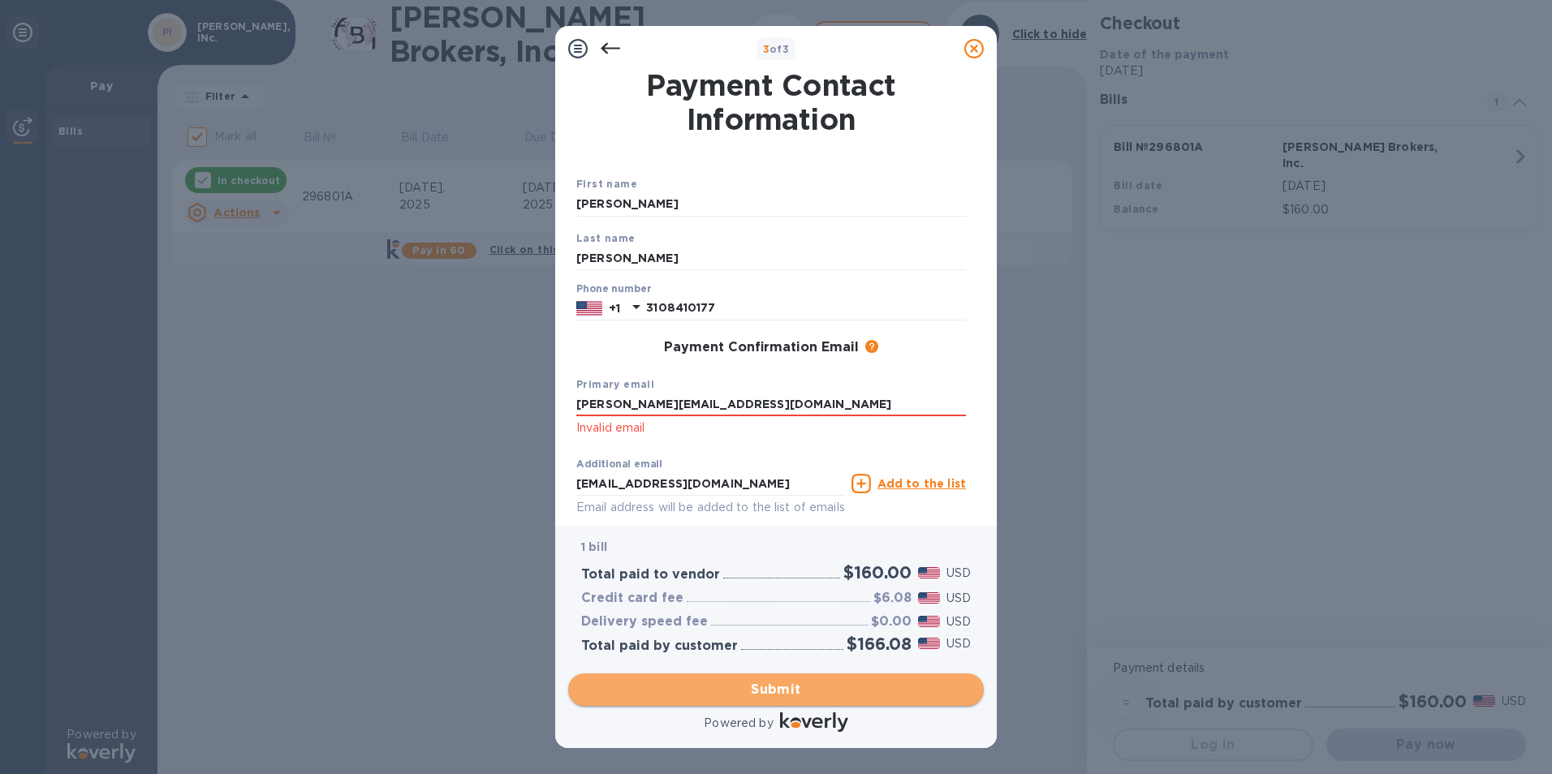
click at [770, 685] on span "Submit" at bounding box center [776, 689] width 390 height 19
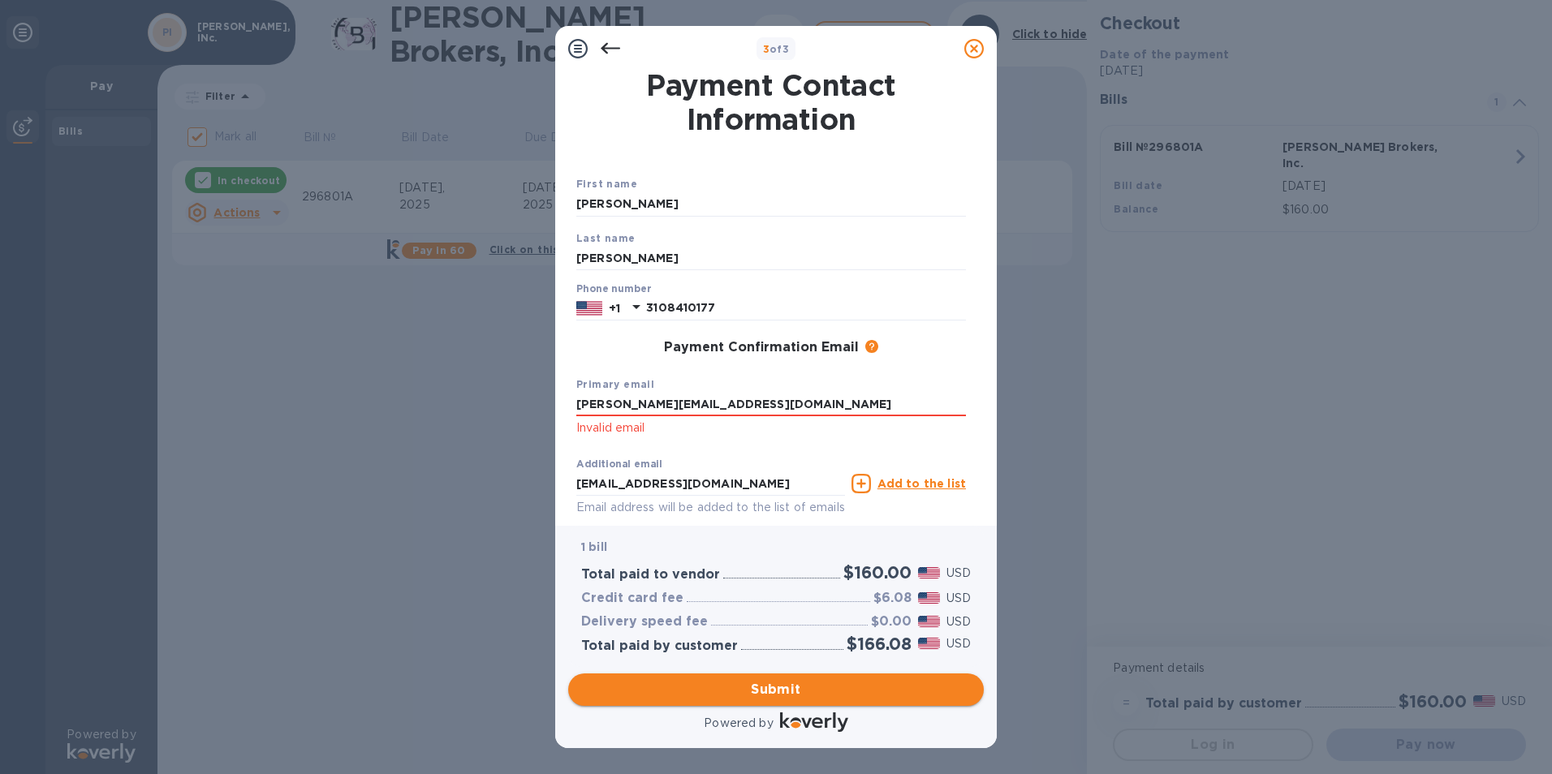
click at [770, 685] on span "Submit" at bounding box center [776, 689] width 390 height 19
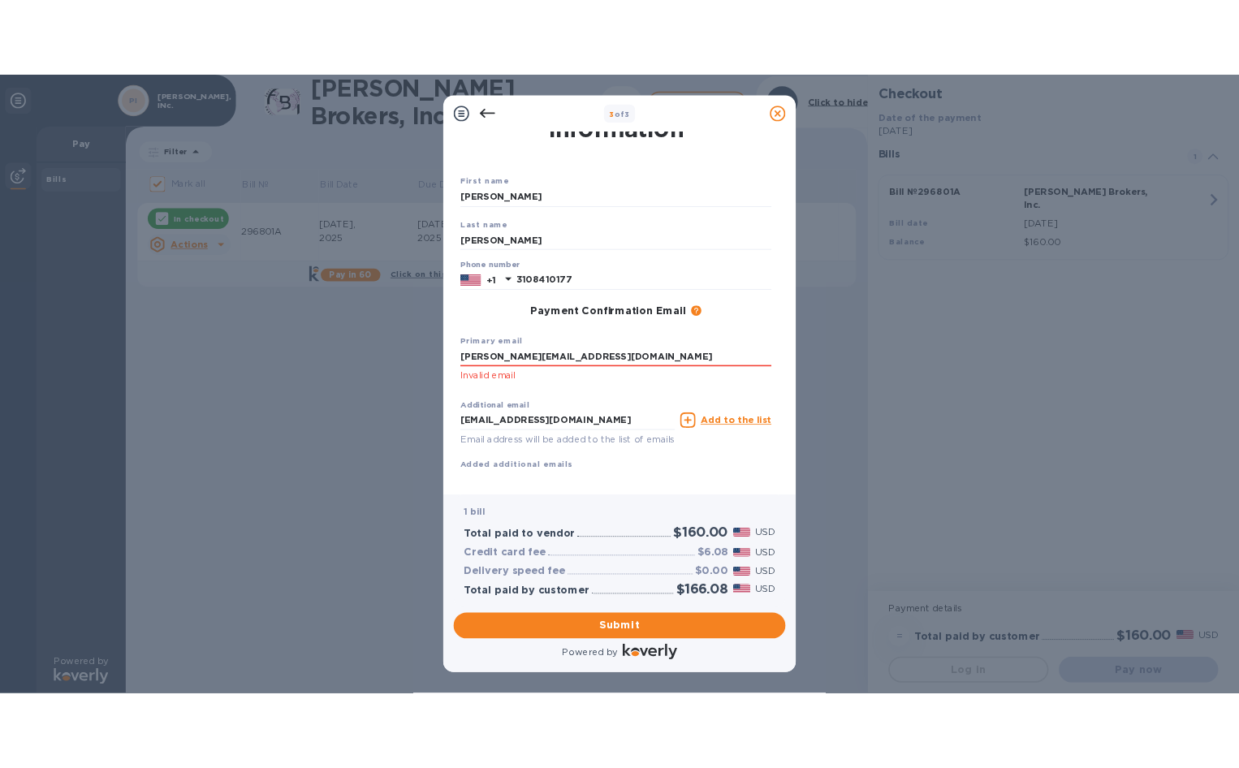
scroll to position [79, 0]
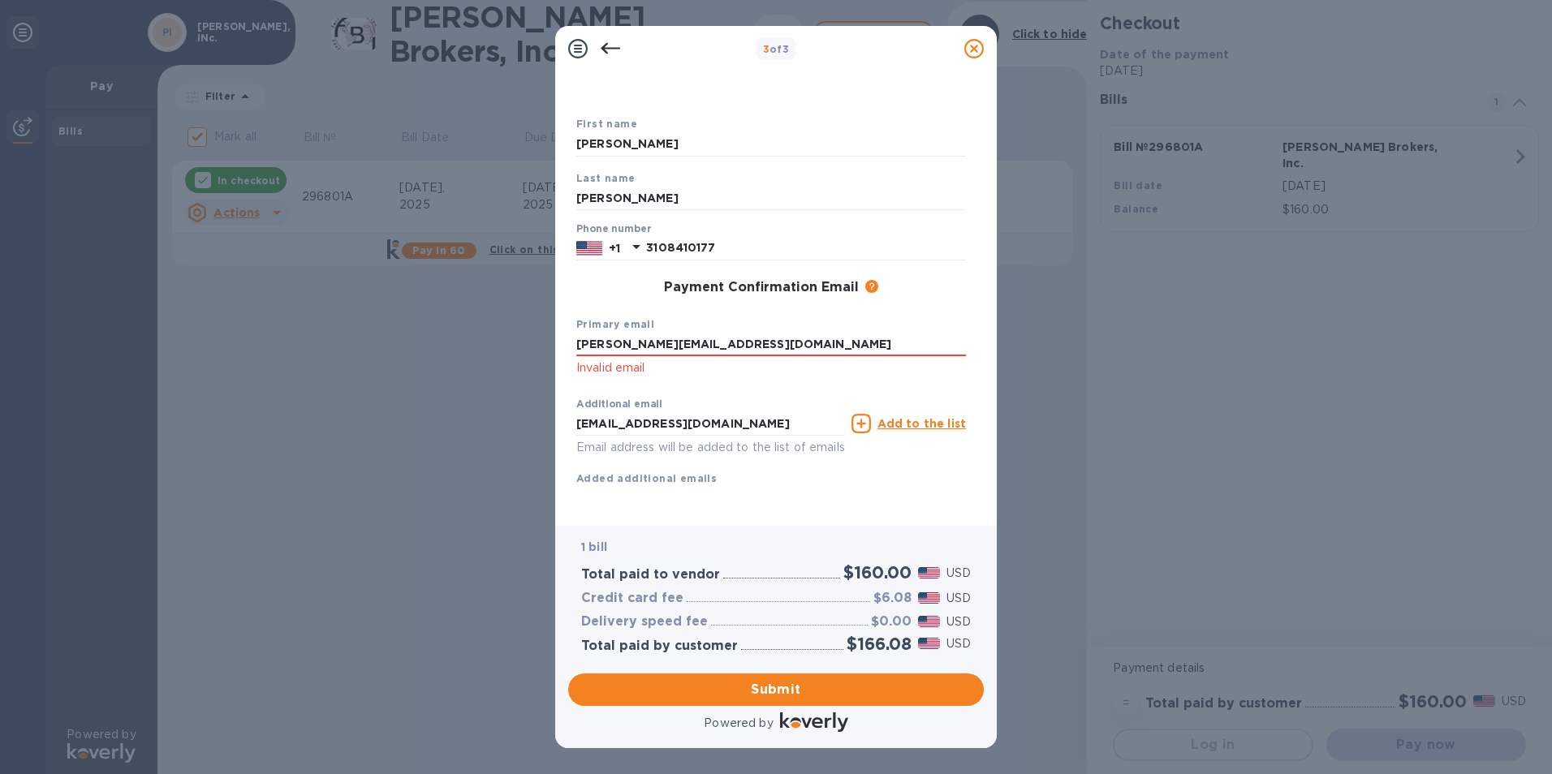
drag, startPoint x: 762, startPoint y: 323, endPoint x: 558, endPoint y: 339, distance: 204.4
click at [558, 339] on div "Payment Contact Information First name Elizabeth Last name Kaplan Phone number …" at bounding box center [776, 298] width 442 height 455
click at [605, 412] on input "[EMAIL_ADDRESS][DOMAIN_NAME]" at bounding box center [710, 424] width 269 height 24
click at [632, 333] on input "text" at bounding box center [771, 345] width 390 height 24
type input "[PERSON_NAME][EMAIL_ADDRESS][DOMAIN_NAME]"
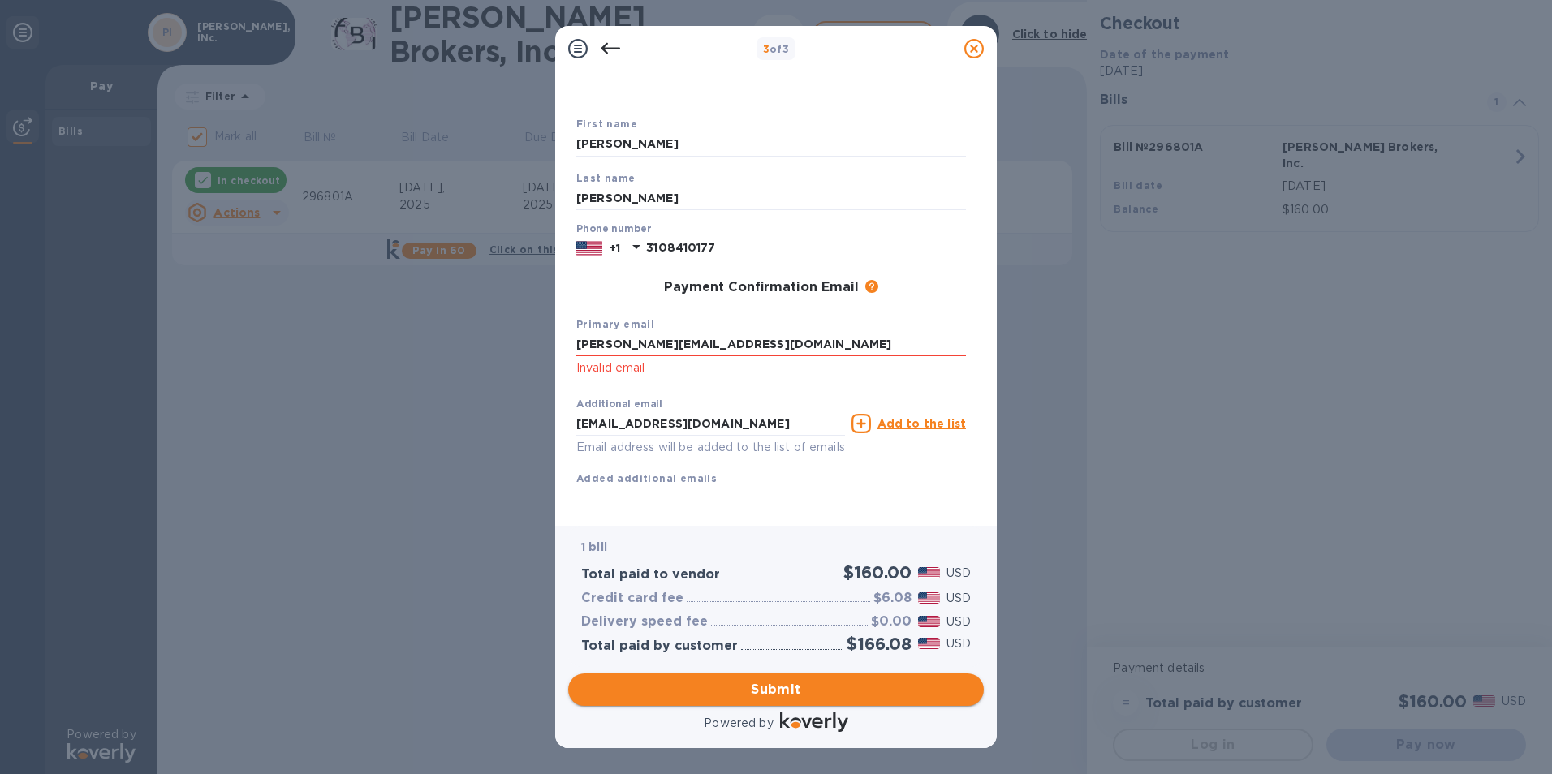
click at [682, 692] on span "Submit" at bounding box center [776, 689] width 390 height 19
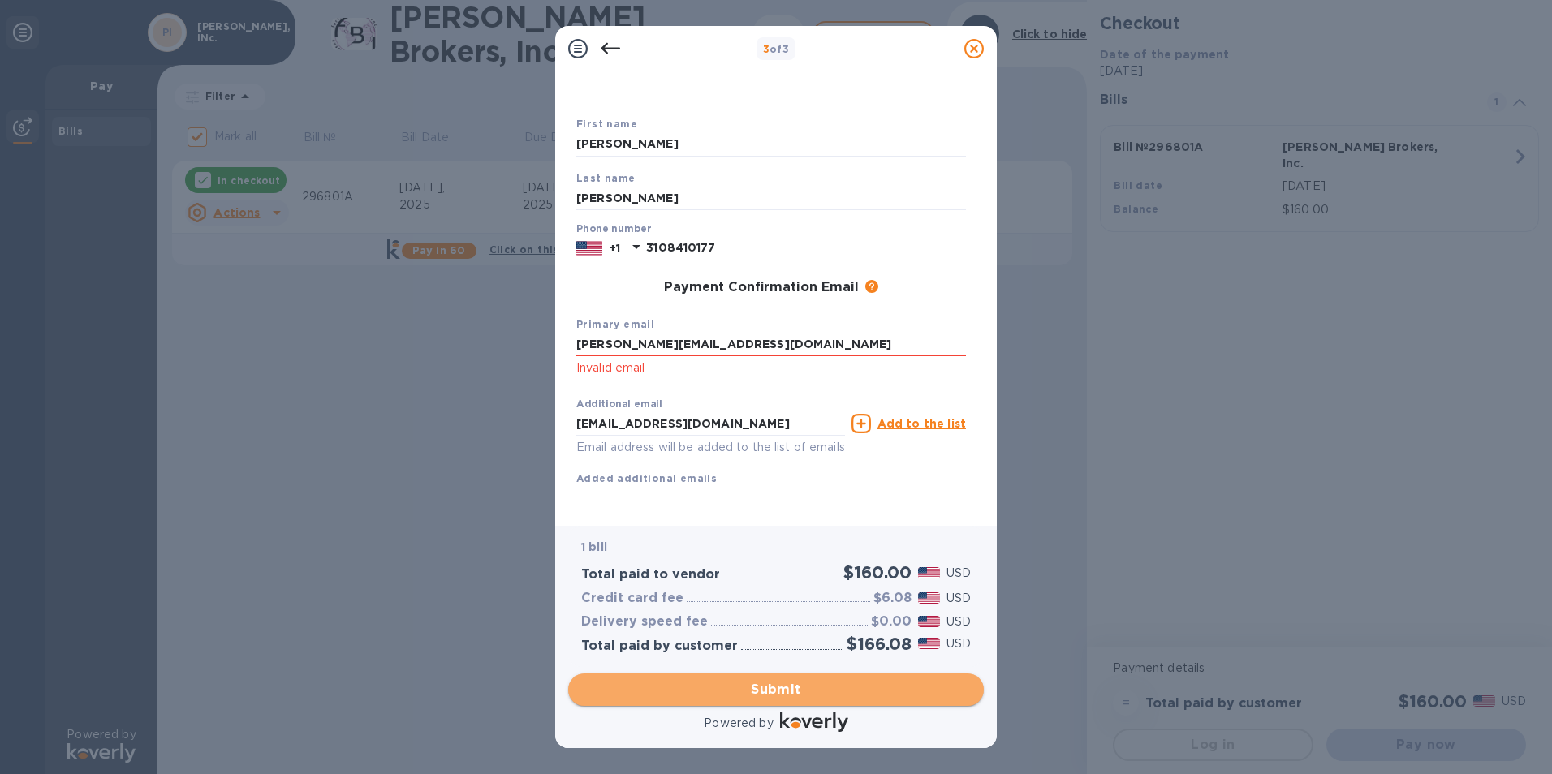
click at [769, 685] on span "Submit" at bounding box center [776, 689] width 390 height 19
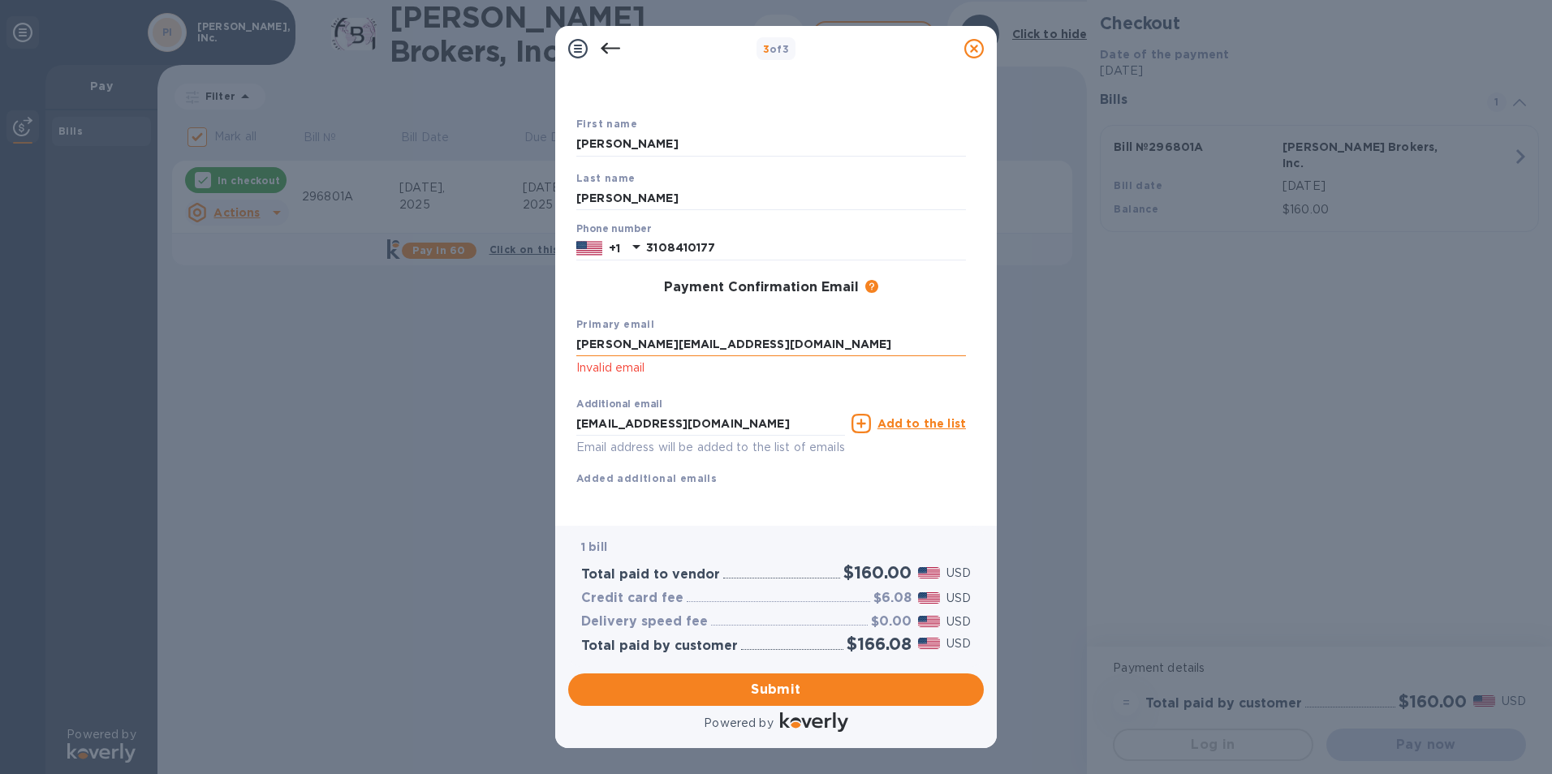
click at [903, 333] on input "[PERSON_NAME][EMAIL_ADDRESS][DOMAIN_NAME]" at bounding box center [771, 345] width 390 height 24
click at [793, 333] on input "[PERSON_NAME][EMAIL_ADDRESS][DOMAIN_NAME]" at bounding box center [771, 345] width 390 height 24
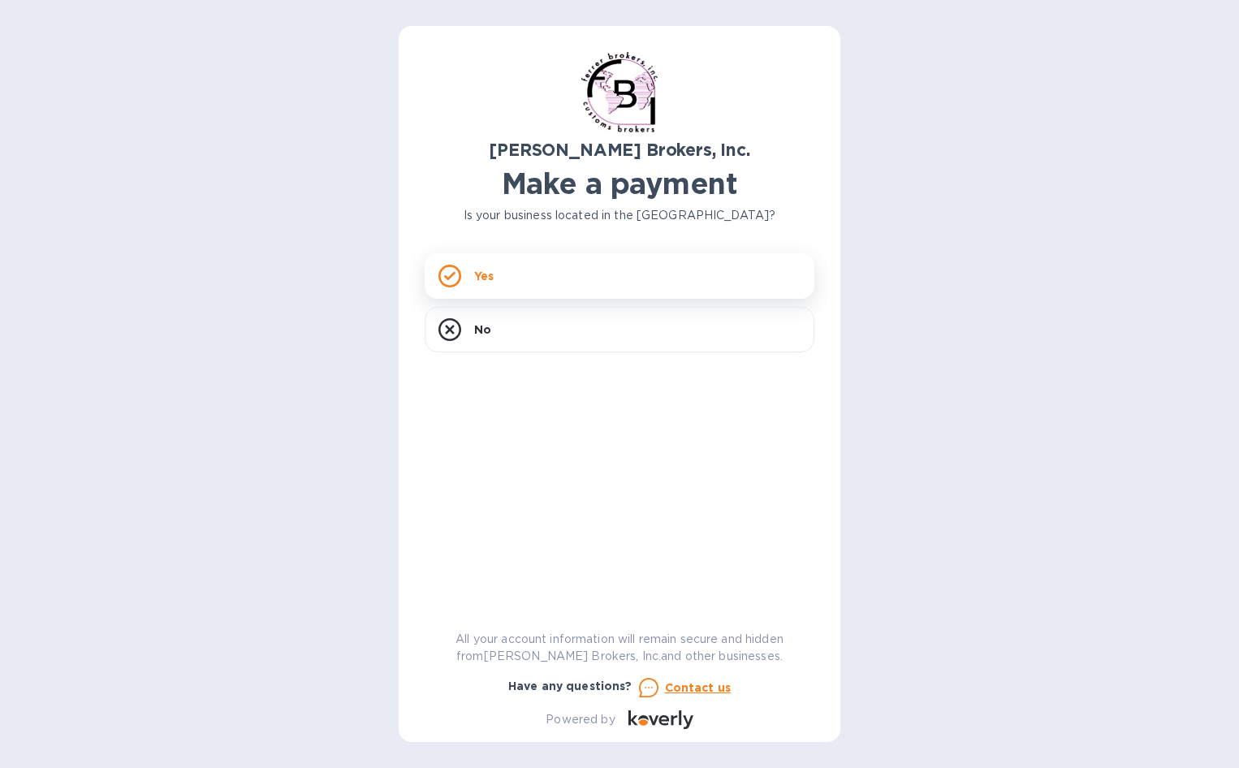
click at [562, 284] on div "Yes" at bounding box center [620, 275] width 390 height 45
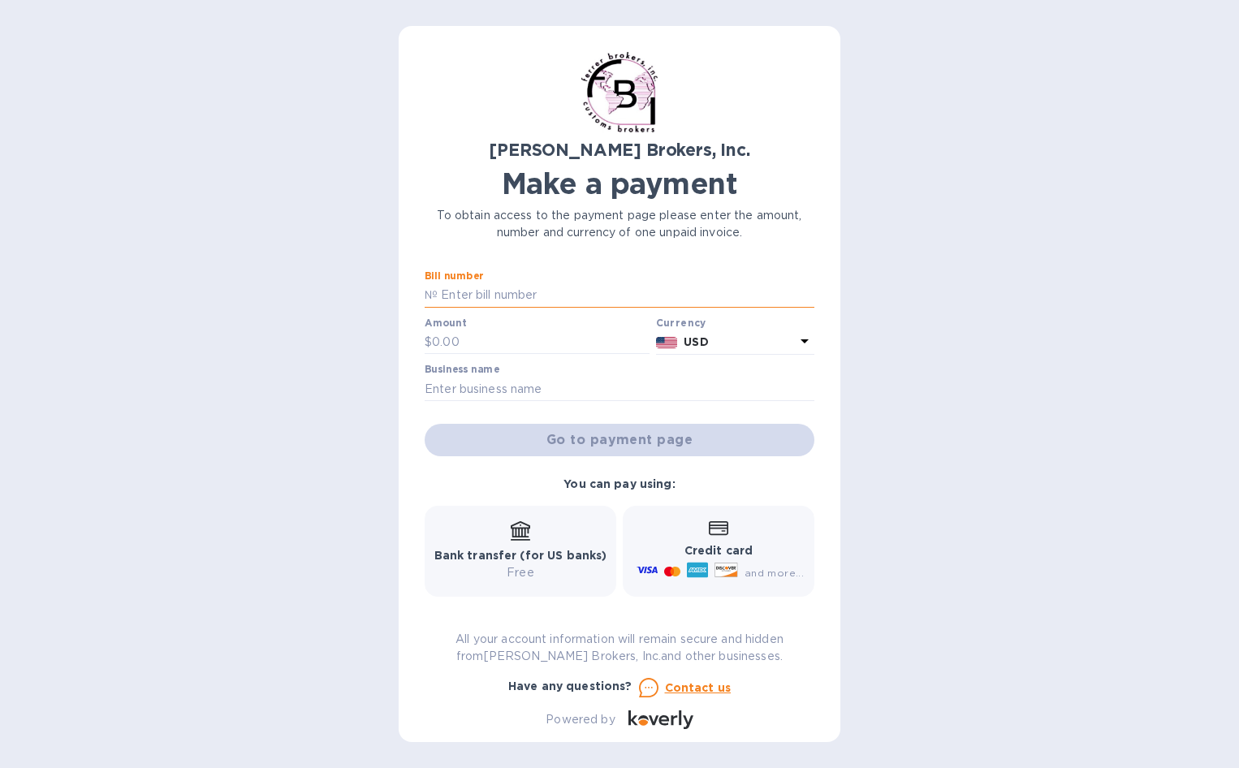
click at [558, 300] on input "text" at bounding box center [626, 295] width 377 height 24
paste input "296801A"
type input "296801A"
click at [512, 339] on input "text" at bounding box center [541, 342] width 218 height 24
type input "160.00"
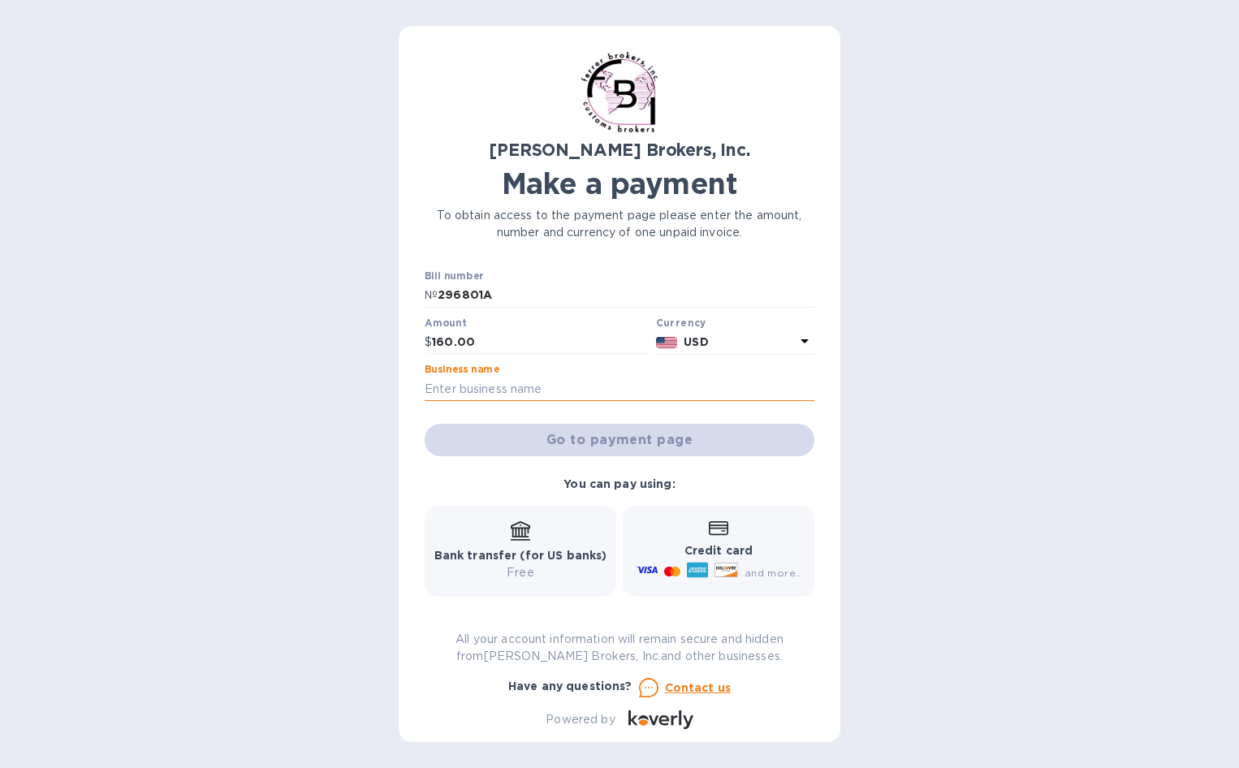
click at [531, 392] on input "text" at bounding box center [620, 389] width 390 height 24
type input "[PERSON_NAME], INc."
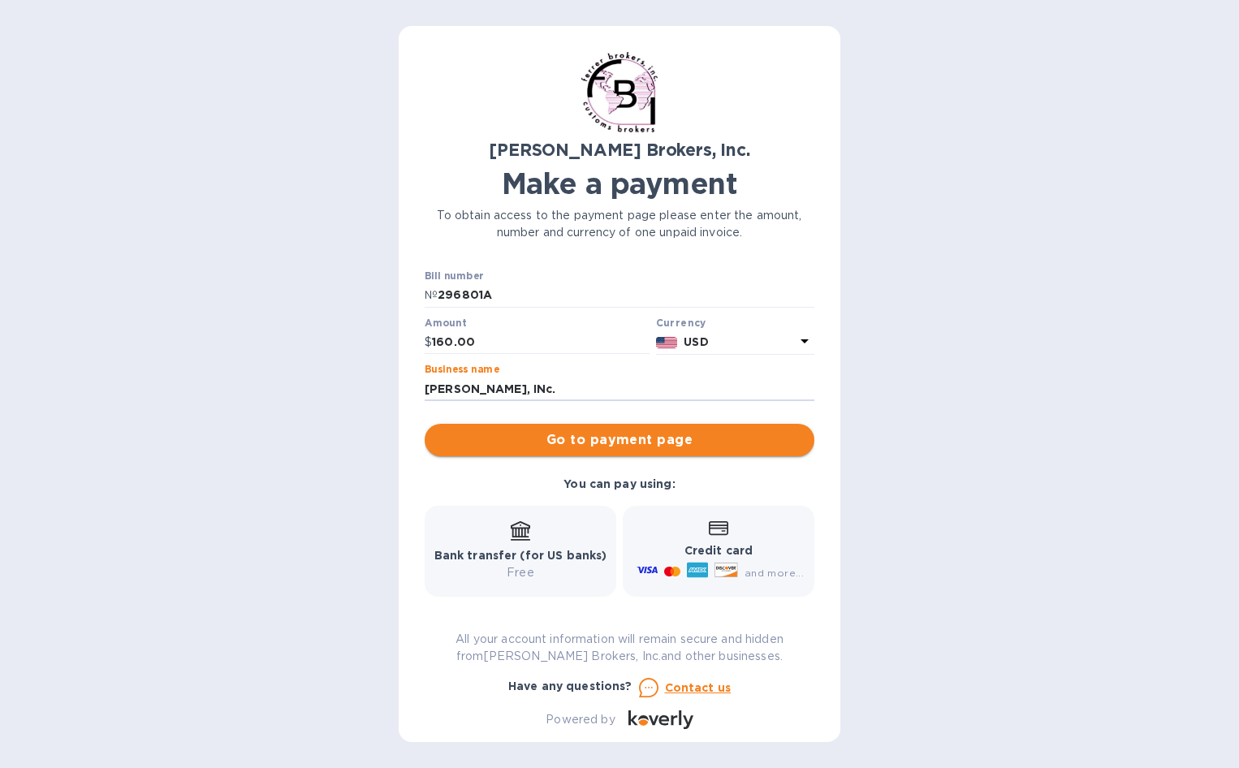
click at [609, 442] on span "Go to payment page" at bounding box center [620, 439] width 364 height 19
